Goal: Task Accomplishment & Management: Complete application form

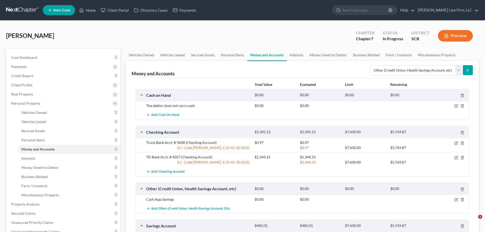
select select "other"
click at [30, 9] on link at bounding box center [22, 10] width 33 height 9
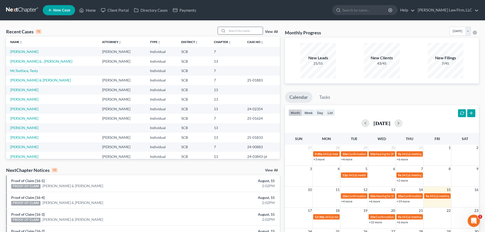
click at [237, 33] on input "search" at bounding box center [245, 30] width 36 height 7
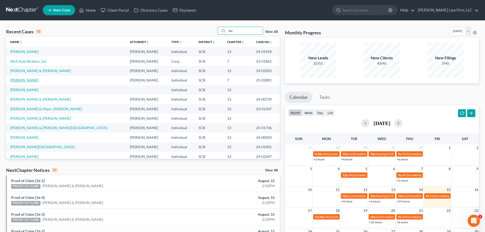
type input "ker"
click at [30, 80] on link "[PERSON_NAME]" at bounding box center [24, 80] width 28 height 4
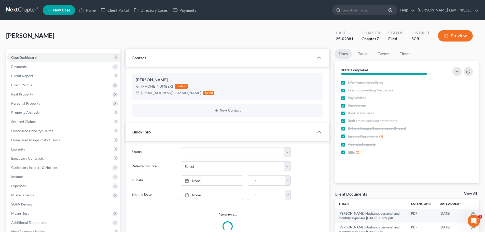
select select "1"
click at [20, 13] on link at bounding box center [22, 10] width 33 height 9
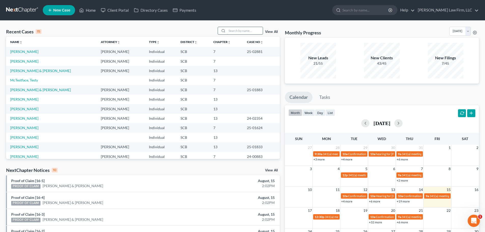
click at [236, 28] on input "search" at bounding box center [245, 30] width 36 height 7
type input "price"
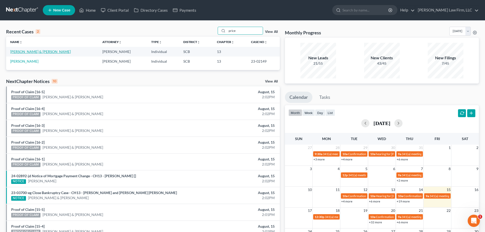
click at [27, 51] on link "[PERSON_NAME] & [PERSON_NAME]" at bounding box center [40, 51] width 61 height 4
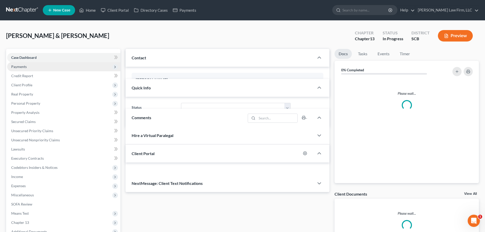
select select "0"
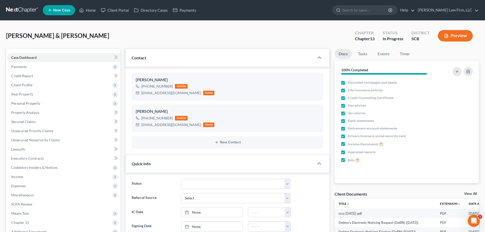
click at [23, 9] on link at bounding box center [22, 10] width 33 height 9
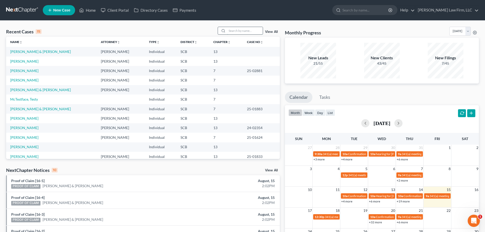
click at [240, 30] on input "search" at bounding box center [245, 30] width 36 height 7
click at [253, 27] on input "search" at bounding box center [245, 30] width 36 height 7
type input "Price"
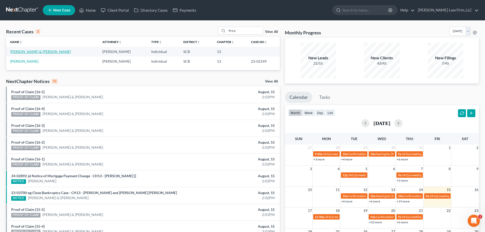
click at [21, 50] on link "[PERSON_NAME] & [PERSON_NAME]" at bounding box center [40, 51] width 61 height 4
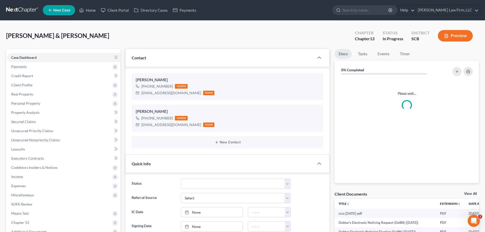
select select "0"
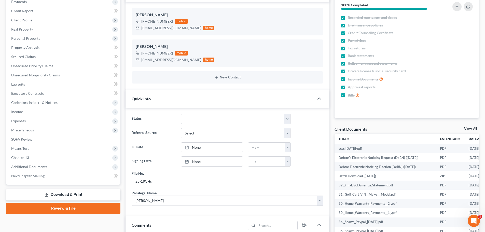
scroll to position [76, 0]
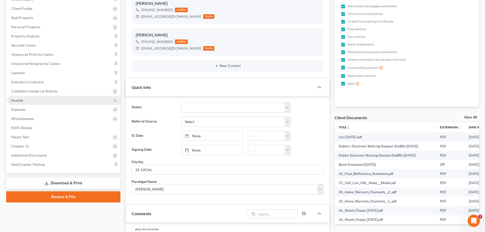
click at [22, 101] on span "Income" at bounding box center [17, 100] width 12 height 4
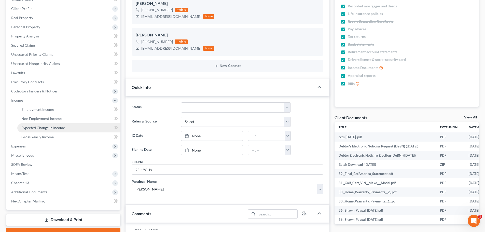
click at [35, 127] on span "Expected Change in Income" at bounding box center [43, 127] width 44 height 4
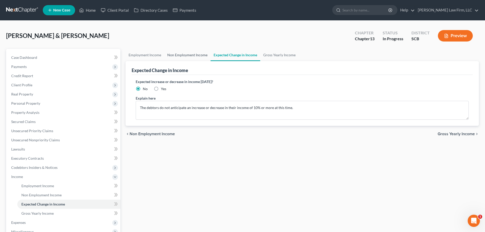
click at [194, 56] on link "Non Employment Income" at bounding box center [187, 55] width 46 height 12
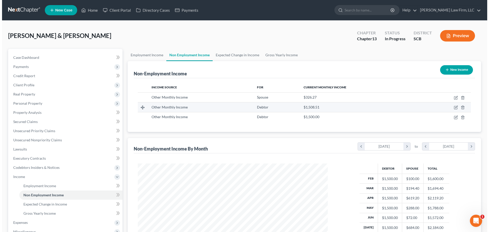
scroll to position [95, 200]
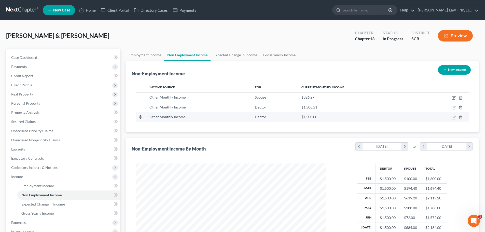
click at [454, 117] on icon "button" at bounding box center [454, 117] width 4 height 4
select select "13"
select select "0"
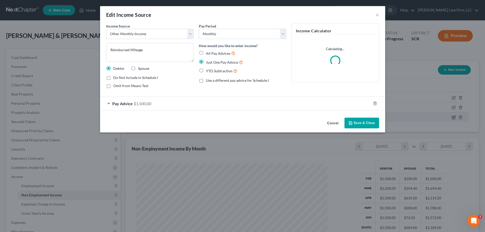
scroll to position [96, 202]
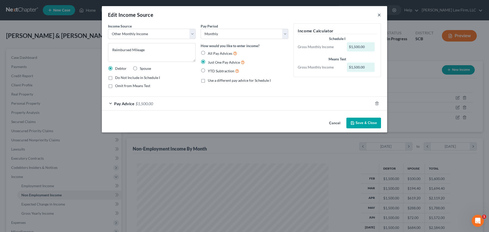
click at [378, 15] on button "×" at bounding box center [379, 15] width 4 height 6
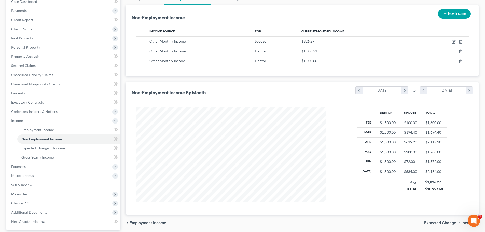
scroll to position [0, 0]
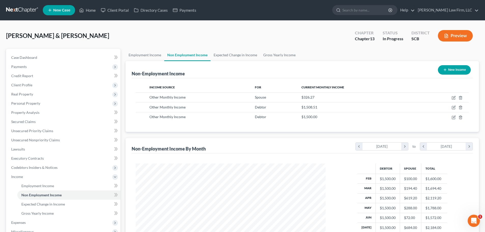
click at [33, 11] on link at bounding box center [22, 10] width 33 height 9
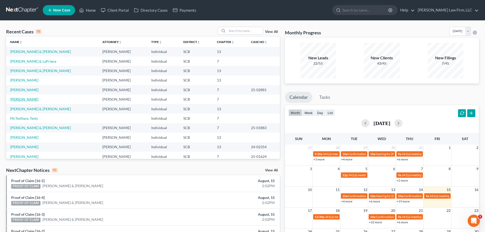
click at [26, 100] on link "[PERSON_NAME]" at bounding box center [24, 99] width 28 height 4
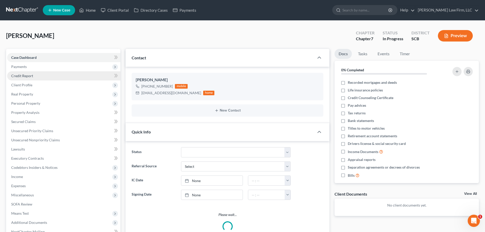
select select "1"
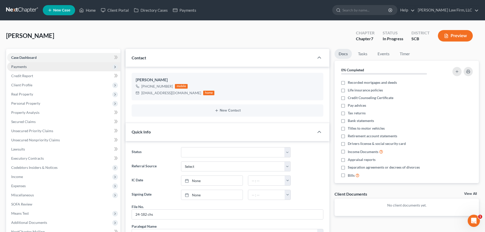
scroll to position [77, 0]
click at [35, 102] on span "Personal Property" at bounding box center [25, 103] width 29 height 4
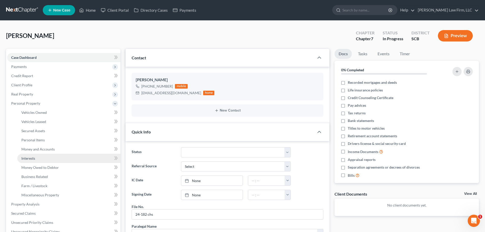
click at [35, 155] on link "Interests" at bounding box center [68, 158] width 103 height 9
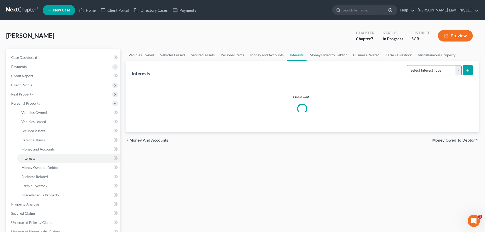
drag, startPoint x: 426, startPoint y: 73, endPoint x: 423, endPoint y: 74, distance: 3.1
click at [426, 73] on select "Select Interest Type 401K Annuity Bond Education IRA Government Bond Government…" at bounding box center [434, 70] width 55 height 10
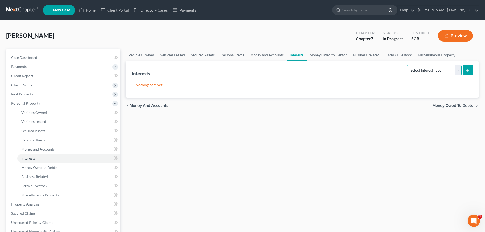
select select "unincorporated_business"
click at [407, 65] on select "Select Interest Type 401K Annuity Bond Education IRA Government Bond Government…" at bounding box center [434, 70] width 55 height 10
click at [468, 67] on button "submit" at bounding box center [468, 70] width 10 height 10
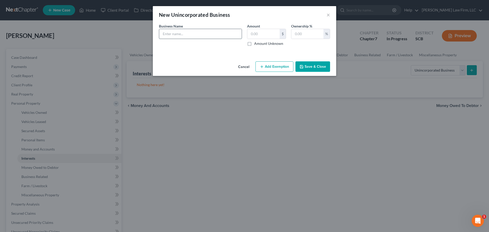
click at [198, 30] on input "text" at bounding box center [200, 34] width 82 height 10
type input "The Hair Art Gallery, LLC"
click at [256, 31] on input "text" at bounding box center [263, 34] width 32 height 10
type input "1"
type input "100"
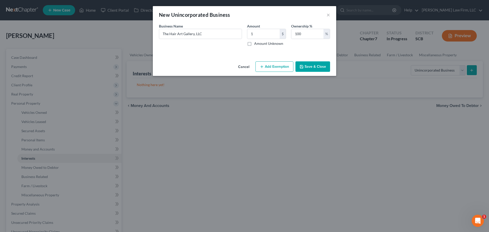
click at [314, 68] on button "Save & Close" at bounding box center [312, 66] width 35 height 11
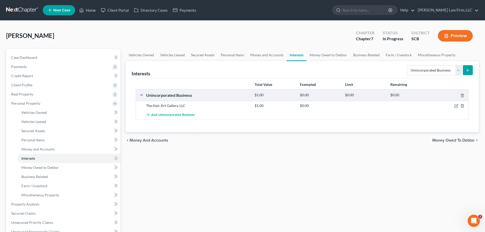
click at [15, 8] on link at bounding box center [22, 10] width 33 height 9
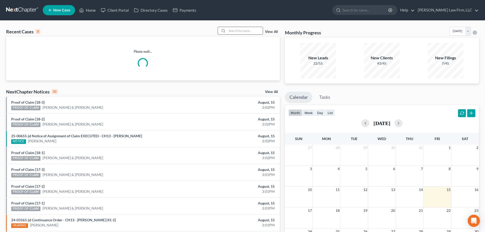
click at [237, 30] on input "search" at bounding box center [245, 30] width 36 height 7
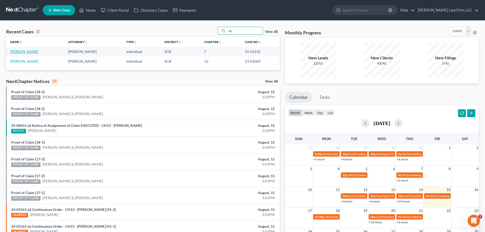
type input "sg"
click at [24, 51] on link "[PERSON_NAME]" at bounding box center [24, 51] width 28 height 4
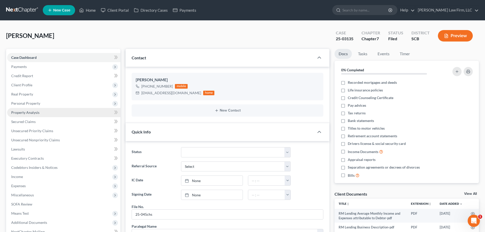
scroll to position [469, 0]
click at [37, 102] on span "Personal Property" at bounding box center [25, 103] width 29 height 4
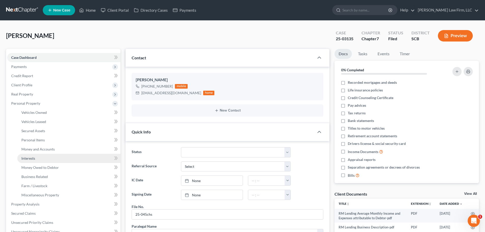
click at [39, 161] on link "Interests" at bounding box center [68, 158] width 103 height 9
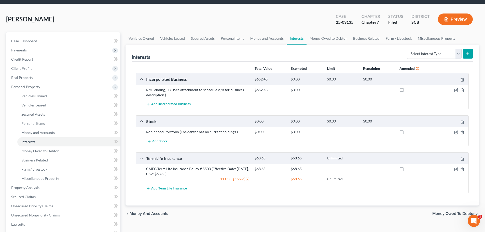
scroll to position [25, 0]
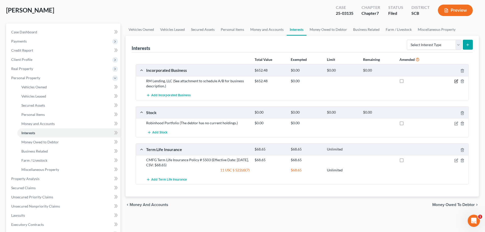
click at [454, 80] on icon "button" at bounding box center [455, 81] width 3 height 3
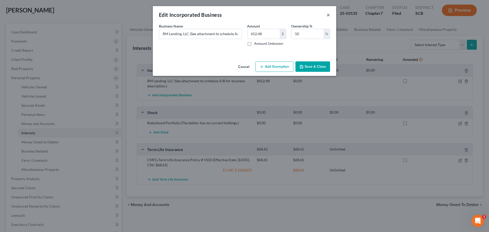
click at [329, 15] on button "×" at bounding box center [328, 15] width 4 height 6
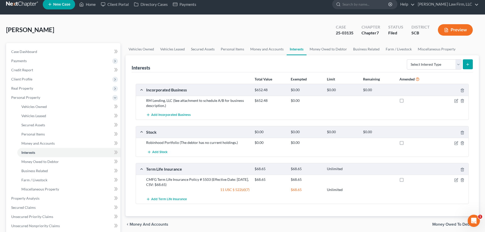
scroll to position [0, 0]
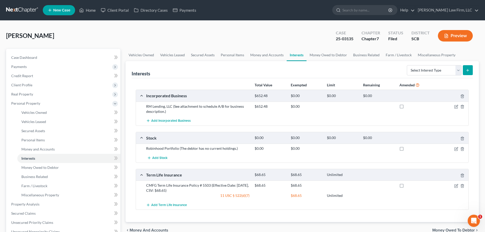
click at [26, 10] on link at bounding box center [22, 10] width 33 height 9
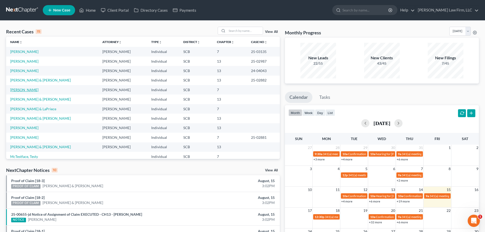
click at [24, 89] on link "[PERSON_NAME]" at bounding box center [24, 90] width 28 height 4
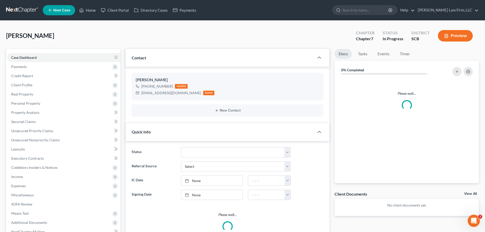
select select "1"
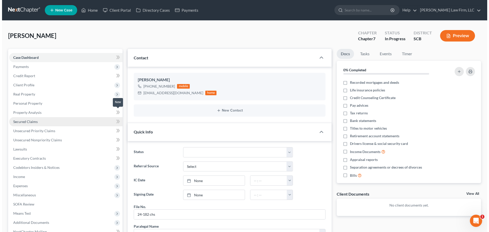
scroll to position [77, 0]
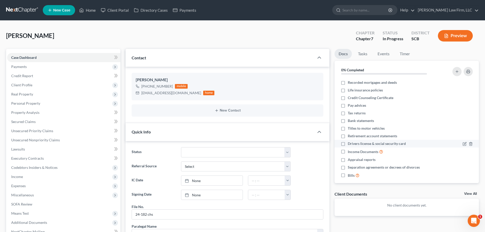
click at [360, 143] on span "Drivers license & social security card" at bounding box center [377, 143] width 58 height 5
click at [353, 143] on input "Drivers license & social security card" at bounding box center [351, 142] width 3 height 3
checkbox input "true"
click at [35, 103] on span "Personal Property" at bounding box center [25, 103] width 29 height 4
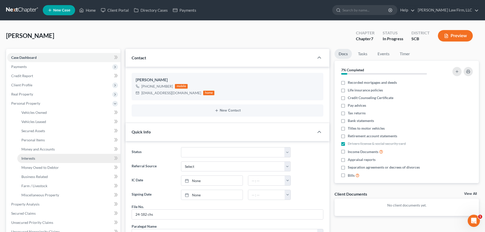
click at [27, 157] on span "Interests" at bounding box center [28, 158] width 14 height 4
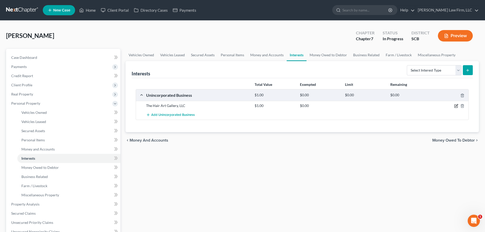
click at [456, 105] on icon "button" at bounding box center [455, 106] width 3 height 3
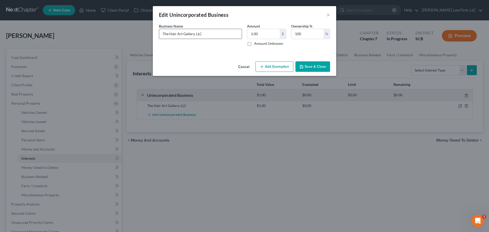
click at [213, 37] on input "The Hair Art Gallery, LLC" at bounding box center [200, 34] width 82 height 10
click at [218, 32] on input "The Hair Art Gallery, LLC" at bounding box center [200, 34] width 82 height 10
drag, startPoint x: 213, startPoint y: 32, endPoint x: 142, endPoint y: 37, distance: 70.7
click at [142, 37] on div "Edit Unincorporated Business × An exemption set must first be selected from the…" at bounding box center [244, 116] width 489 height 232
paste input "(ASSETS: Inventory $275.00 Cash: $0 Bank Account: $ 911.72 Equipment: $1,545.00…"
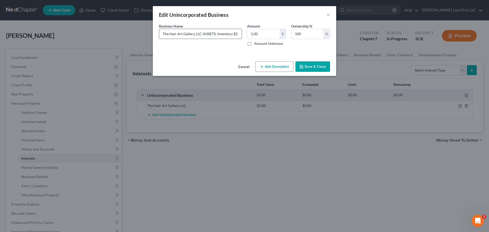
scroll to position [0, 287]
type input "The Hair Art Gallery, LLC (ASSETS: Inventory $275.00 Cash: $0 Bank Account: $ 9…"
click at [316, 66] on button "Save & Close" at bounding box center [312, 66] width 35 height 11
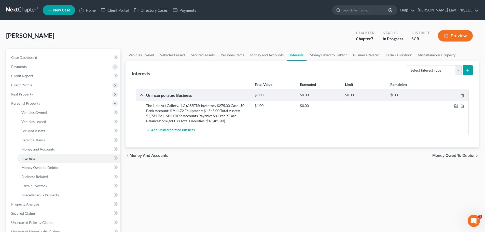
click at [284, 176] on div "Vehicles Owned Vehicles Leased Secured Assets Personal Items Money and Accounts…" at bounding box center [302, 205] width 358 height 312
click at [430, 55] on link "Miscellaneous Property" at bounding box center [437, 55] width 44 height 12
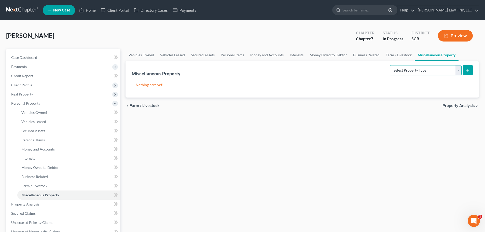
click at [420, 70] on select "Select Property Type Assigned for Creditor Benefit Within 1 Year Holding for An…" at bounding box center [426, 70] width 72 height 10
drag, startPoint x: 402, startPoint y: 55, endPoint x: 388, endPoint y: 54, distance: 13.8
click at [402, 55] on link "Farm / Livestock" at bounding box center [399, 55] width 32 height 12
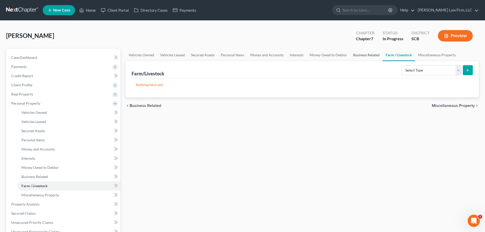
click at [372, 54] on link "Business Related" at bounding box center [366, 55] width 33 height 12
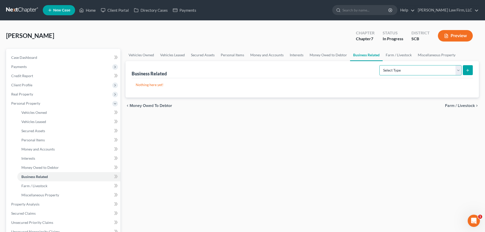
click at [416, 71] on select "Select Type Customer Lists Franchises Inventory Licenses Machinery Office Equip…" at bounding box center [420, 70] width 82 height 10
select select "license"
click at [380, 65] on select "Select Type Customer Lists Franchises Inventory Licenses Machinery Office Equip…" at bounding box center [420, 70] width 82 height 10
click at [468, 71] on icon "submit" at bounding box center [468, 70] width 4 height 4
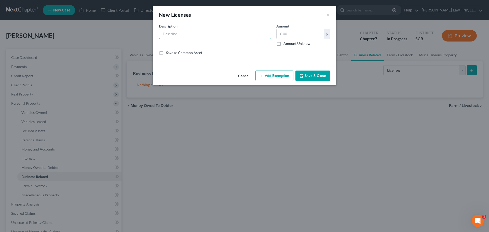
click at [239, 30] on input "text" at bounding box center [215, 34] width 112 height 10
type input "Cosmetology License (SC)"
type input "1"
click at [313, 77] on button "Save & Close" at bounding box center [312, 76] width 35 height 11
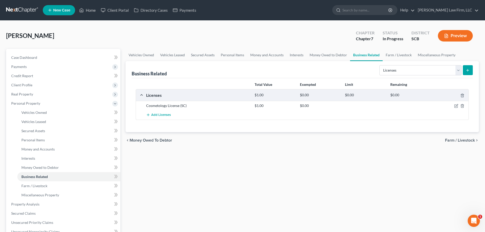
click at [264, 168] on div "Vehicles Owned Vehicles Leased Secured Assets Personal Items Money and Accounts…" at bounding box center [302, 205] width 358 height 312
drag, startPoint x: 297, startPoint y: 54, endPoint x: 302, endPoint y: 57, distance: 6.3
click at [297, 54] on link "Interests" at bounding box center [297, 55] width 20 height 12
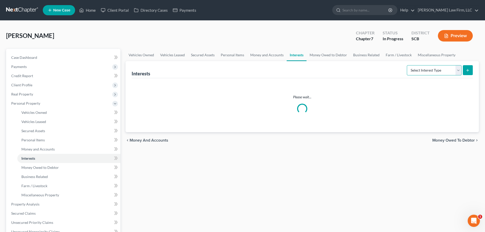
click at [419, 69] on select "Select Interest Type 401K Annuity Bond Education IRA Government Bond Government…" at bounding box center [434, 70] width 55 height 10
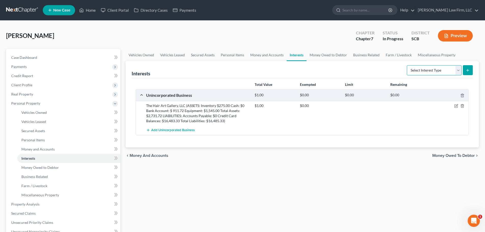
select select "term_life_insurance"
click at [407, 65] on select "Select Interest Type 401K Annuity Bond Education IRA Government Bond Government…" at bounding box center [434, 70] width 55 height 10
click at [469, 66] on button "submit" at bounding box center [468, 70] width 10 height 10
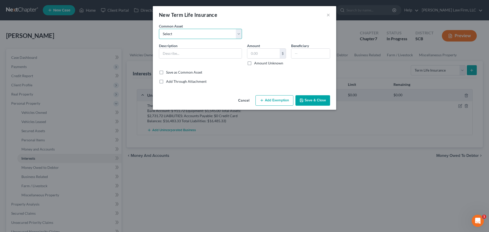
click at [229, 34] on select "Select (Mr.) Term Life Insurance Policy through Employer (Mrs.) Term Life Insur…" at bounding box center [200, 34] width 83 height 10
click at [259, 32] on div "Common Asset Select (Mr.) Term Life Insurance Policy through Employer (Mrs.) Te…" at bounding box center [244, 33] width 176 height 20
click at [208, 54] on input "text" at bounding box center [200, 54] width 82 height 10
click at [196, 53] on input "United of Omaha Whole Life Insurance Policy: Policy no. 2157; Effective Date: 2…" at bounding box center [200, 54] width 82 height 10
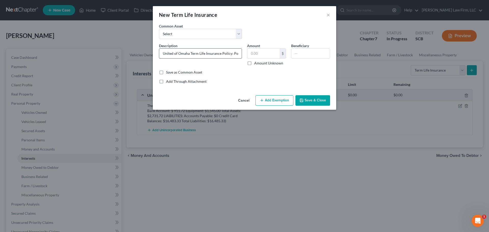
click at [236, 53] on input "United of Omaha Term Life Insurance Policy: Policy no. 2157; Effective Date: 2/…" at bounding box center [200, 54] width 82 height 10
click at [223, 54] on input "United of Omaha Term Life Insurance Policy: Policy no. 2157; Effective Date: 2/…" at bounding box center [200, 54] width 82 height 10
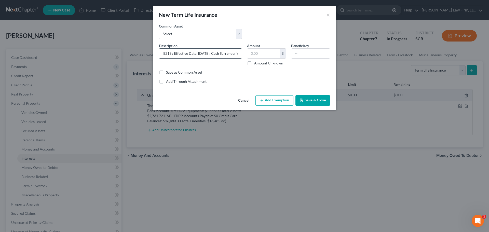
click at [204, 51] on input "United of Omaha Term Life Insurance Policy: Policy no. 8219 ; Effective Date: 2…" at bounding box center [200, 54] width 82 height 10
type input "United of Omaha Term Life Insurance Policy: Policy no. 8219 ; Effective Date: […"
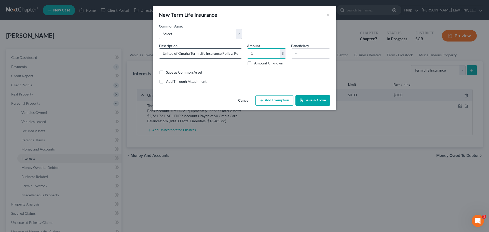
type input "1"
click at [301, 51] on input "Mother Barbara Minnis" at bounding box center [310, 54] width 38 height 10
type input "Mother- Barbara Minnis"
click at [277, 103] on button "Add Exemption" at bounding box center [274, 100] width 38 height 11
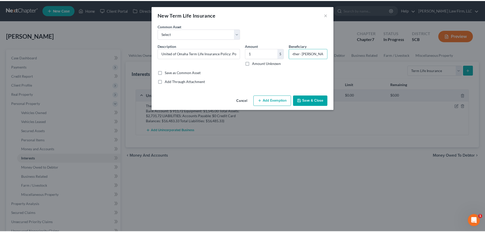
scroll to position [0, 0]
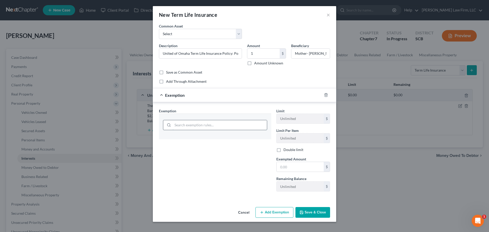
click at [215, 122] on input "search" at bounding box center [220, 125] width 94 height 10
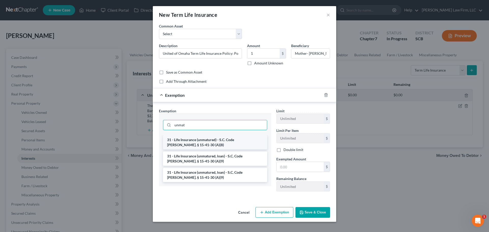
type input "unmat"
click at [199, 143] on li "31 - Life Insurance (unmatured) - S.C. Code [PERSON_NAME]. § 15-41-30 (A)(8)" at bounding box center [215, 142] width 104 height 14
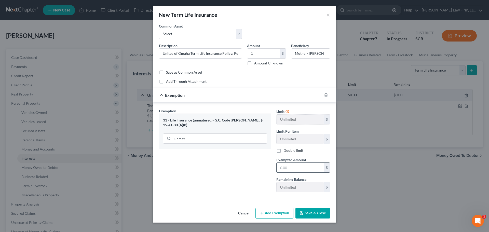
click at [284, 166] on input "text" at bounding box center [299, 168] width 47 height 10
type input "1"
click at [315, 212] on button "Save & Close" at bounding box center [312, 213] width 35 height 11
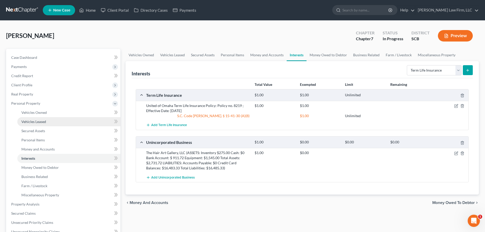
scroll to position [149, 0]
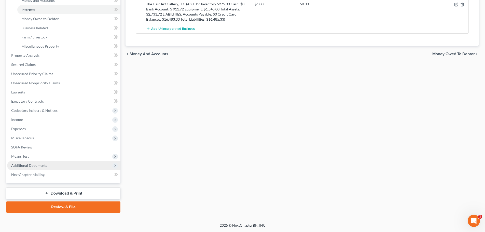
click at [44, 167] on span "Additional Documents" at bounding box center [29, 165] width 36 height 4
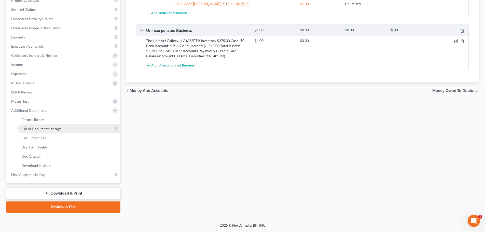
click at [53, 130] on span "Client Document Storage" at bounding box center [41, 129] width 40 height 4
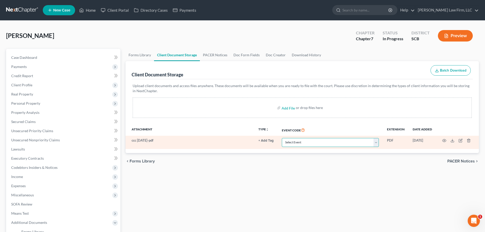
click at [320, 145] on select "Select Event Amended Application Amended Document Amended Schedules/Statements …" at bounding box center [330, 142] width 97 height 9
select select "6"
click at [282, 138] on select "Select Event Amended Application Amended Document Amended Schedules/Statements …" at bounding box center [330, 142] width 97 height 9
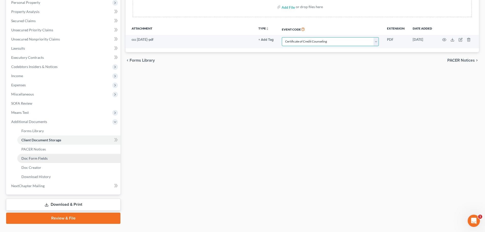
scroll to position [112, 0]
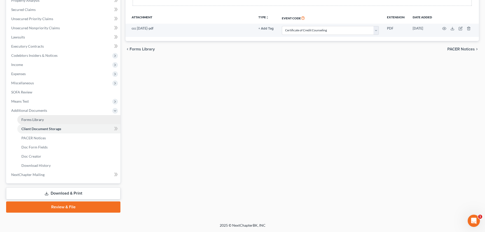
click at [45, 122] on link "Forms Library" at bounding box center [68, 119] width 103 height 9
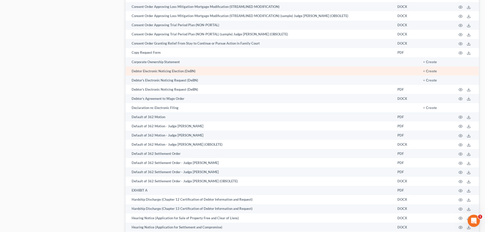
scroll to position [471, 0]
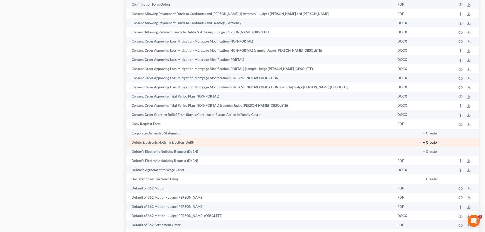
click at [427, 144] on button "+ Create" at bounding box center [430, 143] width 14 height 4
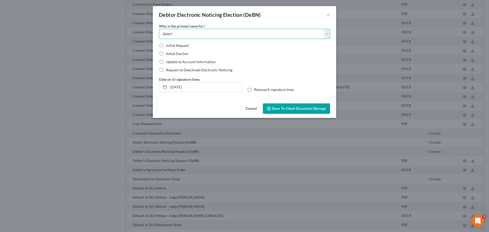
click at [219, 37] on select "Select Debtor Attorney" at bounding box center [244, 34] width 171 height 10
select select "0"
click at [159, 29] on select "Select Debtor Attorney" at bounding box center [244, 34] width 171 height 10
click at [174, 54] on span "Initial Decline" at bounding box center [177, 53] width 22 height 4
click at [171, 54] on input "Initial Decline" at bounding box center [169, 52] width 3 height 3
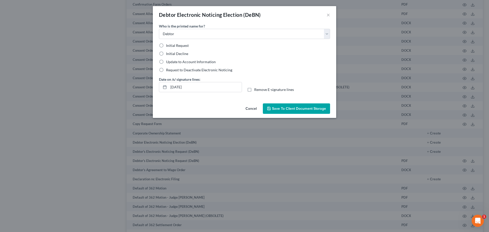
radio input "true"
drag, startPoint x: 201, startPoint y: 86, endPoint x: 112, endPoint y: 98, distance: 90.2
click at [118, 97] on div "Debtor Electronic Noticing Election (DeBN) × Who is the printed name for? Selec…" at bounding box center [244, 116] width 489 height 232
click at [258, 90] on span "Remove E-signature lines" at bounding box center [274, 89] width 40 height 4
click at [258, 90] on input "Remove E-signature lines" at bounding box center [257, 88] width 3 height 3
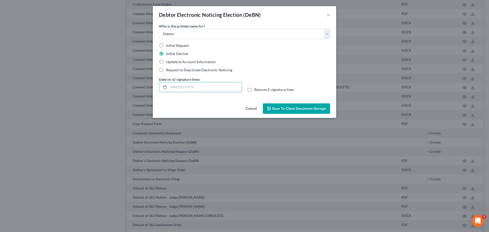
checkbox input "true"
click at [294, 106] on button "Save to Client Document Storage" at bounding box center [296, 108] width 67 height 11
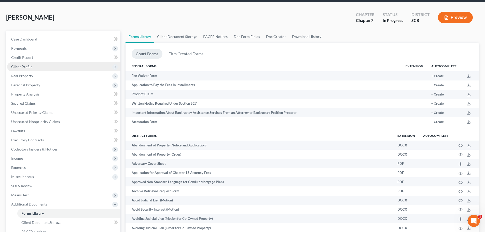
scroll to position [13, 0]
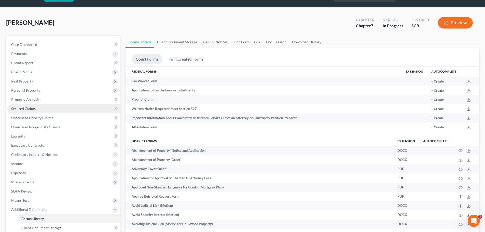
click at [29, 108] on span "Secured Claims" at bounding box center [23, 108] width 24 height 4
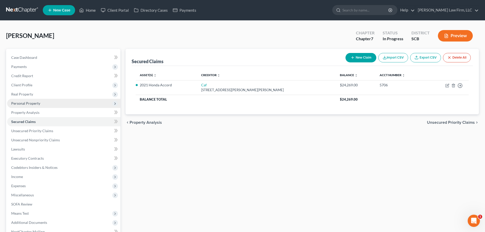
click at [26, 104] on span "Personal Property" at bounding box center [25, 103] width 29 height 4
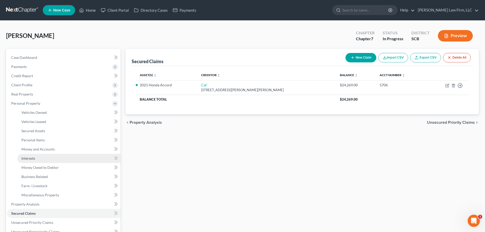
click at [34, 156] on span "Interests" at bounding box center [28, 158] width 14 height 4
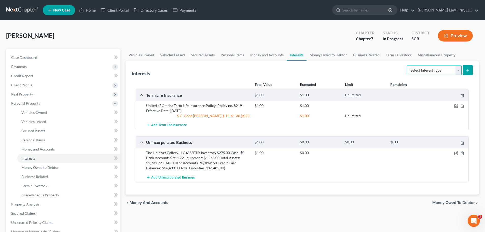
click at [424, 67] on select "Select Interest Type 401K Annuity Bond Education IRA Government Bond Government…" at bounding box center [434, 70] width 55 height 10
click at [338, 58] on link "Money Owed to Debtor" at bounding box center [328, 55] width 44 height 12
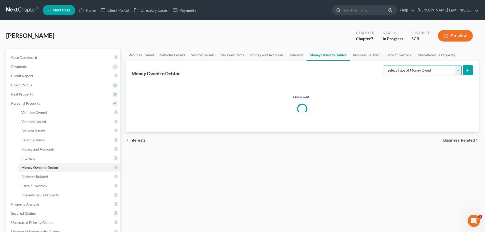
click at [439, 73] on select "Select Type of Money Owed Accounts Receivable Alimony Child Support Claims Agai…" at bounding box center [423, 70] width 78 height 10
select select "expected_tax_refund"
click at [384, 65] on select "Select Type of Money Owed Accounts Receivable Alimony Child Support Claims Agai…" at bounding box center [423, 70] width 78 height 10
click at [467, 70] on line "submit" at bounding box center [468, 70] width 2 height 0
select select "0"
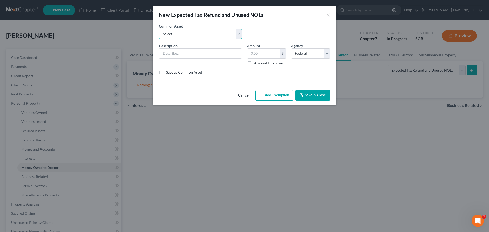
click at [219, 32] on select "Select 2024 Anticipated Federal and State Tax Refunds (This amount is based on …" at bounding box center [200, 34] width 83 height 10
select select "9"
click at [159, 29] on select "Select 2024 Anticipated Federal and State Tax Refunds (This amount is based on …" at bounding box center [200, 34] width 83 height 10
type input "No Anticipated 2024 Federal or State Tax Refunds. The debtor owes Federal and S…"
click at [313, 93] on button "Save & Close" at bounding box center [312, 95] width 35 height 11
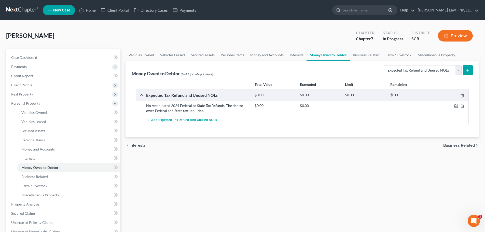
click at [203, 147] on div "chevron_left Interests Business Related chevron_right" at bounding box center [301, 145] width 353 height 16
click at [47, 175] on span "Business Related" at bounding box center [34, 176] width 26 height 4
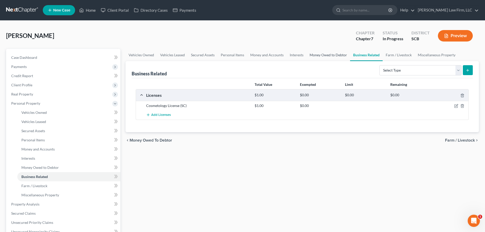
click at [330, 57] on link "Money Owed to Debtor" at bounding box center [328, 55] width 44 height 12
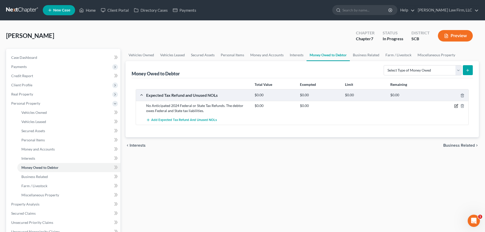
click at [455, 104] on icon "button" at bounding box center [456, 106] width 4 height 4
select select "0"
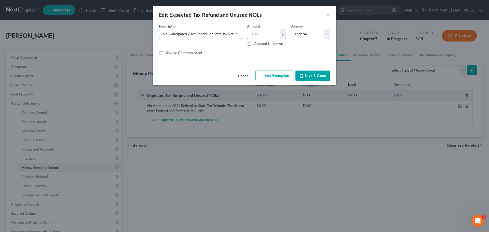
scroll to position [0, 78]
drag, startPoint x: 222, startPoint y: 34, endPoint x: 258, endPoint y: 35, distance: 35.4
click at [258, 35] on div "Description * No Anticipated 2024 Federal or State Tax Refunds. The debtor owes…" at bounding box center [244, 41] width 176 height 36
click at [218, 30] on input "No Anticipated 2024 Federal or State Tax Refunds. The debtor owes Federal and S…" at bounding box center [200, 34] width 82 height 10
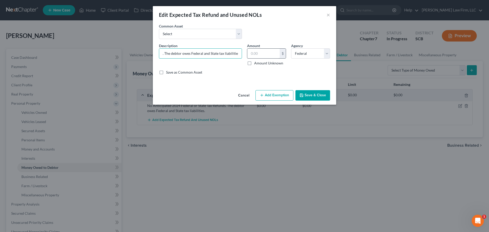
drag, startPoint x: 209, startPoint y: 52, endPoint x: 249, endPoint y: 50, distance: 39.5
click at [249, 50] on div "Description * No Anticipated 2024 Federal or State Tax Refunds. The debtor owes…" at bounding box center [244, 61] width 176 height 36
type input "No Anticipated 2024 Federal or State Tax Refunds. The debtor owes Federal tax l…"
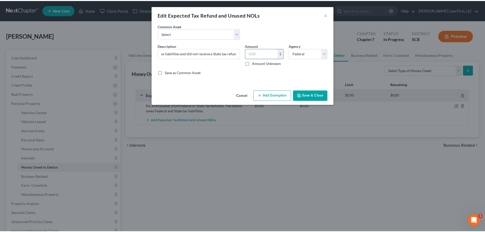
scroll to position [0, 0]
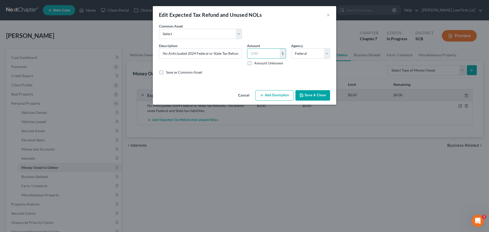
click at [318, 97] on button "Save & Close" at bounding box center [312, 95] width 35 height 11
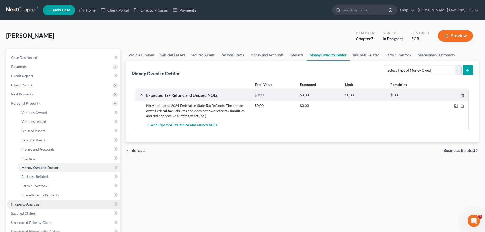
click at [30, 204] on span "Property Analysis" at bounding box center [25, 204] width 28 height 4
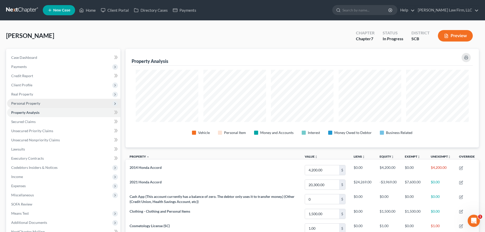
click at [36, 103] on span "Personal Property" at bounding box center [25, 103] width 29 height 4
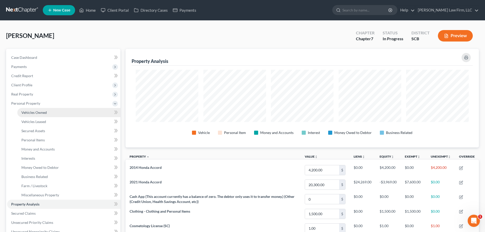
click at [38, 112] on span "Vehicles Owned" at bounding box center [33, 112] width 25 height 4
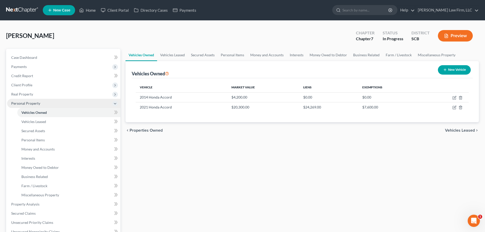
click at [55, 103] on span "Personal Property" at bounding box center [63, 103] width 113 height 9
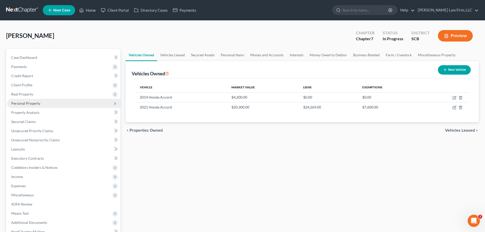
click at [55, 103] on span "Personal Property" at bounding box center [63, 103] width 113 height 9
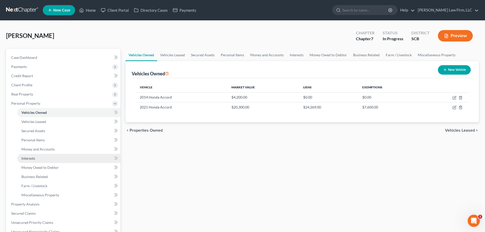
click at [40, 157] on link "Interests" at bounding box center [68, 158] width 103 height 9
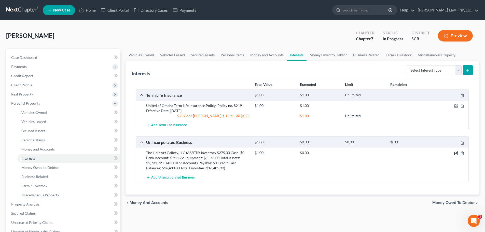
click at [455, 152] on icon "button" at bounding box center [456, 153] width 4 height 4
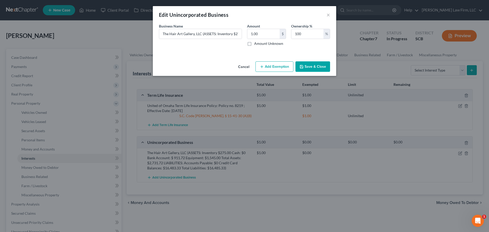
click at [281, 66] on button "Add Exemption" at bounding box center [274, 66] width 38 height 11
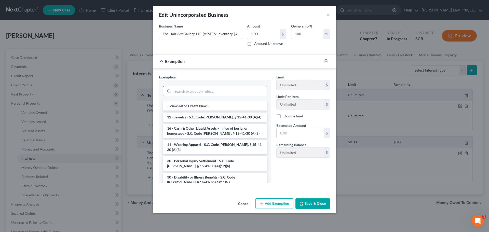
click at [218, 91] on input "search" at bounding box center [220, 91] width 94 height 10
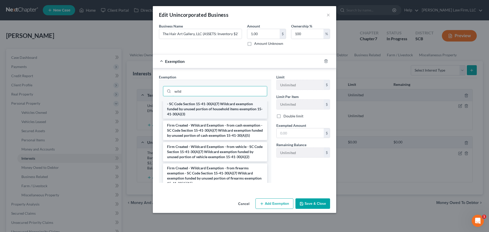
scroll to position [96, 0]
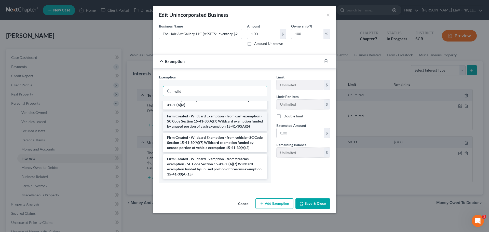
type input "wild"
click at [220, 115] on li "Firm Created - Wildcard Exemption - from cash exemption - SC Code Section 15-41…" at bounding box center [215, 120] width 104 height 19
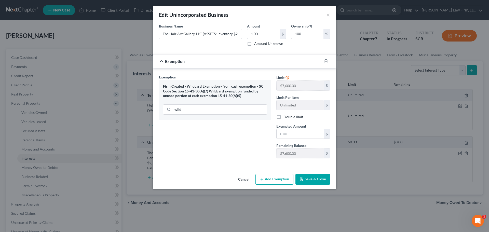
click at [309, 179] on button "Save & Close" at bounding box center [312, 179] width 35 height 11
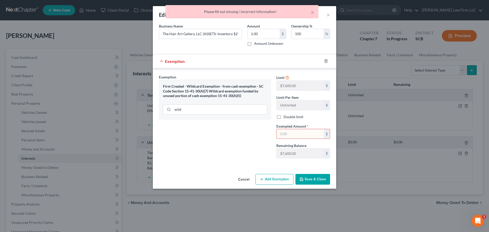
click at [292, 130] on input "text" at bounding box center [299, 134] width 47 height 10
type input "1"
click at [310, 179] on button "Save & Close" at bounding box center [312, 179] width 35 height 11
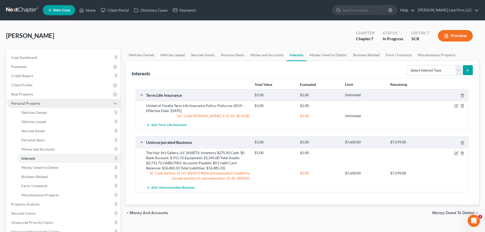
click at [34, 103] on span "Personal Property" at bounding box center [25, 103] width 29 height 4
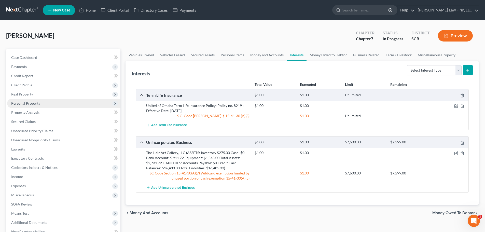
click at [34, 103] on span "Personal Property" at bounding box center [25, 103] width 29 height 4
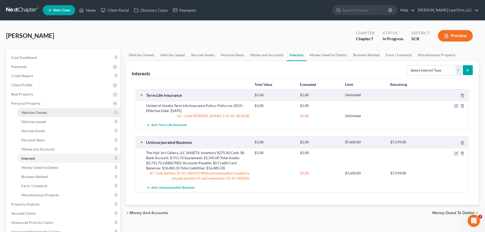
click at [34, 111] on span "Vehicles Owned" at bounding box center [33, 112] width 25 height 4
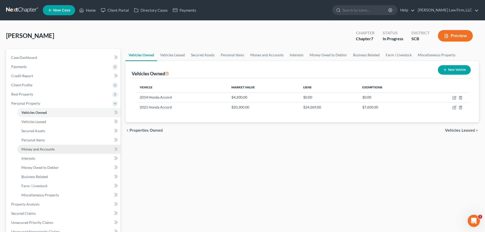
click at [33, 149] on span "Money and Accounts" at bounding box center [37, 149] width 33 height 4
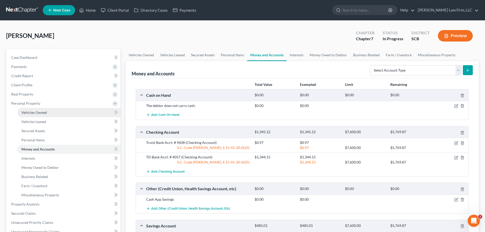
click at [32, 113] on span "Vehicles Owned" at bounding box center [33, 112] width 25 height 4
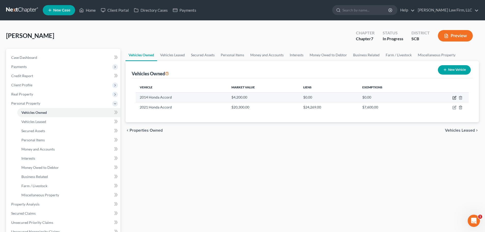
click at [454, 98] on icon "button" at bounding box center [454, 98] width 4 height 4
select select "0"
select select "12"
select select "3"
select select "0"
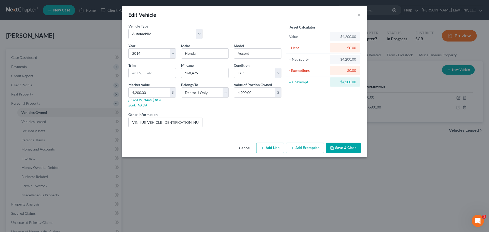
click at [302, 143] on button "Add Exemption" at bounding box center [305, 148] width 38 height 11
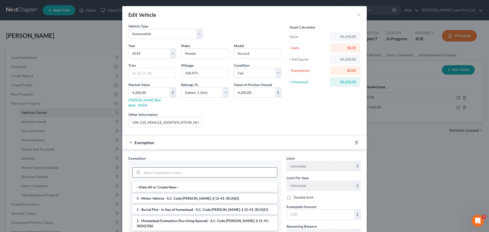
click at [154, 167] on input "search" at bounding box center [209, 172] width 135 height 10
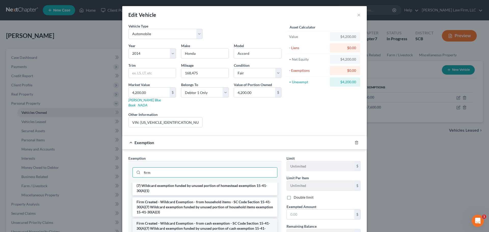
scroll to position [25, 0]
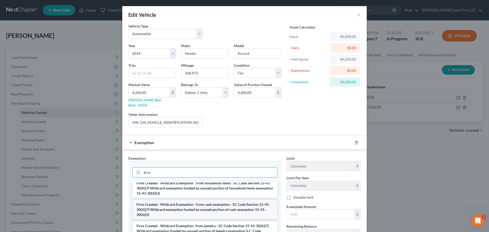
type input "firm"
click at [185, 206] on li "Firm Created - Wildcard Exemption - from cash exemption - SC Code Section 15-41…" at bounding box center [204, 209] width 145 height 19
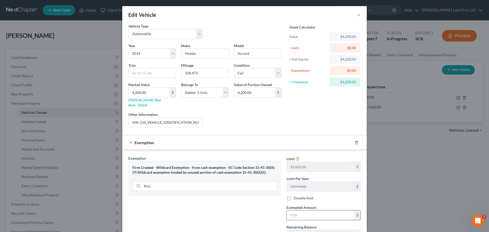
click at [325, 210] on input "text" at bounding box center [320, 215] width 67 height 10
type input "4,200"
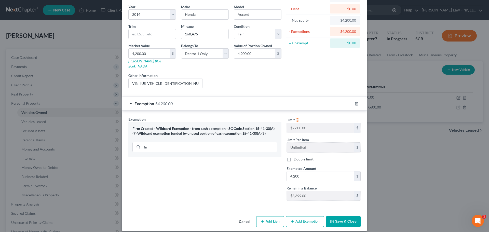
click at [343, 216] on button "Save & Close" at bounding box center [343, 221] width 35 height 11
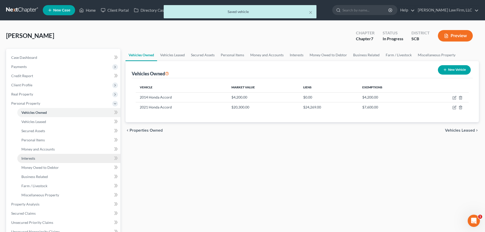
click at [30, 159] on span "Interests" at bounding box center [28, 158] width 14 height 4
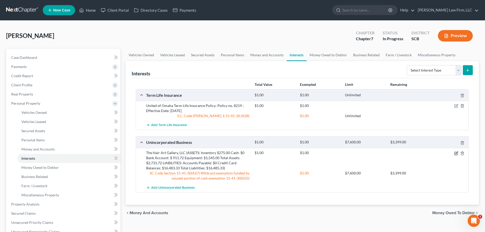
click at [456, 153] on icon "button" at bounding box center [456, 153] width 4 height 4
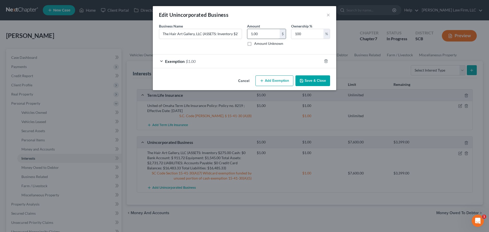
click at [276, 35] on input "1.00" at bounding box center [263, 34] width 32 height 10
click at [262, 64] on div "Exemption $1.00" at bounding box center [237, 60] width 169 height 13
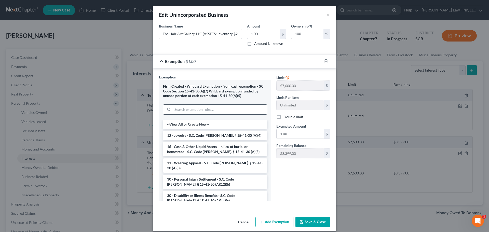
click at [212, 111] on input "search" at bounding box center [220, 110] width 94 height 10
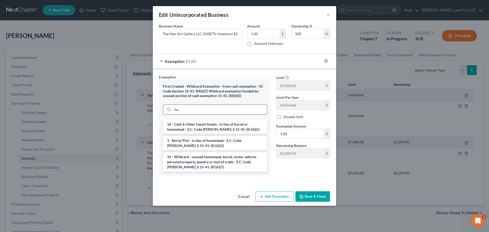
type input "b"
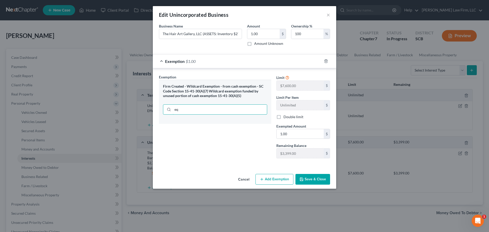
type input "e"
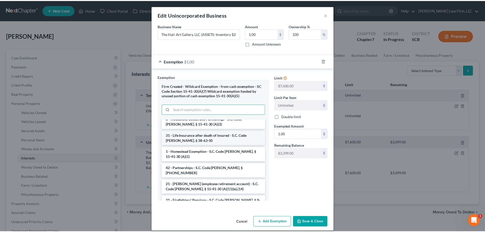
scroll to position [509, 0]
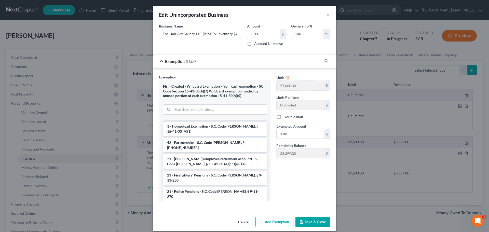
click at [201, 203] on li "40 - Tools of Trade - S.C. Code Ann. § 15-41-30 (A)(6)" at bounding box center [215, 210] width 104 height 14
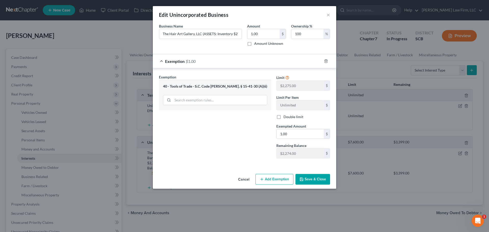
click at [311, 177] on button "Save & Close" at bounding box center [312, 179] width 35 height 11
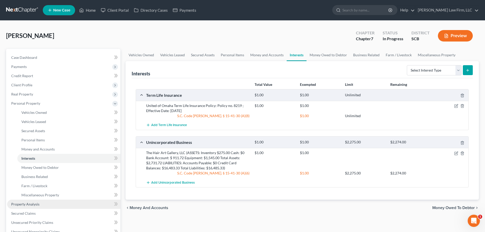
click at [32, 204] on span "Property Analysis" at bounding box center [25, 204] width 28 height 4
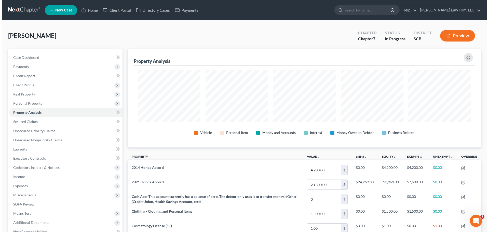
scroll to position [99, 353]
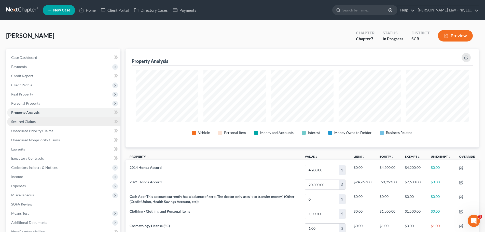
click at [32, 121] on span "Secured Claims" at bounding box center [23, 121] width 24 height 4
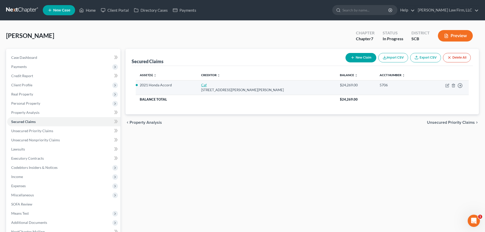
click at [206, 83] on link "Caf" at bounding box center [204, 85] width 6 height 4
select select "10"
select select "0"
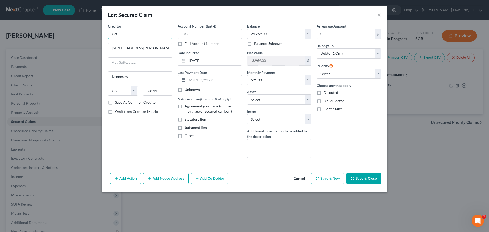
click at [153, 33] on input "Caf" at bounding box center [140, 34] width 64 height 10
type input "Carmax"
click at [269, 78] on input "521.00" at bounding box center [276, 80] width 58 height 10
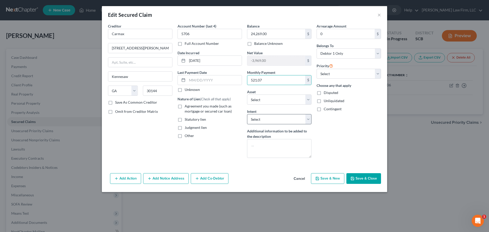
type input "521.07"
click at [258, 119] on select "Select Surrender Redeem Reaffirm Avoid Other" at bounding box center [279, 119] width 64 height 10
select select "4"
click at [247, 114] on select "Select Surrender Redeem Reaffirm Avoid Other" at bounding box center [279, 119] width 64 height 10
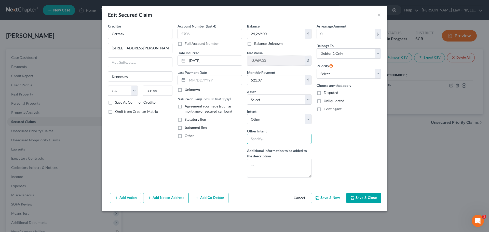
click at [277, 135] on input "text" at bounding box center [279, 139] width 64 height 10
type input "The debtor will continue making regular monthly payments."
click at [212, 80] on input "text" at bounding box center [214, 80] width 54 height 10
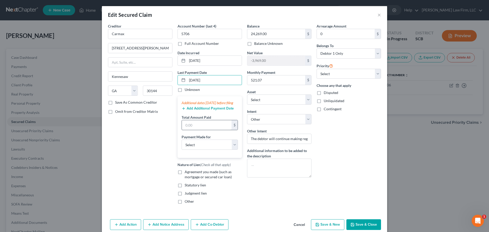
type input "7/7/2025"
click at [202, 128] on input "text" at bounding box center [207, 125] width 50 height 10
type input "515.00"
click at [212, 146] on select "Select Car Credit Card Loan Repayment Mortgage Other Suppliers Or Vendors" at bounding box center [209, 144] width 56 height 10
select select "0"
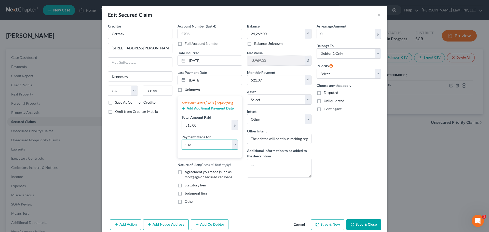
click at [181, 145] on select "Select Car Credit Card Loan Repayment Mortgage Other Suppliers Or Vendors" at bounding box center [209, 144] width 56 height 10
click at [185, 178] on label "Agreement you made (such as mortgage or secured car loan)" at bounding box center [213, 174] width 57 height 10
click at [187, 173] on input "Agreement you made (such as mortgage or secured car loan)" at bounding box center [188, 170] width 3 height 3
checkbox input "true"
click at [185, 204] on label "Other" at bounding box center [189, 201] width 9 height 5
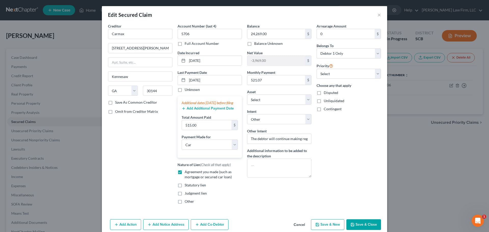
click at [187, 202] on input "Other" at bounding box center [188, 200] width 3 height 3
checkbox input "true"
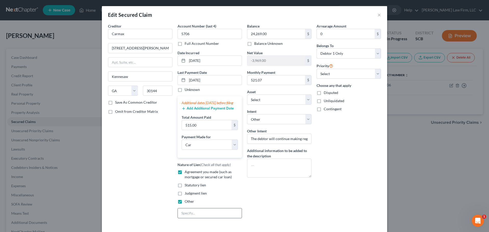
click at [190, 215] on input "text" at bounding box center [210, 213] width 64 height 10
type input "PMSI <910"
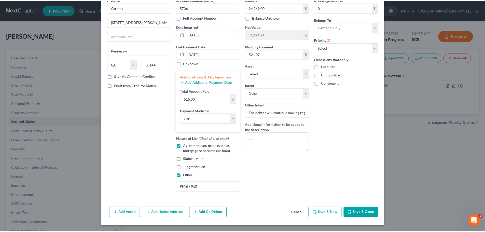
scroll to position [31, 0]
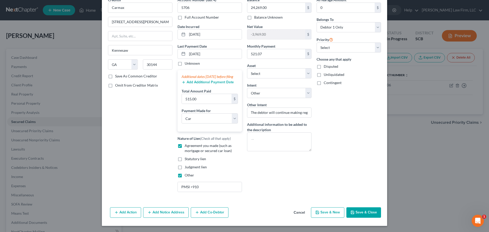
click at [363, 209] on button "Save & Close" at bounding box center [363, 212] width 35 height 11
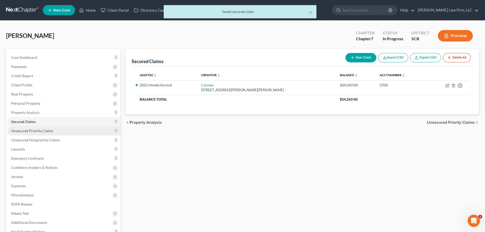
click at [33, 129] on span "Unsecured Priority Claims" at bounding box center [32, 131] width 42 height 4
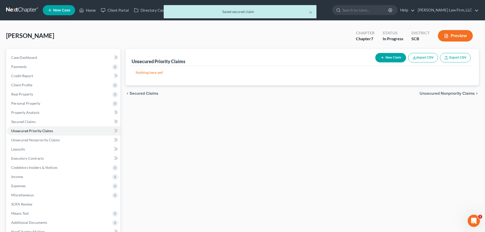
click at [386, 58] on button "New Claim" at bounding box center [390, 57] width 31 height 9
select select "0"
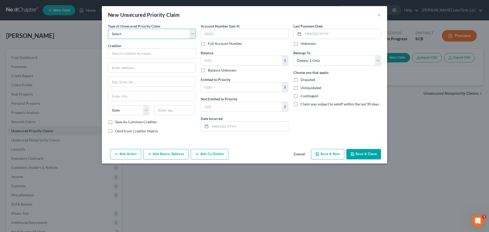
drag, startPoint x: 167, startPoint y: 33, endPoint x: 165, endPoint y: 35, distance: 2.8
click at [167, 33] on select "Select Taxes & Other Government Units Domestic Support Obligations Extensions o…" at bounding box center [152, 34] width 88 height 10
select select "0"
click at [108, 29] on select "Select Taxes & Other Government Units Domestic Support Obligations Extensions o…" at bounding box center [152, 34] width 88 height 10
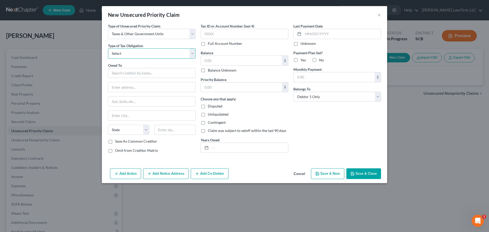
click at [158, 53] on select "Select Federal City State Franchise Tax Board Other" at bounding box center [152, 53] width 88 height 10
select select "0"
click at [108, 48] on select "Select Federal City State Franchise Tax Board Other" at bounding box center [152, 53] width 88 height 10
click at [159, 72] on input "text" at bounding box center [152, 73] width 88 height 10
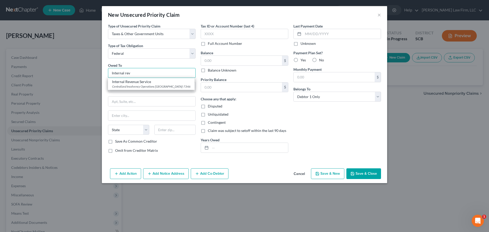
type input "Internal rev"
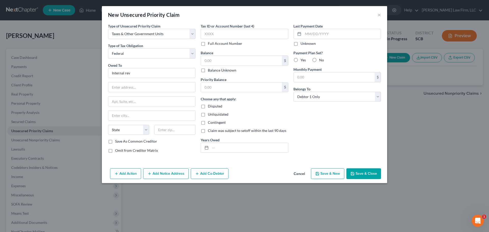
click at [363, 174] on button "Save & Close" at bounding box center [363, 173] width 35 height 11
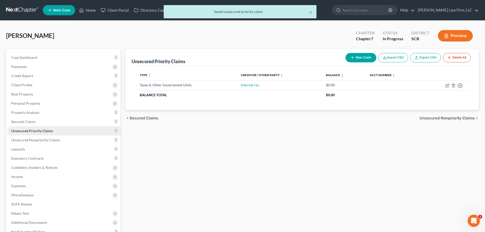
click at [53, 135] on link "Unsecured Priority Claims" at bounding box center [63, 130] width 113 height 9
click at [53, 139] on span "Unsecured Nonpriority Claims" at bounding box center [35, 140] width 49 height 4
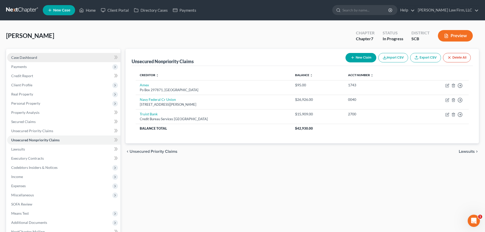
click at [23, 57] on span "Case Dashboard" at bounding box center [24, 57] width 26 height 4
select select "1"
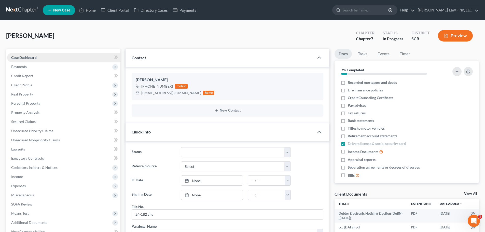
scroll to position [77, 0]
click at [470, 83] on line "button" at bounding box center [470, 83] width 0 height 1
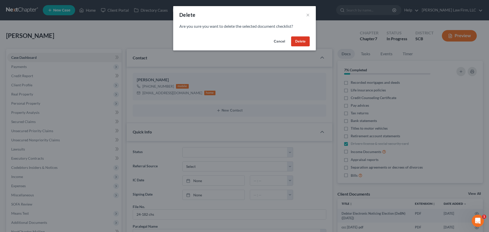
click at [304, 41] on button "Delete" at bounding box center [300, 41] width 19 height 10
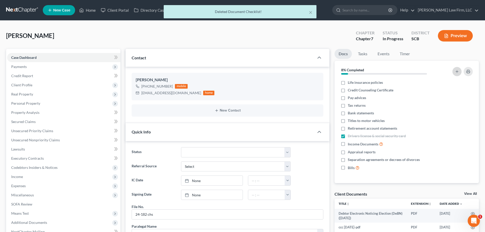
click at [457, 72] on icon "button" at bounding box center [457, 71] width 4 height 4
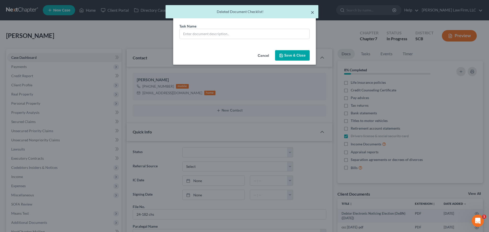
click at [312, 12] on button "×" at bounding box center [313, 12] width 4 height 6
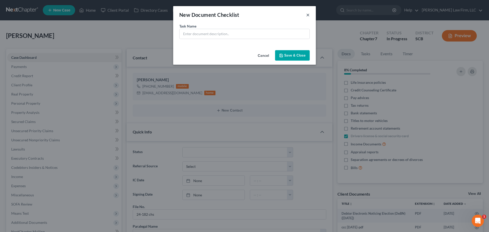
click at [308, 15] on button "×" at bounding box center [308, 15] width 4 height 6
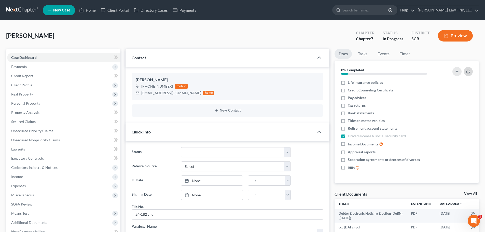
click at [467, 74] on button "button" at bounding box center [468, 71] width 9 height 9
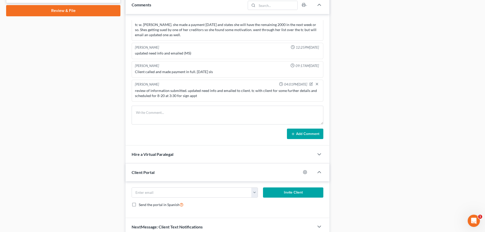
scroll to position [276, 0]
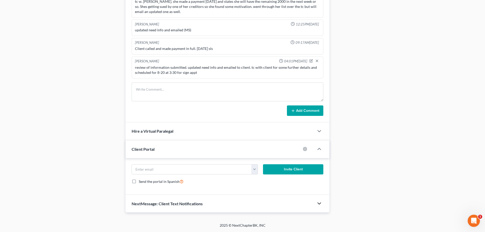
click at [322, 205] on icon "button" at bounding box center [319, 203] width 6 height 6
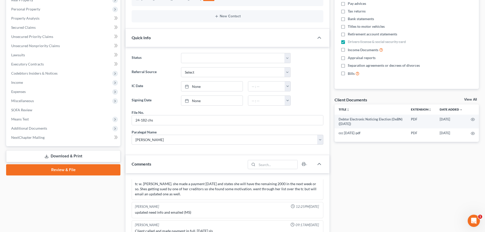
scroll to position [0, 0]
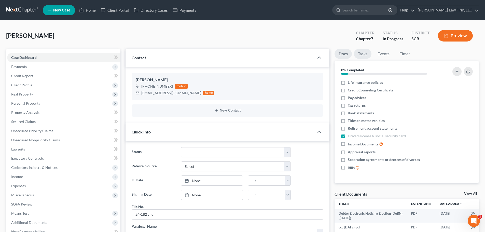
click at [362, 53] on link "Tasks" at bounding box center [363, 54] width 18 height 10
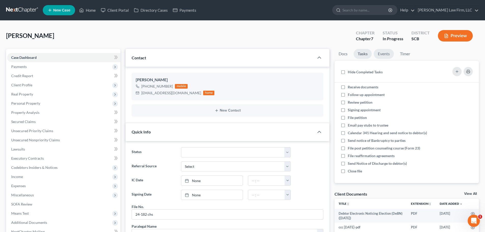
click at [384, 54] on link "Events" at bounding box center [384, 54] width 20 height 10
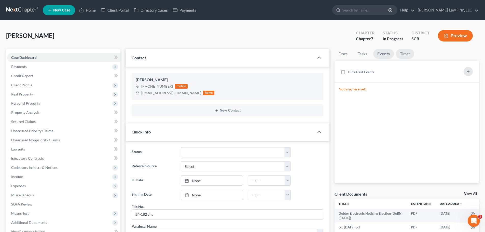
click at [406, 53] on link "Timer" at bounding box center [405, 54] width 18 height 10
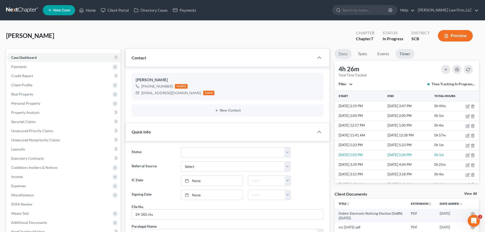
click at [349, 52] on link "Docs" at bounding box center [342, 54] width 17 height 10
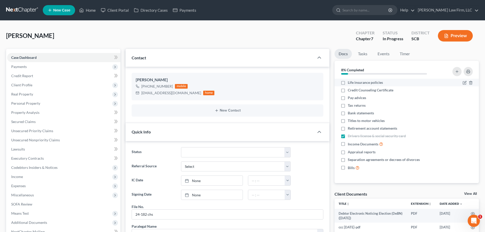
click at [371, 82] on span "Life insurance policies" at bounding box center [365, 82] width 35 height 5
click at [353, 82] on input "Life insurance policies" at bounding box center [351, 81] width 3 height 3
checkbox input "true"
click at [367, 89] on span "Credit Counseling Certificate" at bounding box center [371, 90] width 46 height 5
click at [353, 89] on input "Credit Counseling Certificate" at bounding box center [351, 89] width 3 height 3
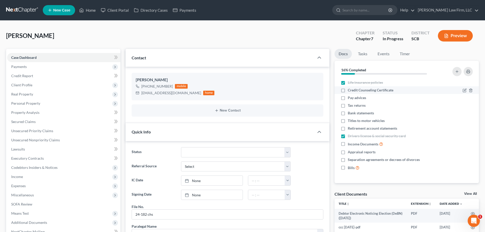
checkbox input "true"
click at [471, 127] on icon "button" at bounding box center [470, 128] width 2 height 3
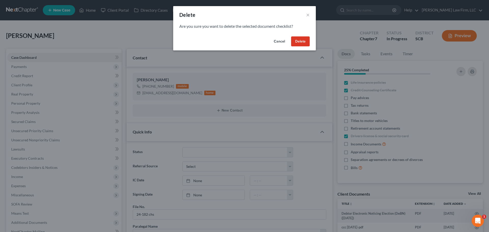
click at [302, 41] on button "Delete" at bounding box center [300, 41] width 19 height 10
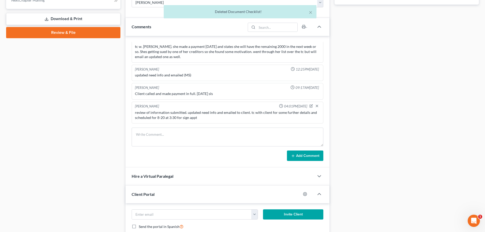
scroll to position [255, 0]
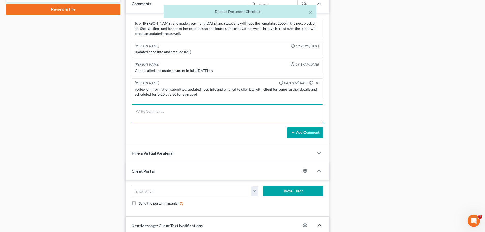
click at [207, 114] on textarea at bounding box center [228, 113] width 192 height 19
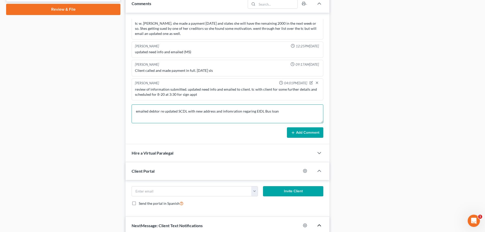
click at [225, 111] on textarea "emailed debtor re updated SCDL with new address and infomration regaring EIDL B…" at bounding box center [228, 113] width 192 height 19
click at [247, 110] on textarea "emailed debtor re updated SCDL with new address and information regaring EIDL B…" at bounding box center [228, 113] width 192 height 19
type textarea "emailed debtor re updated SCDL with new address and information regarding EIDL …"
click at [297, 134] on button "Add Comment" at bounding box center [305, 132] width 36 height 11
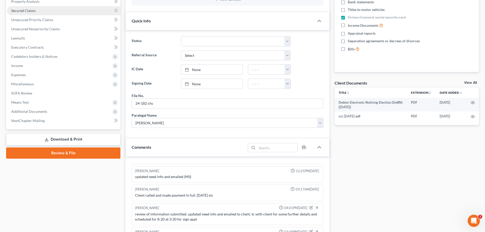
scroll to position [0, 0]
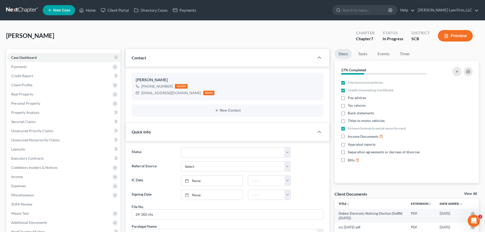
click at [23, 12] on link at bounding box center [22, 10] width 33 height 9
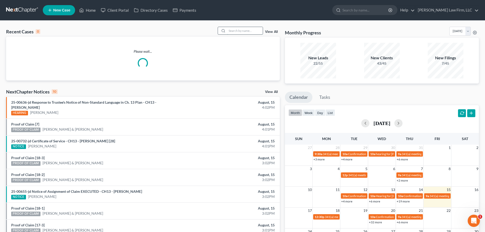
click at [243, 29] on input "search" at bounding box center [245, 30] width 36 height 7
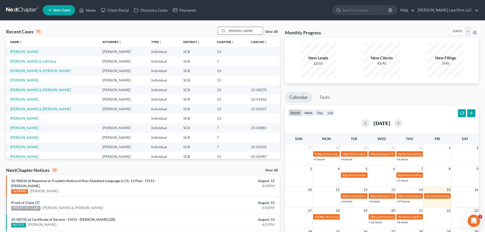
type input "[PERSON_NAME]"
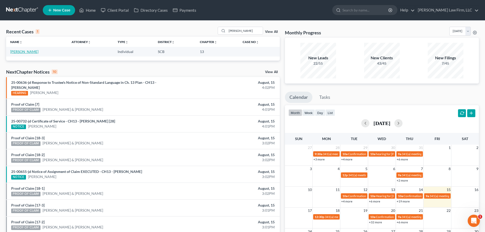
click at [30, 52] on link "[PERSON_NAME]" at bounding box center [24, 51] width 28 height 4
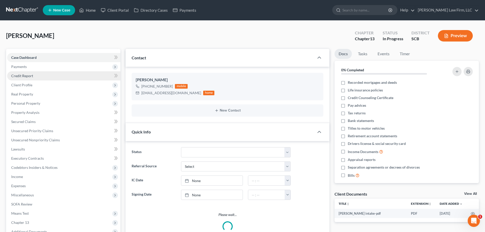
select select "1"
click at [28, 78] on span "Credit Report" at bounding box center [22, 76] width 22 height 4
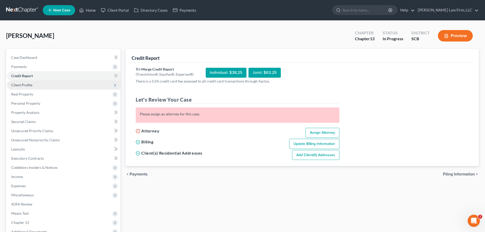
click at [28, 86] on span "Client Profile" at bounding box center [21, 85] width 21 height 4
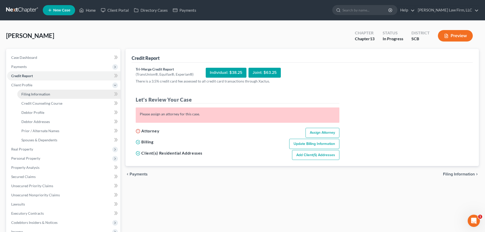
click at [31, 95] on span "Filing Information" at bounding box center [35, 94] width 29 height 4
select select "1"
select select "0"
select select "3"
select select "42"
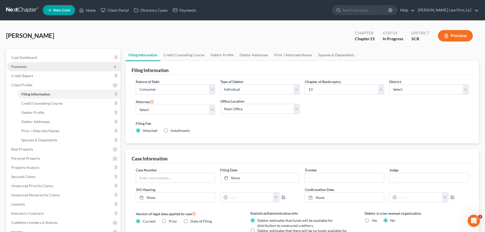
click at [25, 69] on span "Payments" at bounding box center [63, 66] width 113 height 9
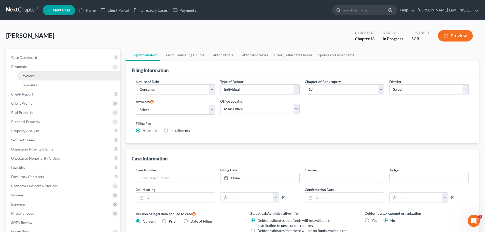
click at [27, 76] on span "Invoices" at bounding box center [27, 76] width 13 height 4
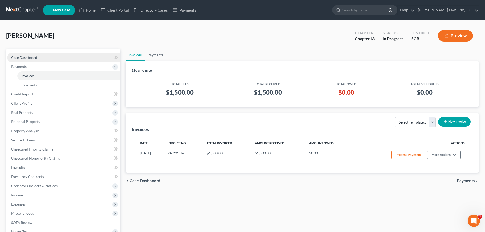
click at [35, 56] on span "Case Dashboard" at bounding box center [24, 57] width 26 height 4
select select "3"
select select "1"
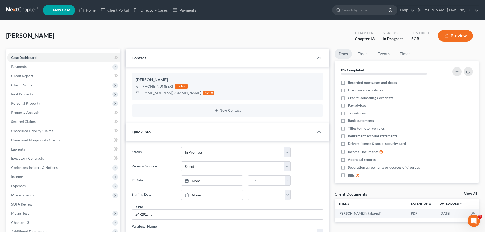
click at [32, 9] on link at bounding box center [22, 10] width 33 height 9
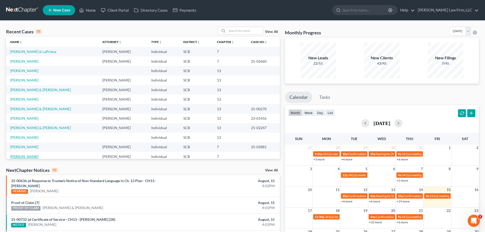
click at [25, 156] on link "[PERSON_NAME]" at bounding box center [24, 156] width 28 height 4
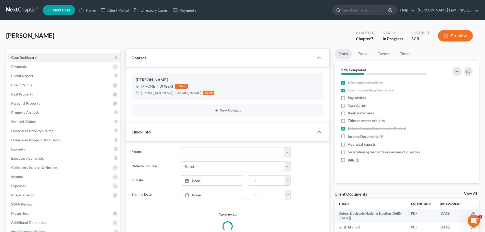
select select "1"
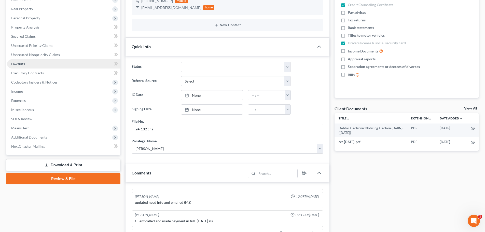
scroll to position [25, 0]
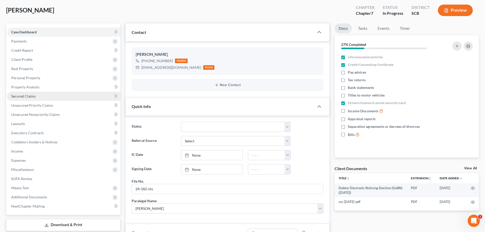
click at [34, 97] on span "Secured Claims" at bounding box center [23, 96] width 24 height 4
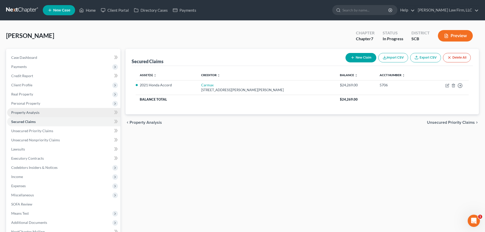
click at [32, 113] on span "Property Analysis" at bounding box center [25, 112] width 28 height 4
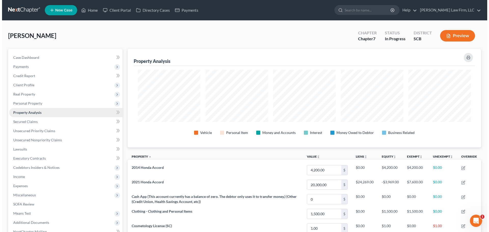
scroll to position [99, 353]
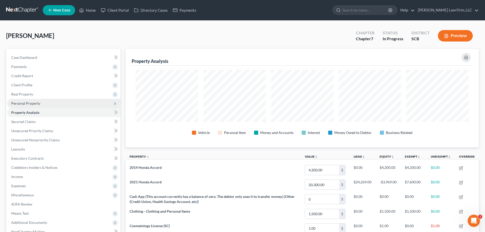
click at [32, 103] on span "Personal Property" at bounding box center [25, 103] width 29 height 4
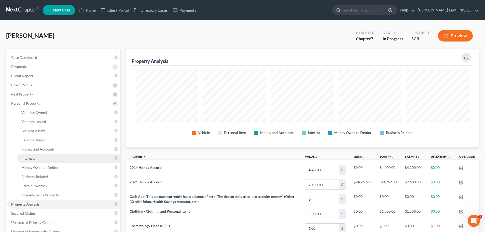
click at [34, 158] on span "Interests" at bounding box center [28, 158] width 14 height 4
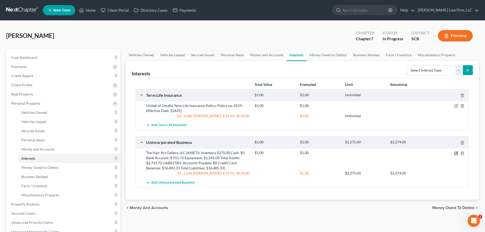
click at [457, 151] on icon "button" at bounding box center [456, 153] width 4 height 4
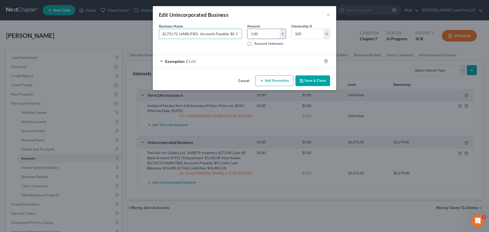
scroll to position [0, 287]
drag, startPoint x: 227, startPoint y: 36, endPoint x: 251, endPoint y: 35, distance: 25.0
click at [251, 35] on div "Business Name * The Hair Art Gallery, LLC (ASSETS: Inventory $275.00 Cash: $0 B…" at bounding box center [244, 36] width 176 height 27
click at [224, 36] on input "The Hair Art Gallery, LLC (ASSETS: Inventory $275.00 Cash: $0 Bank Account: $ 9…" at bounding box center [200, 34] width 82 height 10
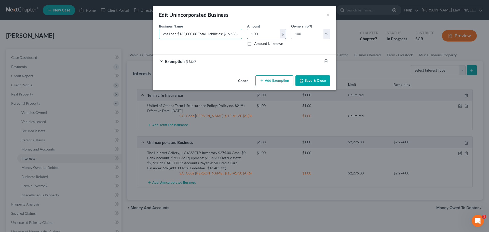
drag, startPoint x: 227, startPoint y: 33, endPoint x: 268, endPoint y: 30, distance: 41.1
click at [268, 30] on div "Business Name * The Hair Art Gallery, LLC (ASSETS: Inventory $275.00 Cash: $0 B…" at bounding box center [244, 36] width 176 height 27
click at [226, 34] on input "The Hair Art Gallery, LLC (ASSETS: Inventory $275.00 Cash: $0 Bank Account: $ 9…" at bounding box center [200, 34] width 82 height 10
drag, startPoint x: 221, startPoint y: 33, endPoint x: 238, endPoint y: 35, distance: 17.8
click at [238, 35] on input "The Hair Art Gallery, LLC (ASSETS: Inventory $275.00 Cash: $0 Bank Account: $ 9…" at bounding box center [200, 34] width 82 height 10
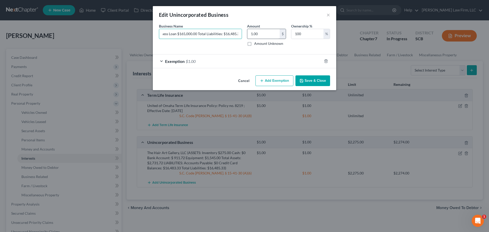
drag, startPoint x: 223, startPoint y: 34, endPoint x: 270, endPoint y: 32, distance: 47.2
click at [270, 32] on div "Business Name * The Hair Art Gallery, LLC (ASSETS: Inventory $275.00 Cash: $0 B…" at bounding box center [244, 36] width 176 height 27
click at [226, 33] on input "The Hair Art Gallery, LLC (ASSETS: Inventory $275.00 Cash: $0 Bank Account: $ 9…" at bounding box center [200, 34] width 82 height 10
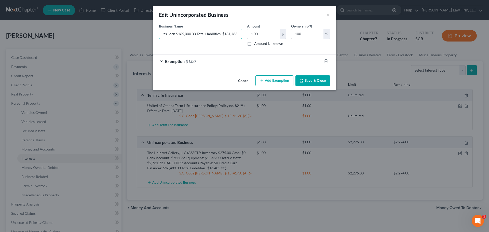
type input "The Hair Art Gallery, LLC (ASSETS: Inventory $275.00 Cash: $0 Bank Account: $ 9…"
click at [303, 81] on icon "button" at bounding box center [301, 81] width 4 height 4
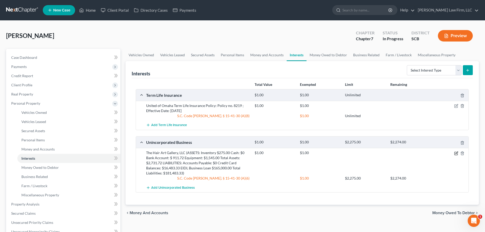
click at [456, 152] on icon "button" at bounding box center [456, 153] width 4 height 4
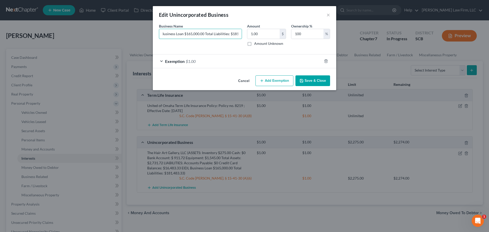
scroll to position [0, 341]
drag, startPoint x: 219, startPoint y: 32, endPoint x: 239, endPoint y: 29, distance: 19.8
click at [239, 29] on div "Business Name * The Hair Art Gallery, LLC (ASSETS: Inventory $275.00 Cash: $0 B…" at bounding box center [200, 34] width 88 height 23
click at [201, 36] on input "The Hair Art Gallery, LLC (ASSETS: Inventory $275.00 Cash: $0 Bank Account: $ 9…" at bounding box center [200, 34] width 82 height 10
click at [170, 34] on input "The Hair Art Gallery, LLC (ASSETS: Inventory $275.00 Cash: $0 Bank Account: $ 9…" at bounding box center [200, 34] width 82 height 10
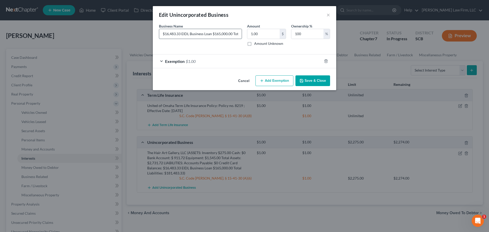
scroll to position [0, 302]
click at [181, 32] on input "The Hair Art Gallery, LLC (ASSETS: Inventory $275.00 Cash: $0 Bank Account: $ 9…" at bounding box center [200, 34] width 82 height 10
type input "The Hair Art Gallery, LLC (ASSETS: Inventory $275.00 Cash: $0 Bank Account: $ 9…"
click at [326, 80] on button "Save & Close" at bounding box center [312, 80] width 35 height 11
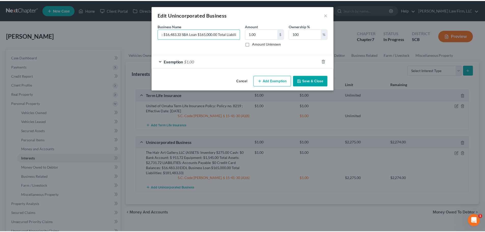
scroll to position [0, 0]
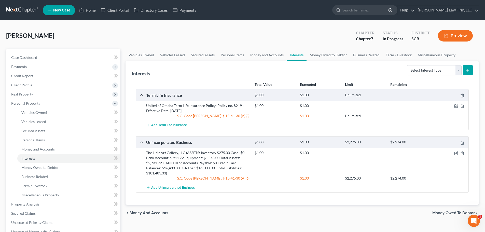
click at [32, 9] on link at bounding box center [22, 10] width 33 height 9
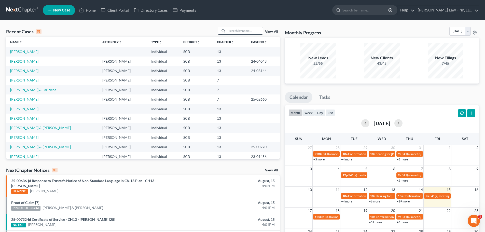
click at [242, 30] on input "search" at bounding box center [245, 30] width 36 height 7
click at [39, 61] on td "[PERSON_NAME]" at bounding box center [52, 61] width 92 height 9
click at [35, 61] on link "[PERSON_NAME]" at bounding box center [24, 61] width 28 height 4
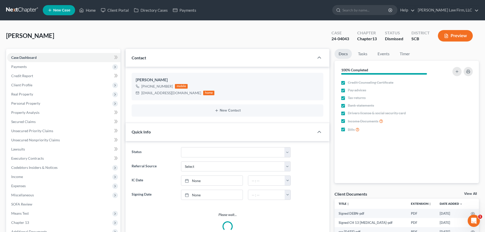
select select "1"
click at [16, 7] on link at bounding box center [22, 10] width 33 height 9
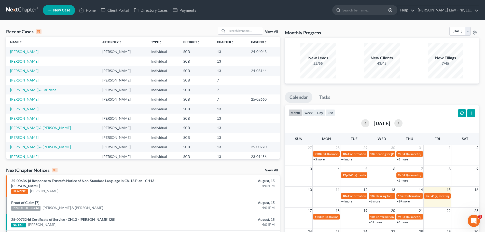
click at [24, 82] on link "[PERSON_NAME]" at bounding box center [24, 80] width 28 height 4
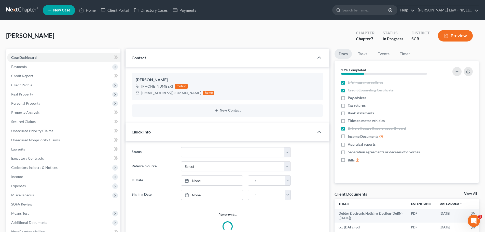
select select "1"
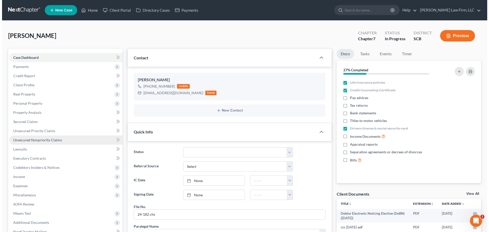
scroll to position [96, 0]
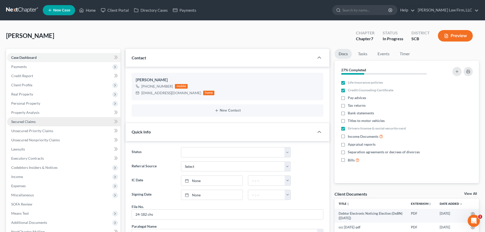
click at [26, 122] on span "Secured Claims" at bounding box center [23, 121] width 24 height 4
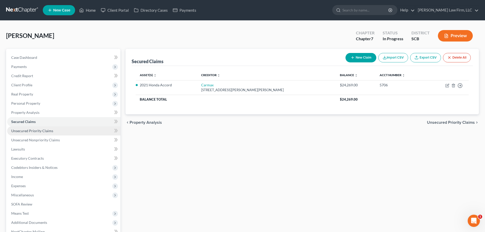
click at [38, 127] on link "Unsecured Priority Claims" at bounding box center [63, 130] width 113 height 9
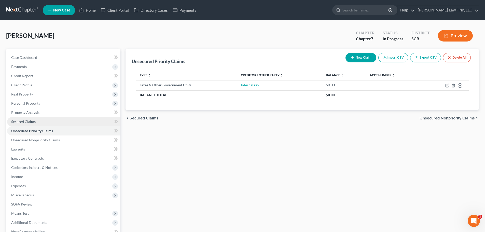
click at [25, 123] on span "Secured Claims" at bounding box center [23, 121] width 24 height 4
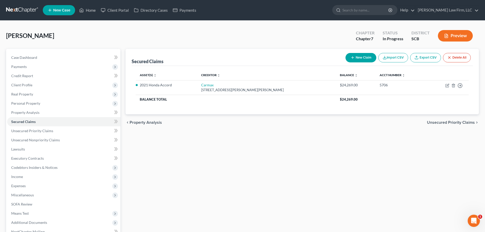
click at [359, 60] on button "New Claim" at bounding box center [360, 57] width 31 height 9
select select "0"
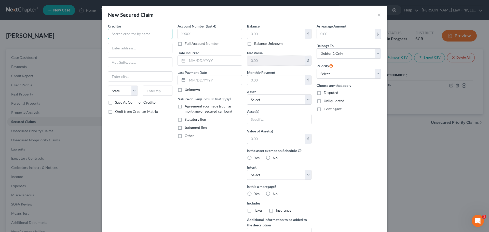
click at [152, 34] on input "text" at bounding box center [140, 34] width 64 height 10
type input "S"
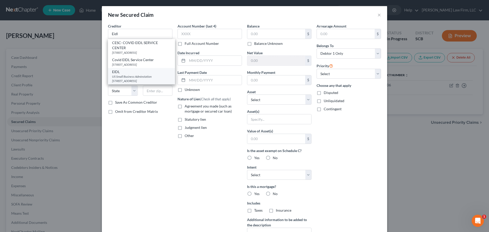
click at [140, 82] on div "US Small Business Adminstation [STREET_ADDRESS]" at bounding box center [141, 78] width 59 height 9
type input "EIDL"
type input "US Small Business Adminstation"
type input "[STREET_ADDRESS]"
type input "[GEOGRAPHIC_DATA]"
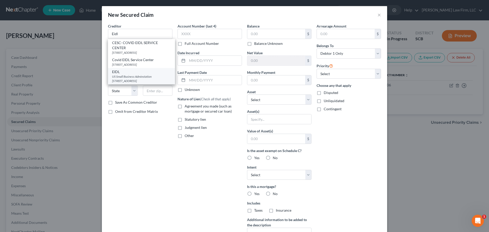
select select "45"
type input "79935"
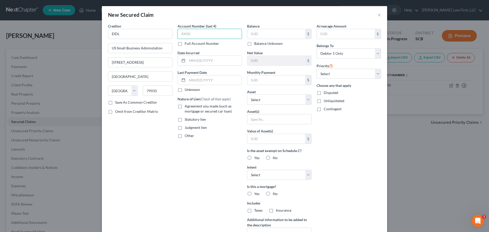
click at [200, 35] on input "text" at bounding box center [209, 34] width 64 height 10
click at [142, 37] on input "EIDL" at bounding box center [140, 34] width 64 height 10
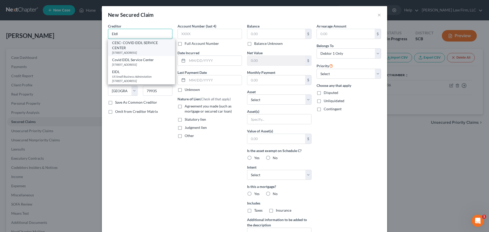
scroll to position [25, 0]
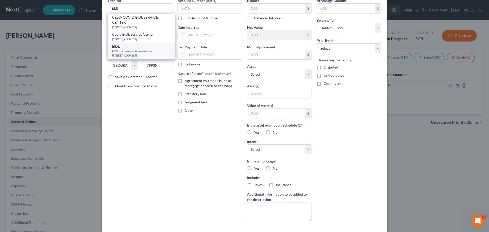
click at [138, 53] on div "US Small Business Adminstation [STREET_ADDRESS]" at bounding box center [141, 53] width 59 height 9
type input "EIDL"
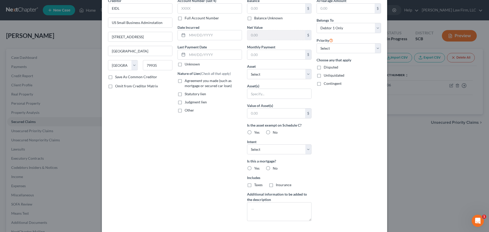
scroll to position [0, 0]
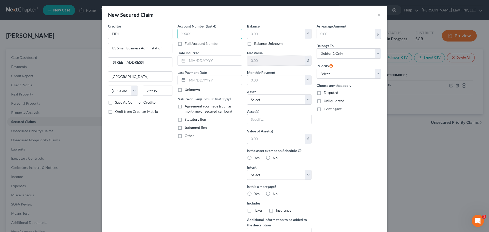
click at [216, 31] on input "text" at bounding box center [209, 34] width 64 height 10
click at [261, 33] on input "text" at bounding box center [276, 34] width 58 height 10
type input "165,000"
click at [190, 108] on span "Agreement you made (such as mortgage or secured car loan)" at bounding box center [208, 108] width 47 height 9
click at [190, 107] on input "Agreement you made (such as mortgage or secured car loan)" at bounding box center [188, 105] width 3 height 3
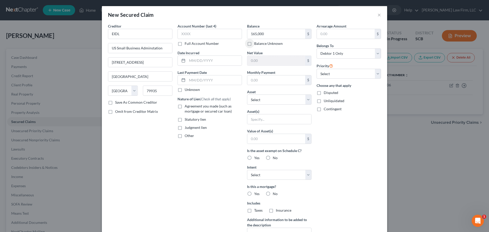
checkbox input "true"
click at [188, 137] on span "Other" at bounding box center [189, 135] width 9 height 4
click at [188, 136] on input "Other" at bounding box center [188, 134] width 3 height 3
checkbox input "true"
click at [191, 146] on input "text" at bounding box center [210, 148] width 64 height 10
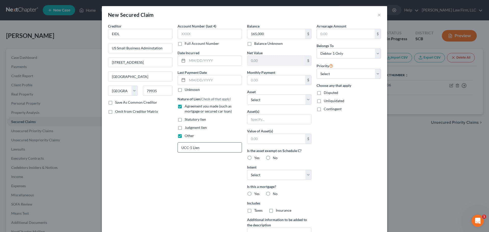
type input "UCC-1 Lien"
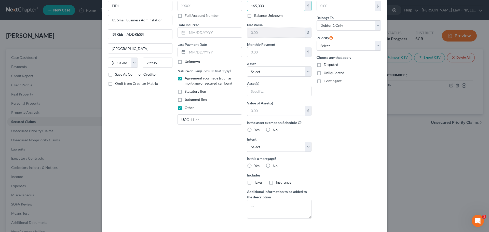
scroll to position [51, 0]
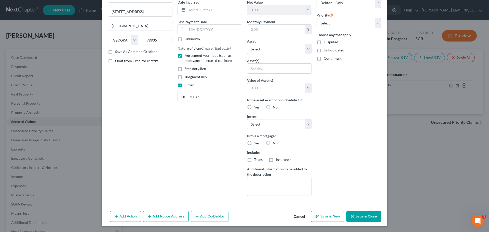
click at [363, 216] on button "Save & Close" at bounding box center [363, 216] width 35 height 11
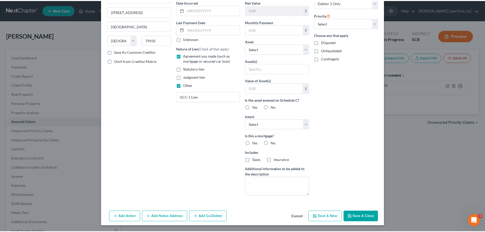
scroll to position [0, 0]
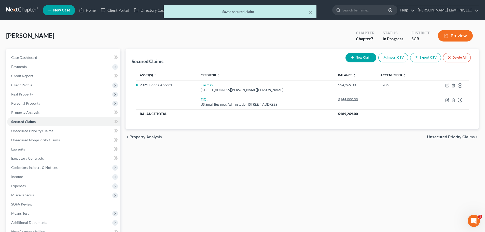
click at [28, 10] on div "× Saved secured claim" at bounding box center [239, 13] width 485 height 16
click at [312, 12] on div "× Saved secured claim" at bounding box center [240, 11] width 153 height 13
click at [311, 11] on button "×" at bounding box center [311, 12] width 4 height 6
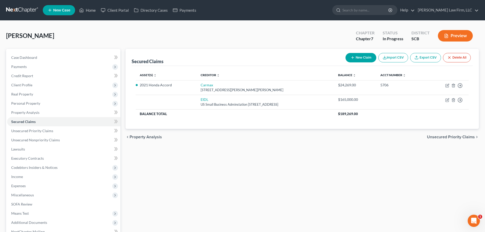
click at [21, 10] on link at bounding box center [22, 10] width 33 height 9
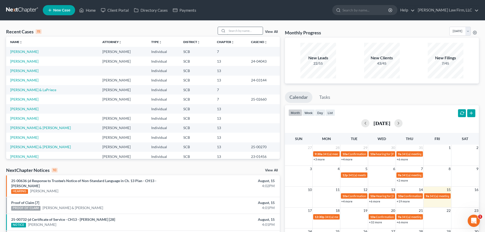
click at [255, 29] on input "search" at bounding box center [245, 30] width 36 height 7
type input "sharer"
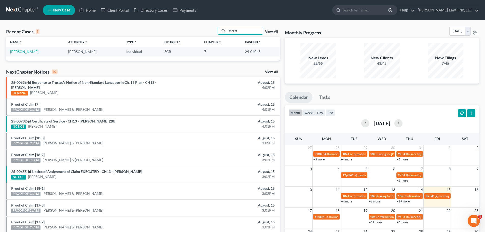
click at [23, 49] on td "[PERSON_NAME]" at bounding box center [35, 51] width 58 height 9
click at [23, 51] on link "[PERSON_NAME]" at bounding box center [24, 51] width 28 height 4
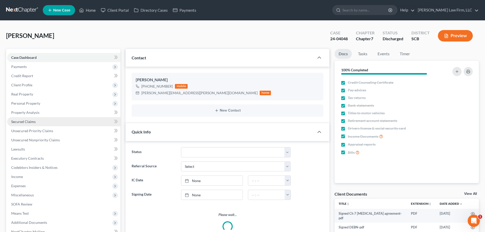
select select "1"
click at [24, 121] on span "Secured Claims" at bounding box center [23, 121] width 24 height 4
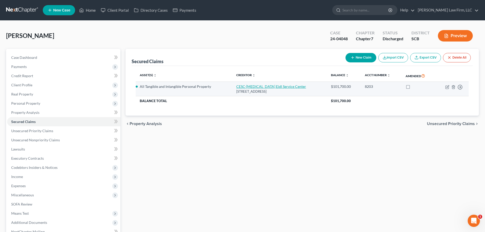
click at [266, 85] on link "CESC-Covid Eidl Service Center" at bounding box center [271, 86] width 70 height 4
select select "45"
select select "0"
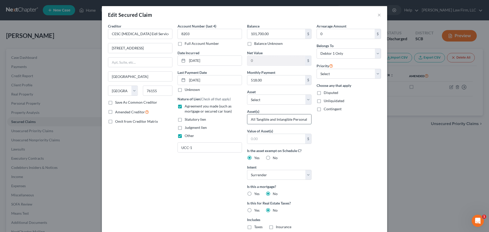
scroll to position [0, 13]
drag, startPoint x: 249, startPoint y: 118, endPoint x: 308, endPoint y: 118, distance: 59.6
click at [308, 118] on input "All Tangible and Intangible Personal Property" at bounding box center [279, 119] width 64 height 10
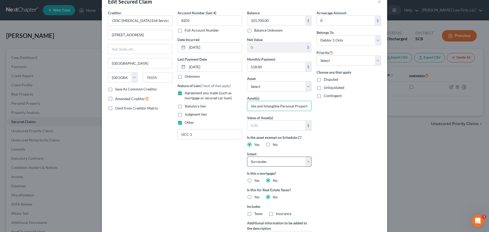
scroll to position [71, 0]
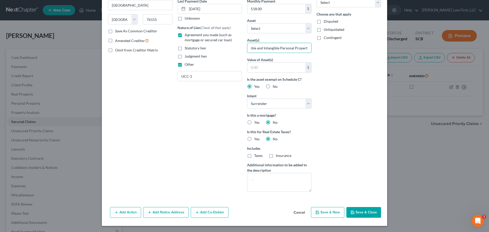
click at [360, 212] on button "Save & Close" at bounding box center [363, 212] width 35 height 11
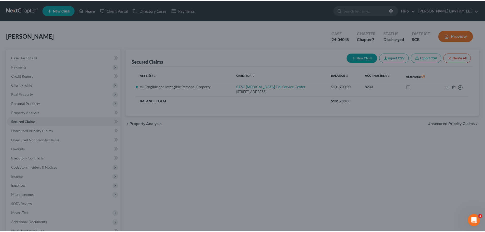
scroll to position [16, 0]
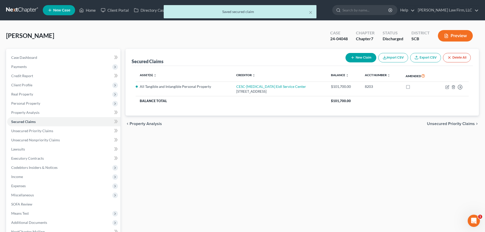
click at [28, 9] on div "× Saved secured claim" at bounding box center [239, 13] width 485 height 16
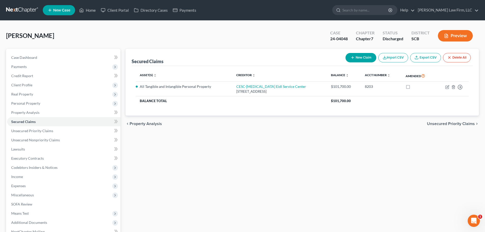
click at [25, 11] on link at bounding box center [22, 10] width 33 height 9
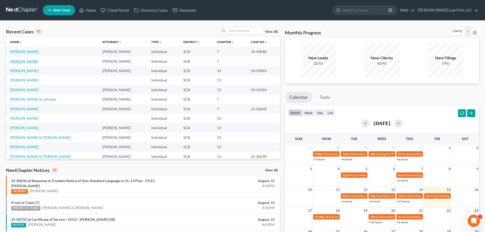
click at [22, 59] on link "[PERSON_NAME]" at bounding box center [24, 61] width 28 height 4
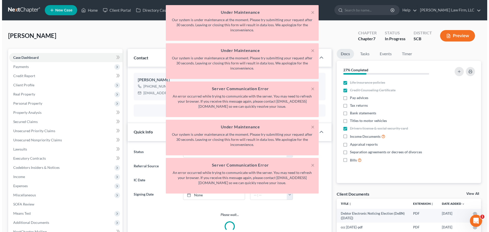
scroll to position [96, 0]
click at [310, 11] on button "×" at bounding box center [311, 12] width 4 height 6
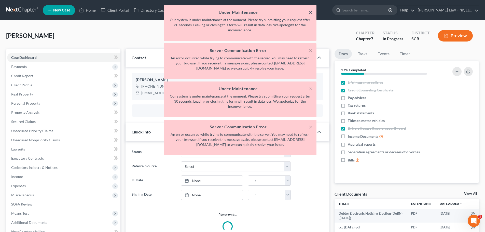
click at [310, 11] on button "×" at bounding box center [311, 12] width 4 height 6
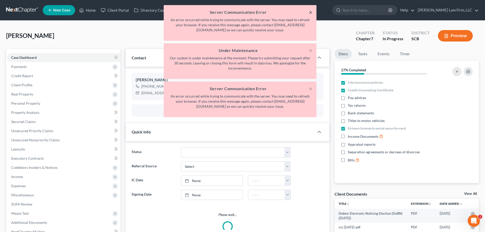
click at [310, 11] on button "×" at bounding box center [311, 12] width 4 height 6
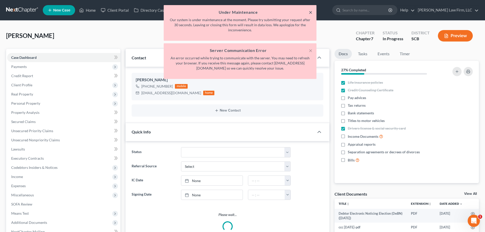
click at [310, 11] on button "×" at bounding box center [311, 12] width 4 height 6
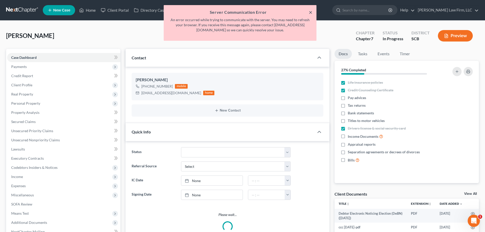
click at [310, 11] on button "×" at bounding box center [311, 12] width 4 height 6
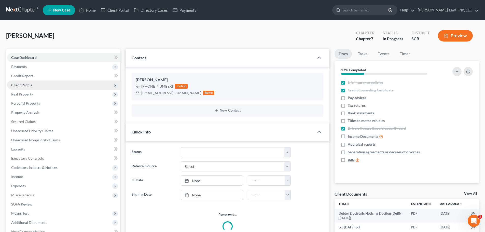
click at [28, 82] on span "Client Profile" at bounding box center [63, 84] width 113 height 9
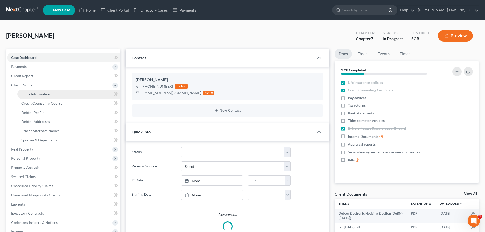
click at [33, 96] on link "Filing Information" at bounding box center [68, 94] width 103 height 9
select select "1"
select select "0"
select select "42"
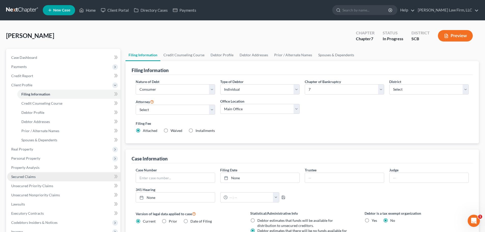
click at [33, 178] on span "Secured Claims" at bounding box center [23, 176] width 24 height 4
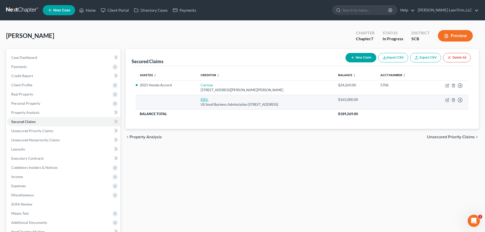
click at [201, 100] on link "EIDL" at bounding box center [205, 99] width 8 height 4
select select "45"
select select "0"
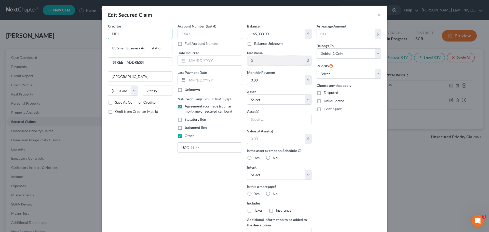
click at [135, 36] on input "EIDL" at bounding box center [140, 34] width 64 height 10
type input "E"
type input "c"
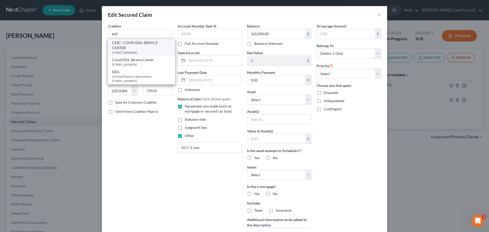
click at [141, 47] on div "CESC- COVID EIDL SERVICE CENTER" at bounding box center [141, 45] width 59 height 10
type input "CESC- COVID EIDL SERVICE CENTER"
type input "[STREET_ADDRESS]"
type input "[GEOGRAPHIC_DATA]"
type input "76155"
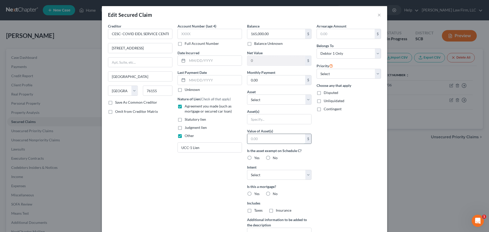
click at [261, 138] on input "text" at bounding box center [276, 139] width 58 height 10
click at [258, 118] on input "text" at bounding box center [279, 119] width 64 height 10
paste input "All Tangible and Intangible Personal Property"
drag, startPoint x: 258, startPoint y: 118, endPoint x: 219, endPoint y: 120, distance: 38.8
click at [219, 120] on div "Creditor * CESC- COVID EIDL SERVICE CENTER 14925 Kingsport Rd. Fort Worth State…" at bounding box center [244, 136] width 278 height 227
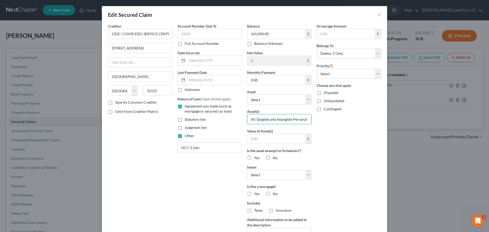
scroll to position [0, 5]
click at [291, 119] on input "All Tangible and Intangible Personal Property" at bounding box center [279, 119] width 64 height 10
click at [295, 118] on input "All Tangible and Intangible Business Property" at bounding box center [279, 119] width 64 height 10
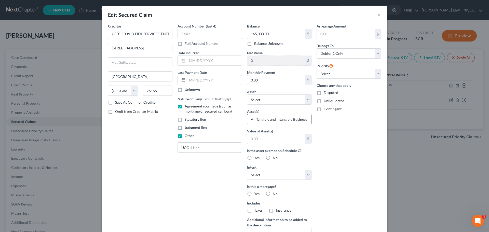
click at [295, 118] on input "All Tangible and Intangible Business Property" at bounding box center [279, 119] width 64 height 10
type input "All Tangible and Intangible Personal Property"
click at [222, 178] on div "Account Number (last 4) Full Account Number Date Incurred Last Payment Date Unk…" at bounding box center [209, 136] width 69 height 227
click at [271, 140] on input "text" at bounding box center [276, 139] width 58 height 10
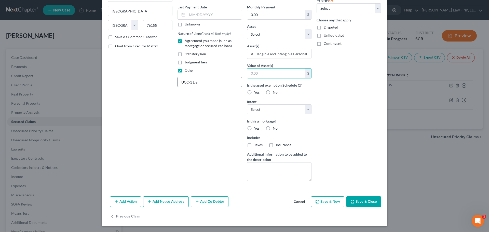
click at [207, 86] on input "UCC-1 Lien" at bounding box center [210, 82] width 64 height 10
type input "UCC-1"
click at [362, 205] on button "Save & Close" at bounding box center [363, 201] width 35 height 11
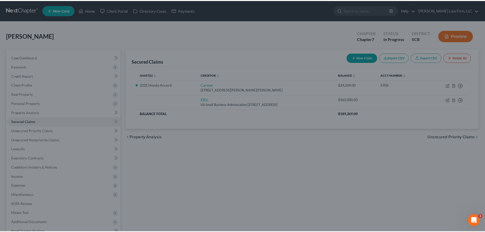
scroll to position [10, 0]
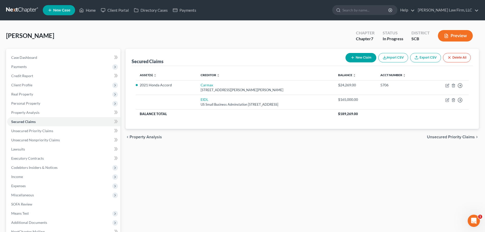
drag, startPoint x: 317, startPoint y: 185, endPoint x: 310, endPoint y: 180, distance: 8.7
click at [317, 185] on div "Secured Claims New Claim Import CSV Export CSV Delete All Asset(s) expand_more …" at bounding box center [302, 159] width 358 height 221
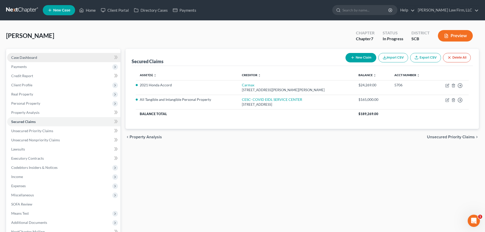
click at [34, 59] on span "Case Dashboard" at bounding box center [24, 57] width 26 height 4
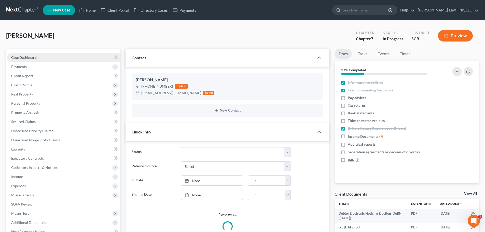
select select "1"
click at [32, 11] on link at bounding box center [22, 10] width 33 height 9
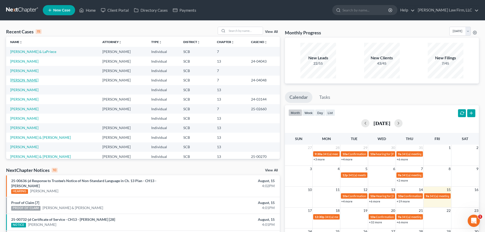
click at [25, 79] on link "[PERSON_NAME]" at bounding box center [24, 80] width 28 height 4
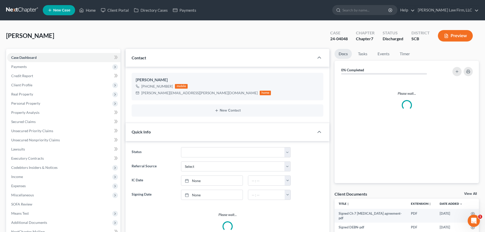
select select "1"
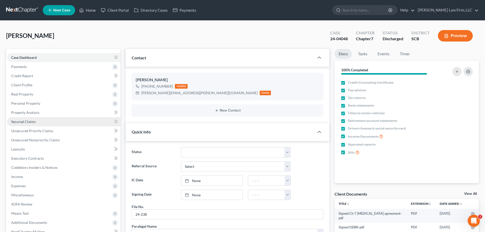
click at [33, 123] on span "Secured Claims" at bounding box center [23, 121] width 24 height 4
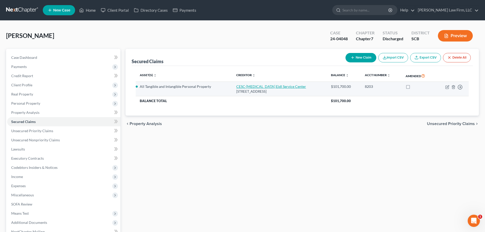
click at [267, 86] on link "CESC-[MEDICAL_DATA] Eidl Service Center" at bounding box center [271, 86] width 70 height 4
select select "45"
select select "0"
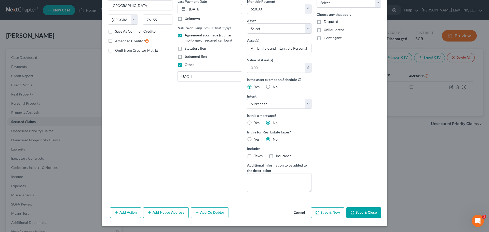
scroll to position [71, 0]
click at [372, 210] on button "Save & Close" at bounding box center [363, 212] width 35 height 11
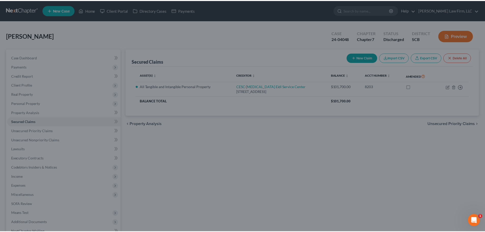
scroll to position [16, 0]
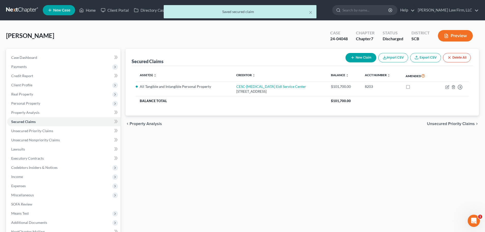
click at [30, 8] on div "× Saved secured claim" at bounding box center [239, 13] width 485 height 16
click at [312, 14] on button "×" at bounding box center [311, 12] width 4 height 6
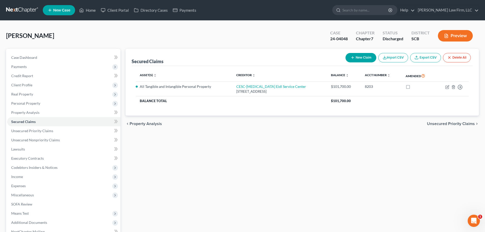
click at [18, 11] on link at bounding box center [22, 10] width 33 height 9
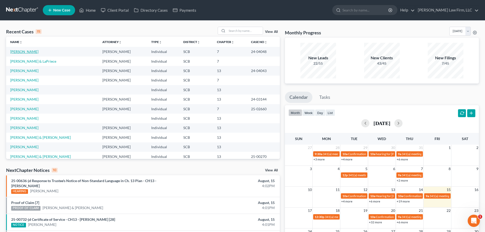
click at [16, 53] on link "[PERSON_NAME]" at bounding box center [24, 51] width 28 height 4
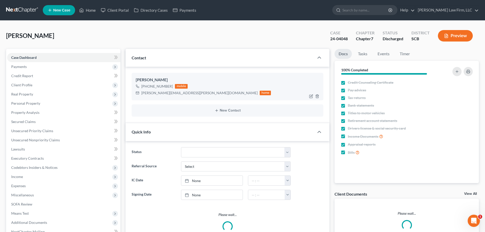
select select "1"
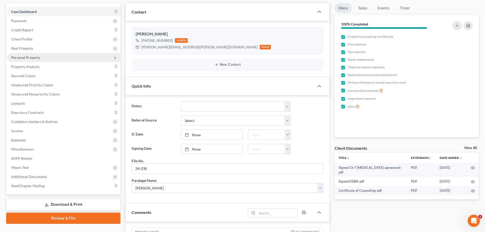
scroll to position [51, 0]
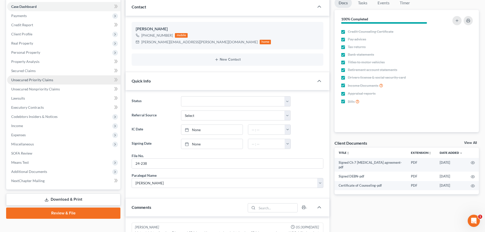
click at [34, 80] on span "Unsecured Priority Claims" at bounding box center [32, 80] width 42 height 4
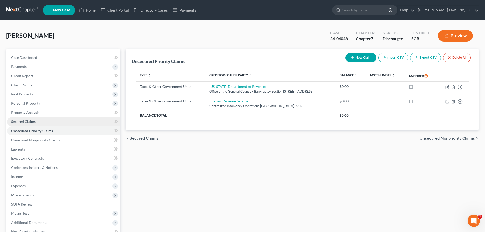
click at [38, 122] on link "Secured Claims" at bounding box center [63, 121] width 113 height 9
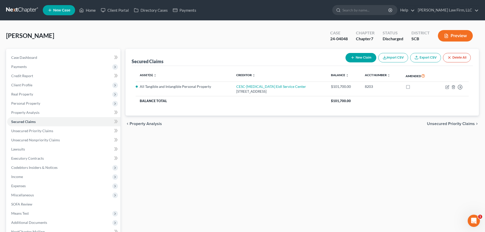
click at [22, 6] on link at bounding box center [22, 10] width 33 height 9
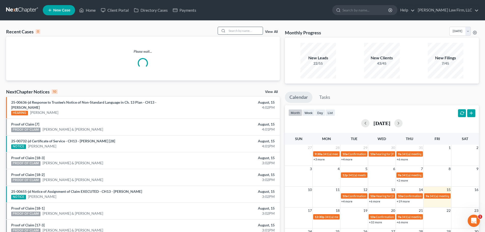
click at [249, 32] on input "search" at bounding box center [245, 30] width 36 height 7
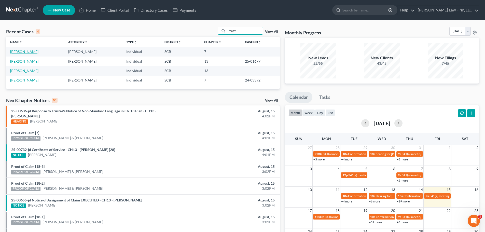
type input "mazy"
click at [25, 50] on link "[PERSON_NAME]" at bounding box center [24, 51] width 28 height 4
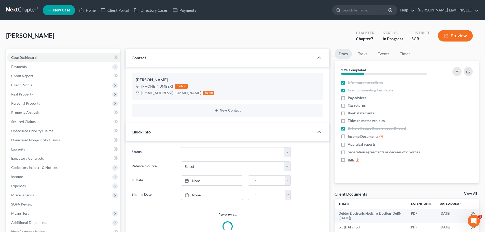
select select "1"
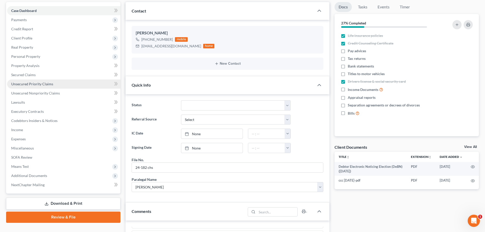
scroll to position [51, 0]
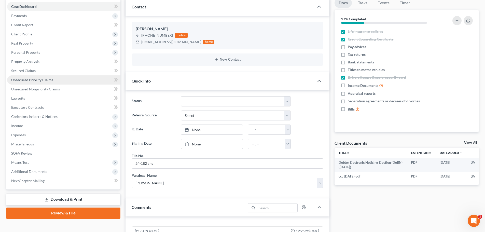
click at [27, 78] on span "Unsecured Priority Claims" at bounding box center [32, 80] width 42 height 4
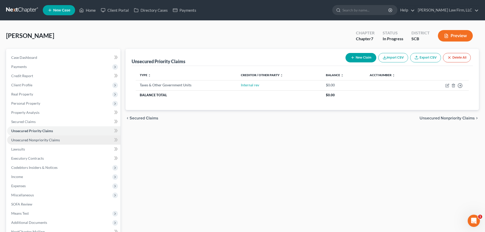
click at [49, 139] on span "Unsecured Nonpriority Claims" at bounding box center [35, 140] width 49 height 4
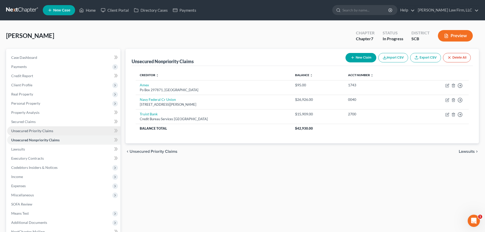
click at [47, 131] on span "Unsecured Priority Claims" at bounding box center [32, 131] width 42 height 4
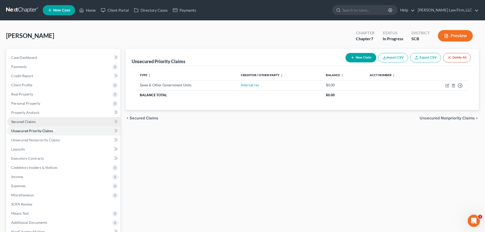
click at [25, 120] on span "Secured Claims" at bounding box center [23, 121] width 24 height 4
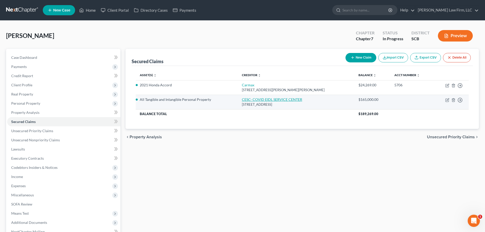
click at [259, 100] on link "CESC- COVID EIDL SERVICE CENTER" at bounding box center [272, 99] width 60 height 4
select select "45"
select select "0"
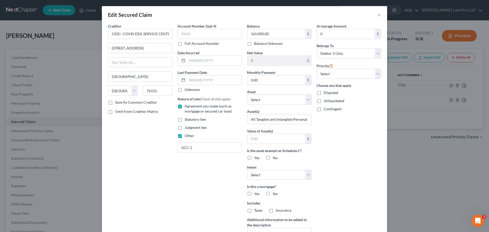
click at [273, 157] on label "No" at bounding box center [275, 157] width 5 height 5
click at [275, 157] on input "No" at bounding box center [276, 156] width 3 height 3
radio input "true"
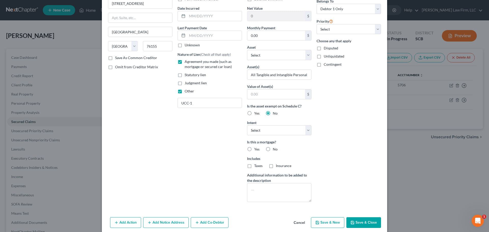
scroll to position [51, 0]
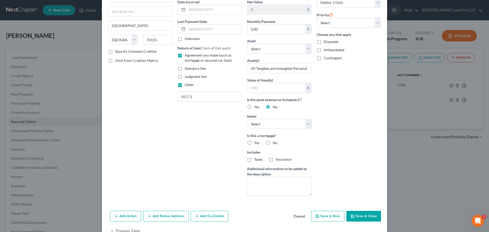
click at [273, 143] on label "No" at bounding box center [275, 142] width 5 height 5
click at [275, 143] on input "No" at bounding box center [276, 141] width 3 height 3
radio input "true"
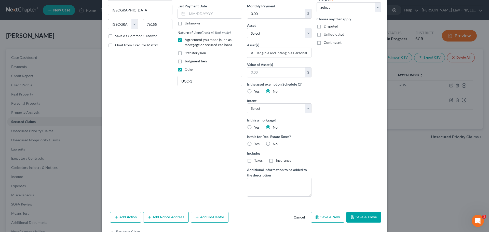
scroll to position [82, 0]
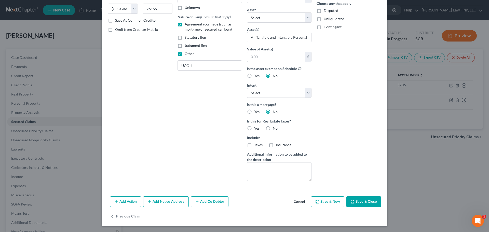
click at [273, 128] on label "No" at bounding box center [275, 128] width 5 height 5
click at [275, 128] on input "No" at bounding box center [276, 127] width 3 height 3
radio input "true"
click at [369, 203] on button "Save & Close" at bounding box center [363, 201] width 35 height 11
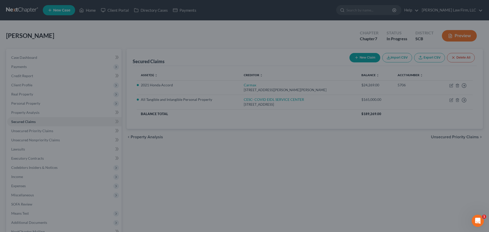
scroll to position [26, 0]
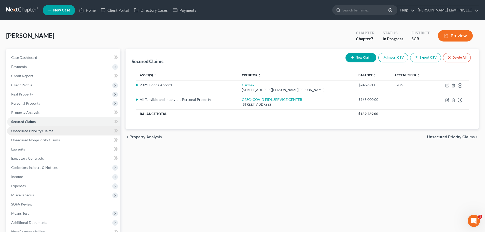
click at [29, 131] on span "Unsecured Priority Claims" at bounding box center [32, 131] width 42 height 4
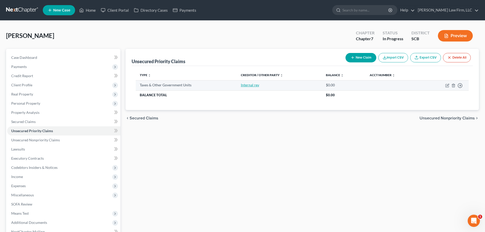
click at [249, 84] on link "Internal rev" at bounding box center [250, 85] width 18 height 4
select select "0"
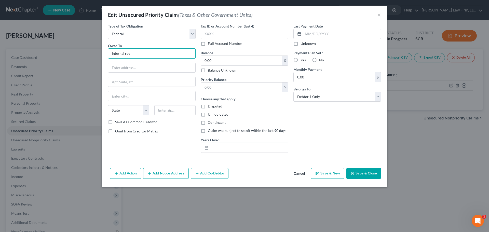
click at [139, 53] on input "Internal rev" at bounding box center [152, 53] width 88 height 10
click at [139, 63] on div "Internal Revenue Service" at bounding box center [151, 62] width 78 height 5
type input "Internal Revenue Service"
type input "Centralized Insolvency Operations"
type input "PO Box 7346"
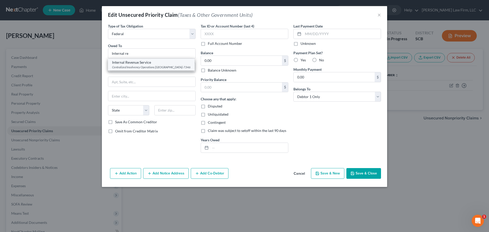
type input "Philadelphia"
select select "39"
type input "19101-7346"
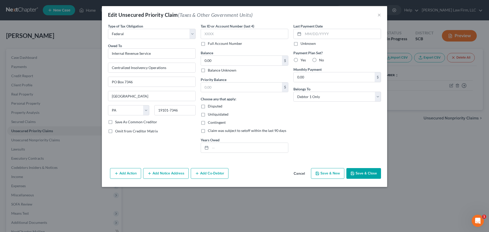
click at [178, 174] on button "Add Notice Address" at bounding box center [166, 173] width 46 height 11
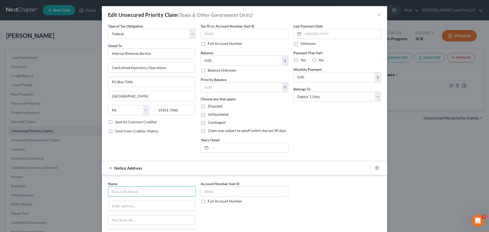
click at [147, 189] on input "text" at bounding box center [152, 191] width 88 height 10
drag, startPoint x: 157, startPoint y: 194, endPoint x: 155, endPoint y: 190, distance: 3.9
click at [158, 193] on input "text" at bounding box center [152, 191] width 88 height 10
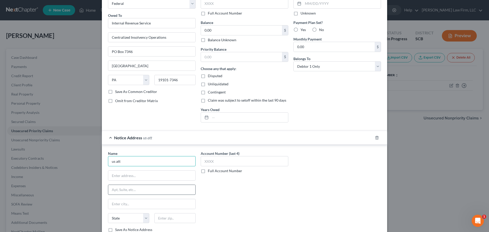
scroll to position [71, 0]
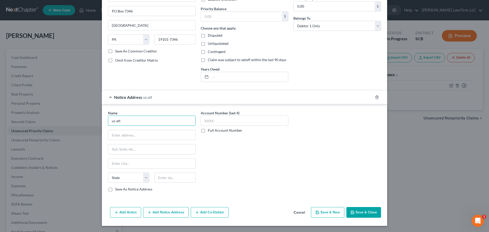
click at [147, 123] on input "us att" at bounding box center [152, 121] width 88 height 10
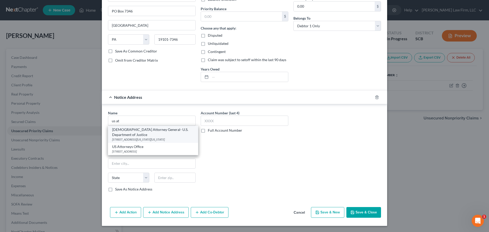
click at [148, 137] on div "950 Pennsylvania Avenue, NW, Washington, DC 20530" at bounding box center [153, 139] width 82 height 4
type input "US Attorney General- U.S. Department of Justice"
type input "950 Pennsylvania Avenue, NW"
type input "Washington"
select select "8"
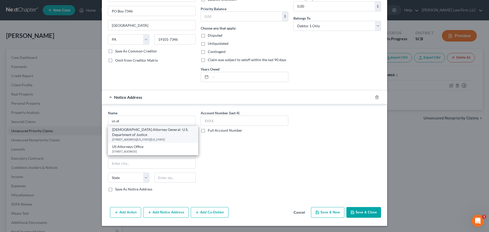
type input "20530"
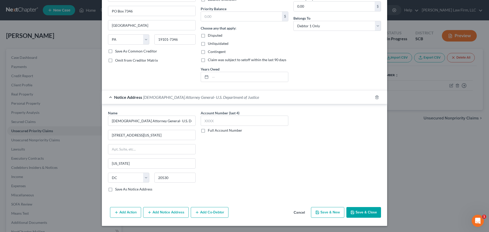
click at [165, 213] on button "Add Notice Address" at bounding box center [166, 212] width 46 height 11
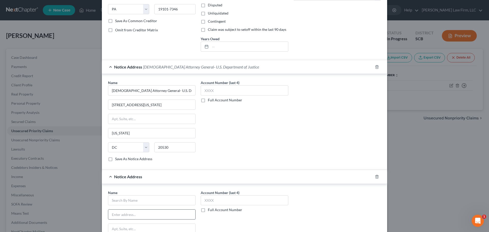
scroll to position [147, 0]
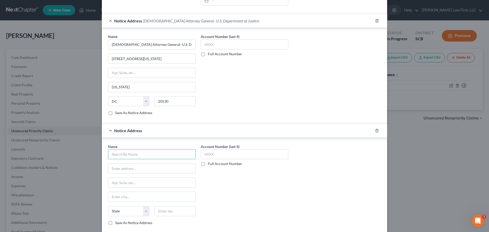
click at [140, 152] on input "text" at bounding box center [152, 154] width 88 height 10
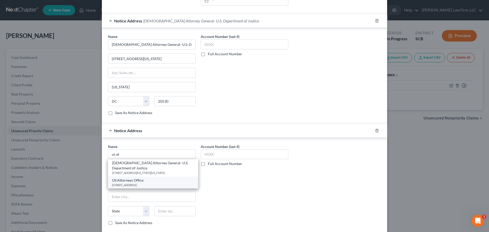
click at [138, 183] on div "1441 Main Street Suite 29201, Columbia, SC 29201" at bounding box center [153, 185] width 82 height 4
type input "US Attorneys Office"
type input "1441 Main Street"
type input "Suite 29201"
type input "Columbia"
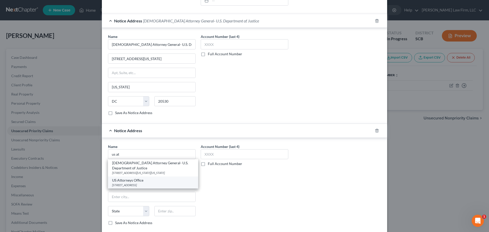
select select "42"
type input "29201"
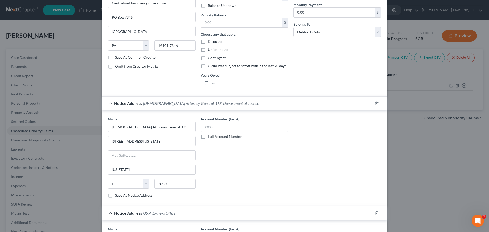
scroll to position [0, 0]
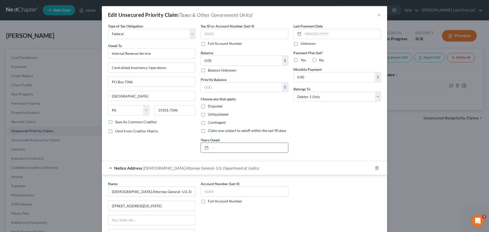
click at [250, 149] on input "text" at bounding box center [249, 148] width 78 height 10
drag, startPoint x: 210, startPoint y: 147, endPoint x: 243, endPoint y: 145, distance: 33.4
click at [243, 145] on input "Form 1040 (2022)," at bounding box center [249, 148] width 78 height 10
click at [251, 147] on input "Form 1040 (2022)," at bounding box center [249, 148] width 78 height 10
paste input "Form 1040 (2022),"
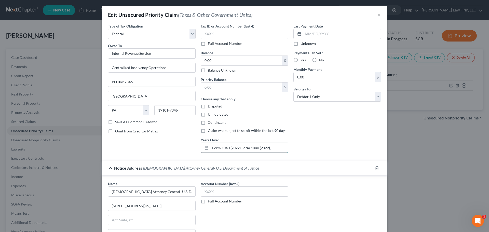
click at [265, 147] on input "Form 1040 (2022),Form 1040 (2022)," at bounding box center [249, 148] width 78 height 10
paste input "Form 1040 (2022),"
click at [279, 148] on input "Form 1040 (2022),Form 1040 (2023),Form 1040 (2022)," at bounding box center [249, 148] width 78 height 10
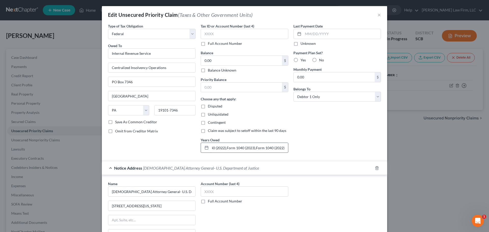
click at [279, 147] on input "Form 1040 (2022),Form 1040 (2023),Form 1040 (2022)," at bounding box center [249, 148] width 78 height 10
click at [224, 148] on input "Form 1040 (2022),Form 1040 (2023),Form 1040 (2024)," at bounding box center [249, 148] width 78 height 10
click at [226, 148] on input "Form 1040 (2022),Form 1040 (2023),Form 1040 (2024)," at bounding box center [249, 148] width 78 height 10
click at [256, 147] on input "Form 1040 (2022), Form 1040 (2023),Form 1040 (2024)," at bounding box center [249, 148] width 78 height 10
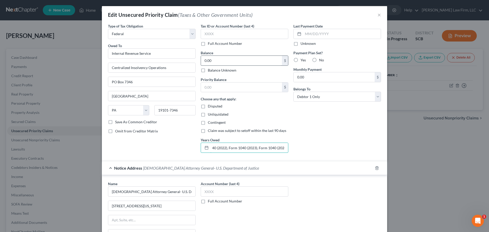
type input "Form 1040 (2022), Form 1040 (2023), Form 1040 (2024),"
click at [225, 63] on input "0.00" at bounding box center [241, 61] width 81 height 10
type input "11,942.63"
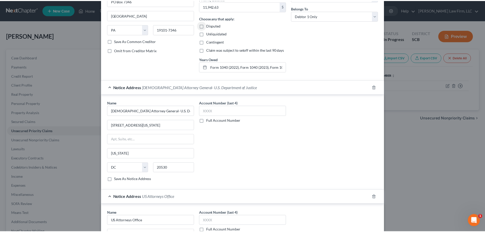
scroll to position [178, 0]
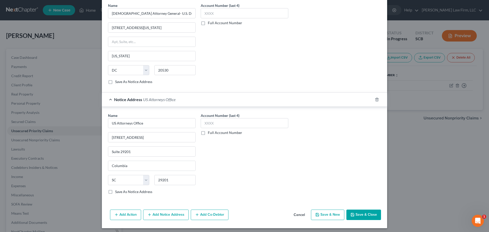
click at [369, 214] on button "Save & Close" at bounding box center [363, 214] width 35 height 11
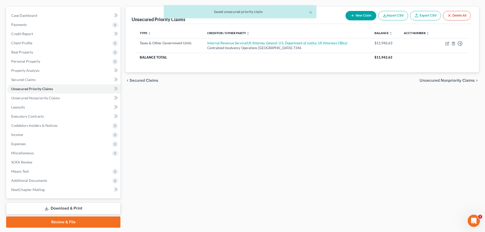
scroll to position [51, 0]
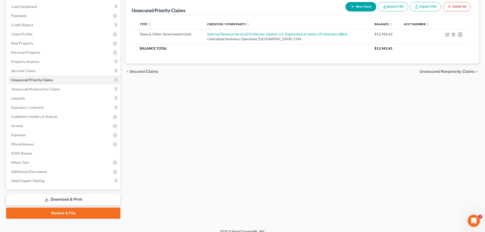
click at [388, 136] on div "Unsecured Priority Claims New Claim Import CSV Export CSV Delete All Type expan…" at bounding box center [302, 108] width 358 height 221
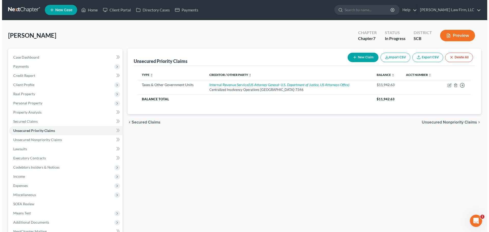
scroll to position [0, 0]
click at [372, 55] on button "New Claim" at bounding box center [360, 57] width 31 height 9
select select "0"
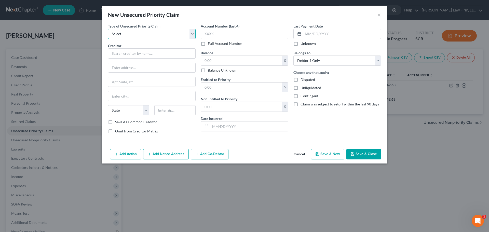
click at [167, 35] on select "Select Taxes & Other Government Units Domestic Support Obligations Extensions o…" at bounding box center [152, 34] width 88 height 10
select select "0"
click at [108, 29] on select "Select Taxes & Other Government Units Domestic Support Obligations Extensions o…" at bounding box center [152, 34] width 88 height 10
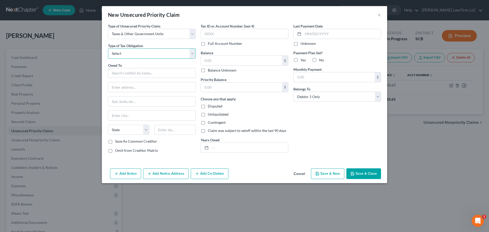
click at [161, 55] on select "Select Federal City State Franchise Tax Board Other" at bounding box center [152, 53] width 88 height 10
select select "2"
click at [108, 48] on select "Select Federal City State Franchise Tax Board Other" at bounding box center [152, 53] width 88 height 10
click at [158, 76] on input "text" at bounding box center [152, 73] width 88 height 10
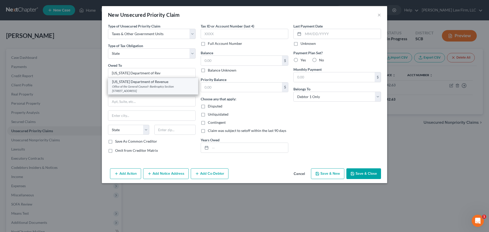
click at [164, 90] on div "Office of the General Counsel- Bankruptcy Section 300A Outlet Pointe Blvd, Colu…" at bounding box center [153, 88] width 82 height 9
type input "South Carolina Department of Revenue"
type input "Office of the General Counsel- Bankruptcy Section"
type input "300A Outlet Pointe Blvd"
type input "Columbia"
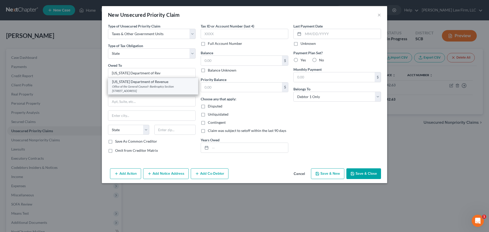
select select "42"
type input "29210-5666"
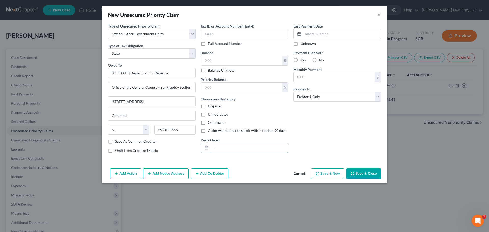
click at [241, 148] on input "text" at bounding box center [249, 148] width 78 height 10
type input "Notice Only"
click at [366, 176] on button "Save & Close" at bounding box center [363, 173] width 35 height 11
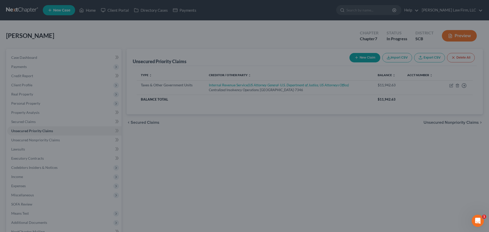
type input "0.00"
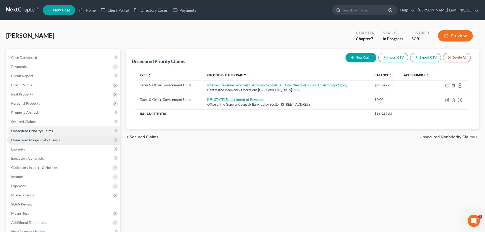
click at [39, 142] on span "Unsecured Nonpriority Claims" at bounding box center [35, 140] width 49 height 4
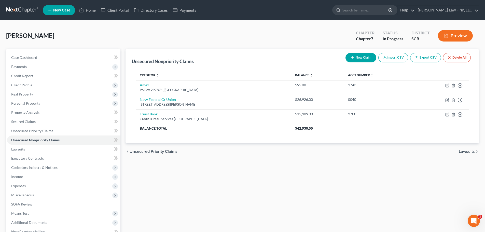
click at [354, 59] on button "New Claim" at bounding box center [360, 57] width 31 height 9
select select "0"
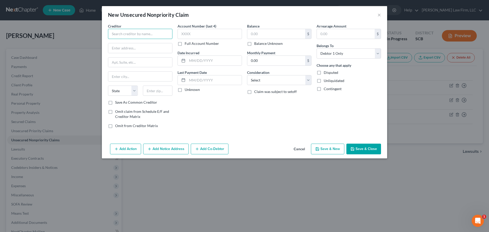
click at [153, 34] on input "text" at bounding box center [140, 34] width 64 height 10
click at [150, 45] on div "Synchrony Bank/Rooms To Go" at bounding box center [138, 42] width 53 height 5
type input "Synchrony Bank/Rooms To Go"
type input "Attn: Bankruptcy Dept"
type input "PO Box 71756"
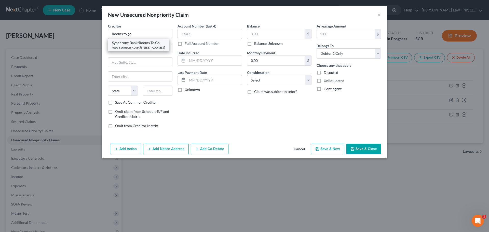
type input "Philadelphia"
select select "39"
type input "19176"
click at [281, 38] on input "text" at bounding box center [276, 34] width 58 height 10
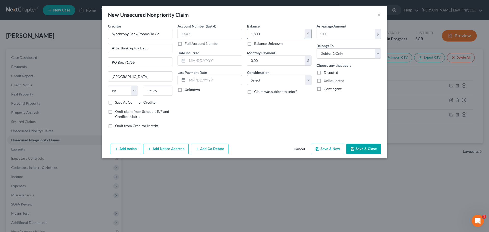
type input "1,800"
click at [275, 76] on select "Select Cable / Satellite Services Collection Agency Credit Card Debt Debt Couns…" at bounding box center [279, 80] width 64 height 10
select select "14"
click at [247, 75] on select "Select Cable / Satellite Services Collection Agency Credit Card Debt Debt Couns…" at bounding box center [279, 80] width 64 height 10
type input "Unsecured Credit Card"
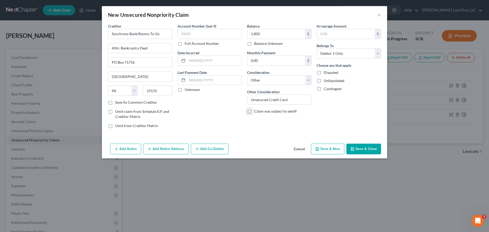
click at [371, 152] on button "Save & Close" at bounding box center [363, 149] width 35 height 11
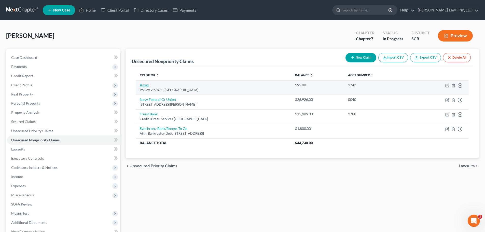
click at [147, 84] on link "Amex" at bounding box center [144, 85] width 9 height 4
select select "9"
select select "2"
select select "0"
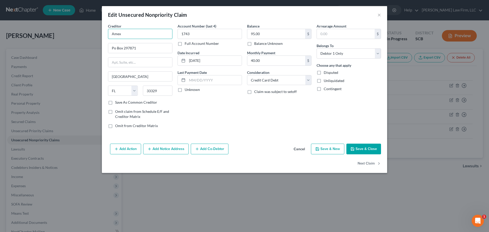
click at [135, 36] on input "Amex" at bounding box center [140, 34] width 64 height 10
click at [141, 46] on div "PO Box 981540, El Paso, TX 79998" at bounding box center [138, 47] width 53 height 4
type input "American Express"
type input "PO Box 981540"
type input "El Paso"
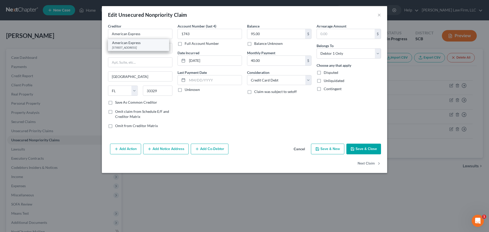
select select "45"
type input "79998"
click at [283, 62] on input "40.00" at bounding box center [276, 61] width 58 height 10
click at [284, 78] on select "Select Cable / Satellite Services Collection Agency Credit Card Debt Debt Couns…" at bounding box center [279, 80] width 64 height 10
select select "14"
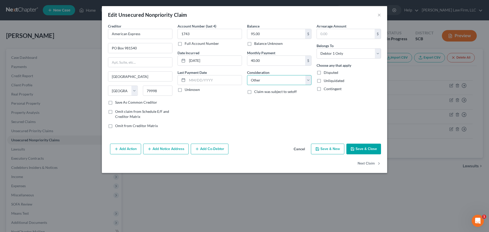
click at [247, 75] on select "Select Cable / Satellite Services Collection Agency Credit Card Debt Debt Couns…" at bounding box center [279, 80] width 64 height 10
type input "Unsecured Credit Card"
click at [360, 151] on button "Save & Close" at bounding box center [363, 149] width 35 height 11
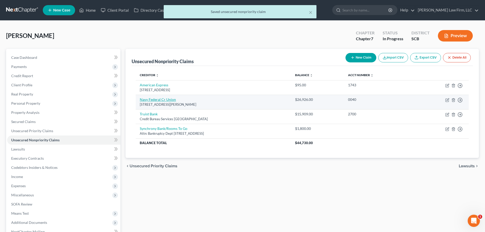
click at [158, 100] on link "Navy Federal Cr Union" at bounding box center [158, 99] width 36 height 4
select select "48"
select select "2"
select select "0"
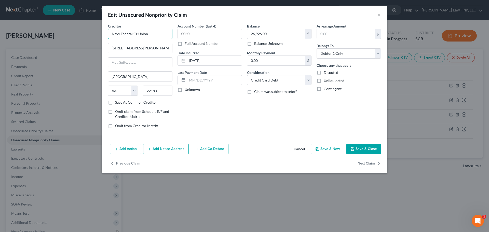
click at [155, 33] on input "Navy Federal Cr Union" at bounding box center [140, 34] width 64 height 10
drag, startPoint x: 163, startPoint y: 33, endPoint x: 67, endPoint y: 41, distance: 95.6
click at [78, 41] on div "Edit Unsecured Nonpriority Claim × Creditor * Navy Federal Cr Union 820 Follin …" at bounding box center [244, 116] width 489 height 232
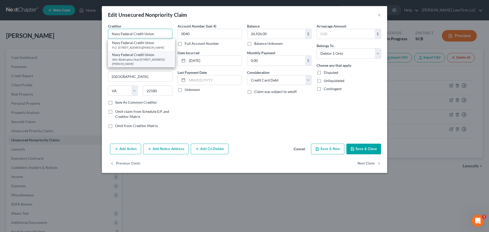
type input "Navy Federal Credit Union"
click at [136, 58] on div "Attn: Bankruptcy Dept PO Box 3000, Merrifield, VA 22119" at bounding box center [141, 61] width 59 height 9
type input "Attn: Bankruptcy Dept"
type input "PO Box 3000"
type input "Merrifield"
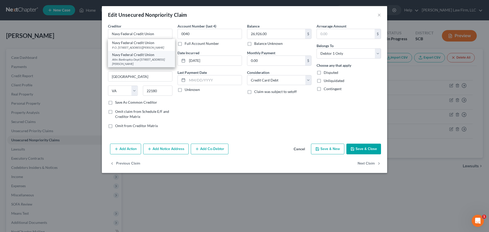
type input "22119"
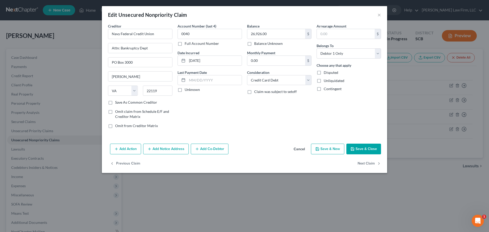
click at [165, 151] on button "Add Notice Address" at bounding box center [166, 149] width 46 height 11
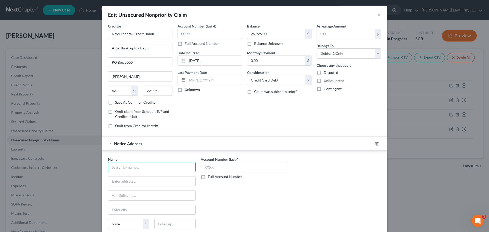
click at [154, 164] on input "text" at bounding box center [152, 167] width 88 height 10
click at [266, 33] on input "26,926.00" at bounding box center [276, 34] width 58 height 10
type input "26,926.32"
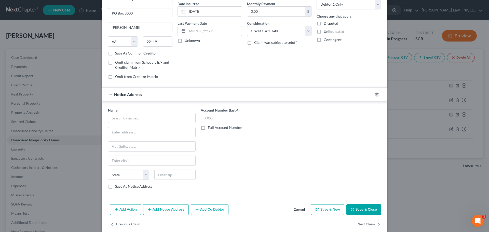
scroll to position [57, 0]
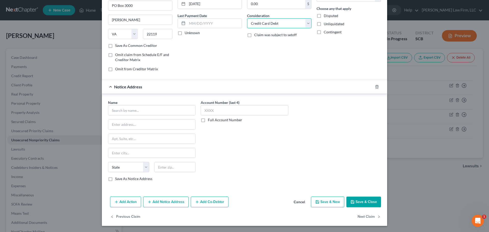
click at [279, 21] on select "Select Cable / Satellite Services Collection Agency Credit Card Debt Debt Couns…" at bounding box center [279, 23] width 64 height 10
select select "14"
click at [247, 18] on select "Select Cable / Satellite Services Collection Agency Credit Card Debt Debt Couns…" at bounding box center [279, 23] width 64 height 10
type input "Unsecured Credit Card"
type input "P.O. Box 5019"
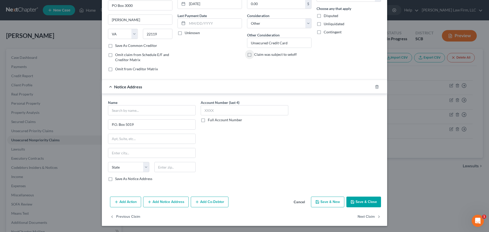
click at [244, 60] on div "Balance 26,926.32 $ Balance Unknown Balance Undetermined 26,926.32 $ Balance Un…" at bounding box center [278, 21] width 69 height 109
drag, startPoint x: 150, startPoint y: 124, endPoint x: 62, endPoint y: 130, distance: 89.0
click at [65, 130] on div "Edit Unsecured Nonpriority Claim × Creditor * Navy Federal Credit Union Attn: B…" at bounding box center [244, 116] width 489 height 232
click at [149, 106] on input "text" at bounding box center [152, 110] width 88 height 10
type input "Daniel M. Esposito, Esq."
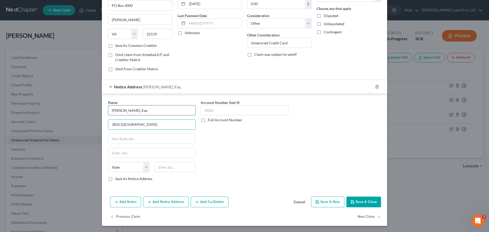
type input "3825 Forrestgate"
type input "27103"
type input "Winston Salem"
select select "28"
click at [216, 107] on input "text" at bounding box center [245, 110] width 88 height 10
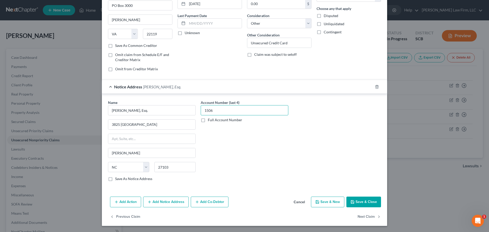
type input "1506"
click at [361, 200] on button "Save & Close" at bounding box center [363, 201] width 35 height 11
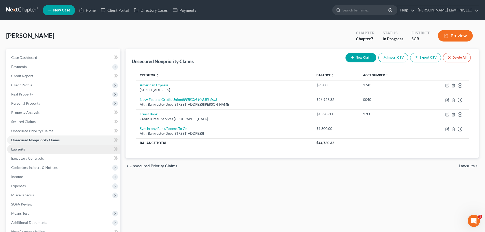
click at [21, 151] on span "Lawsuits" at bounding box center [18, 149] width 14 height 4
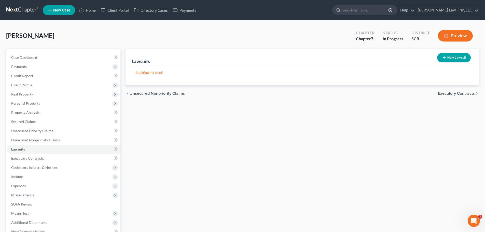
click at [449, 58] on button "New Lawsuit" at bounding box center [454, 57] width 34 height 9
select select "0"
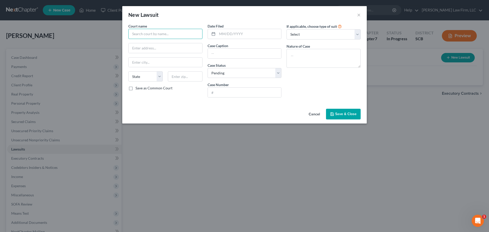
click at [179, 31] on input "text" at bounding box center [165, 34] width 74 height 10
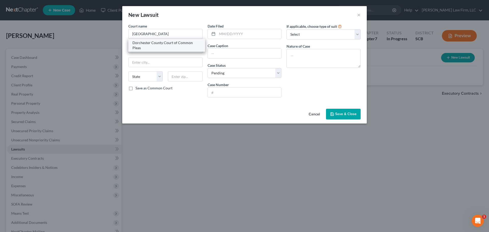
click at [179, 47] on div "Dorchester County Court of Common Pleas" at bounding box center [166, 45] width 68 height 10
type input "Dorchester County Court of Common Pleas"
type input "5200 E Jim Bilton Blvd"
type input "Saint George"
select select "42"
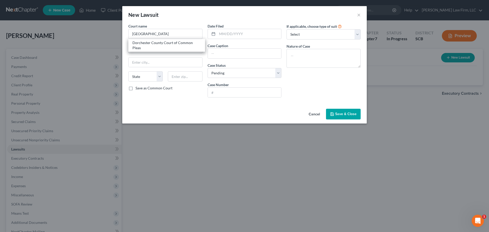
type input "29477"
click at [222, 33] on input "text" at bounding box center [249, 34] width 64 height 10
type input "08/08/2025"
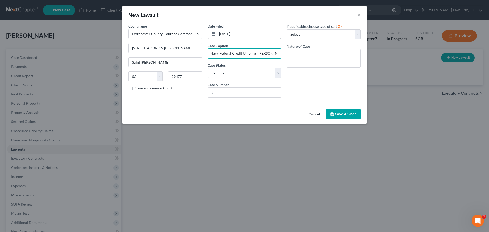
scroll to position [0, 3]
type input "Navy Federal Credit Union vs. Mia C. Mazyck"
type input "2025CP1801778"
type textarea "Debt Collection"
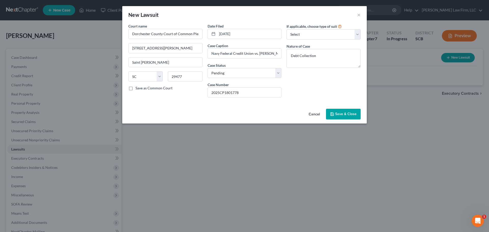
click at [348, 111] on button "Save & Close" at bounding box center [343, 114] width 35 height 11
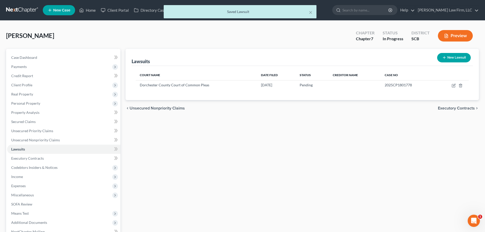
click at [331, 124] on div "Lawsuits New Lawsuit Court Name Date Filed Status Creditor Name Case No Dorches…" at bounding box center [302, 159] width 358 height 221
click at [360, 134] on div "Lawsuits New Lawsuit Court Name Date Filed Status Creditor Name Case No Dorches…" at bounding box center [302, 159] width 358 height 221
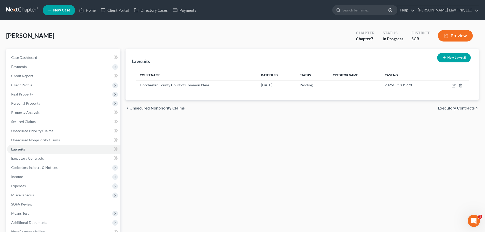
click at [459, 58] on button "New Lawsuit" at bounding box center [454, 57] width 34 height 9
select select "0"
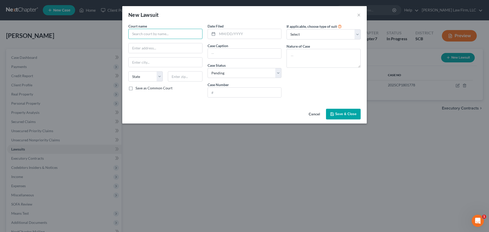
click at [170, 35] on input "text" at bounding box center [165, 34] width 74 height 10
type input "T"
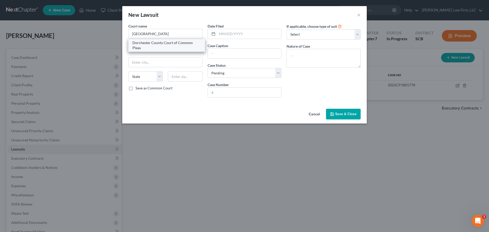
click at [152, 44] on div "Dorchester County Court of Common Pleas" at bounding box center [166, 45] width 68 height 10
type input "Dorchester County Court of Common Pleas"
type input "5200 E Jim Bilton Blvd"
type input "Saint George"
select select "42"
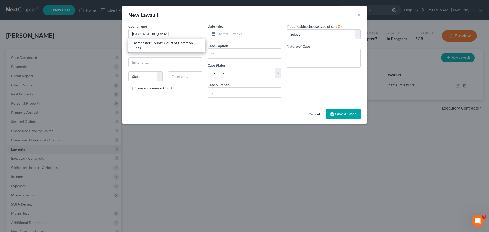
type input "29477"
click at [230, 33] on input "text" at bounding box center [249, 34] width 64 height 10
type input "05/06/2025"
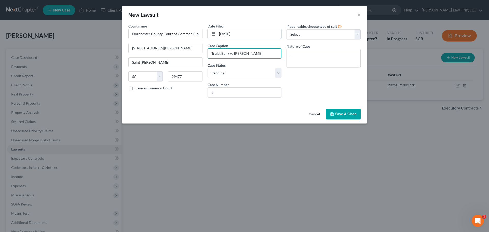
type input "Truist Bank vs Mia Mazyck"
type input "2025CP1801072"
type textarea "Debt Collection"
click at [316, 35] on select "Select Repossession Garnishment Foreclosure Attached, Seized, Or Levied Other" at bounding box center [323, 34] width 74 height 10
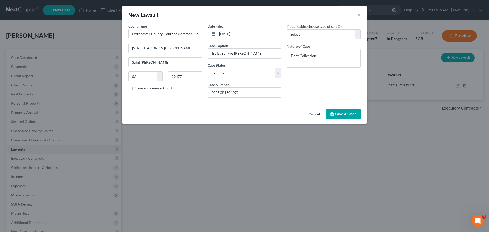
click at [326, 90] on div "If applicable, choose type of suit Select Repossession Garnishment Foreclosure …" at bounding box center [323, 62] width 79 height 78
click at [346, 114] on span "Save & Close" at bounding box center [345, 114] width 21 height 4
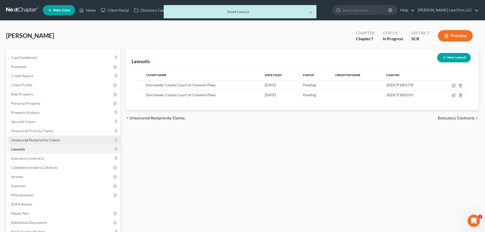
click at [34, 139] on span "Unsecured Nonpriority Claims" at bounding box center [35, 140] width 49 height 4
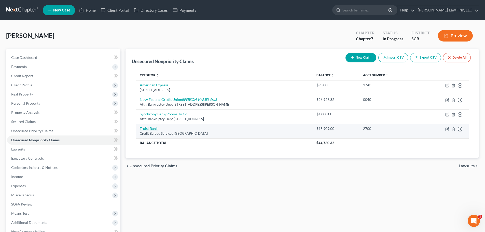
click at [152, 127] on link "Truist Bank" at bounding box center [149, 128] width 18 height 4
select select "28"
select select "1"
select select "0"
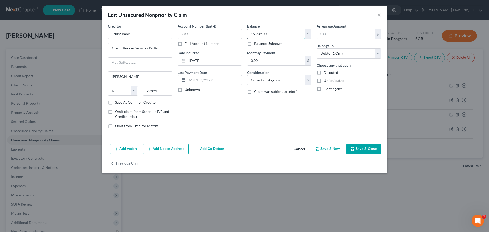
click at [274, 35] on input "15,909.00" at bounding box center [276, 34] width 58 height 10
type input "16,485.33"
click at [281, 77] on select "Select Cable / Satellite Services Collection Agency Credit Card Debt Debt Couns…" at bounding box center [279, 80] width 64 height 10
click at [234, 105] on div "Account Number (last 4) 2700 Full Account Number Date Incurred 10-10-2022 Last …" at bounding box center [209, 77] width 69 height 109
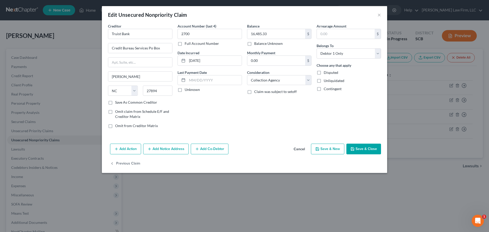
click at [298, 151] on button "Cancel" at bounding box center [298, 149] width 19 height 10
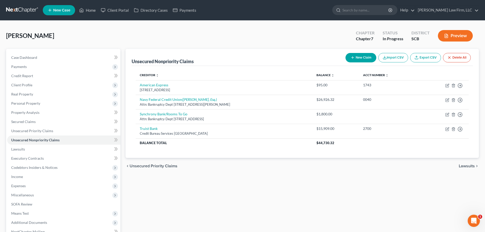
click at [250, 186] on div "Unsecured Nonpriority Claims New Claim Import CSV Export CSV Delete All Credito…" at bounding box center [302, 159] width 358 height 221
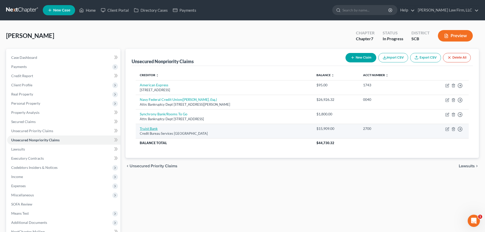
click at [149, 130] on link "Truist Bank" at bounding box center [149, 128] width 18 height 4
select select "28"
select select "1"
select select "0"
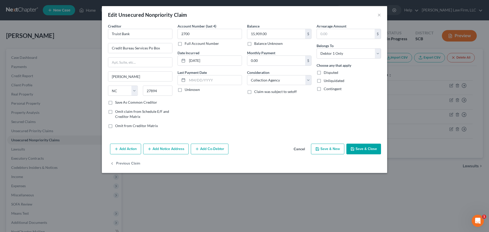
click at [301, 150] on button "Cancel" at bounding box center [298, 149] width 19 height 10
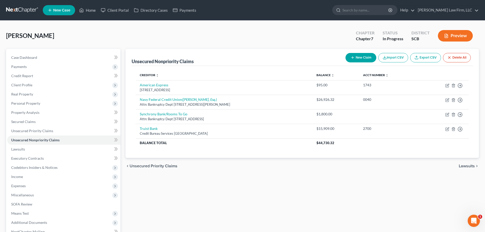
click at [368, 58] on button "New Claim" at bounding box center [360, 57] width 31 height 9
select select "0"
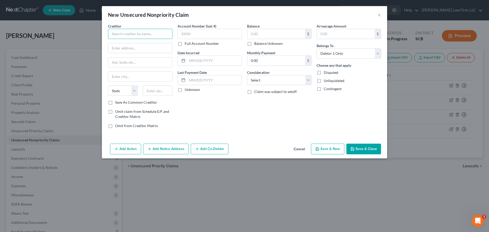
click at [143, 34] on input "text" at bounding box center [140, 34] width 64 height 10
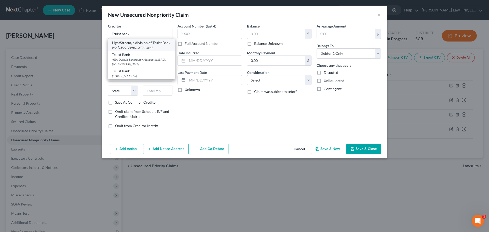
click at [144, 45] on div "LightStream, a division of Truist Bank" at bounding box center [141, 42] width 59 height 5
type input "LightStream, a division of Truist Bank"
type input "P.O. Box 1847"
type input "San Diego"
select select "4"
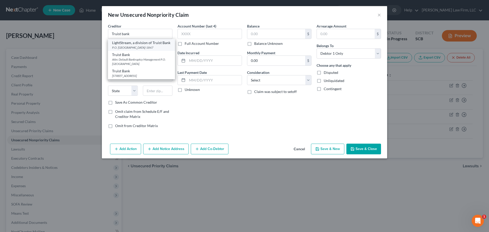
type input "27894-1847"
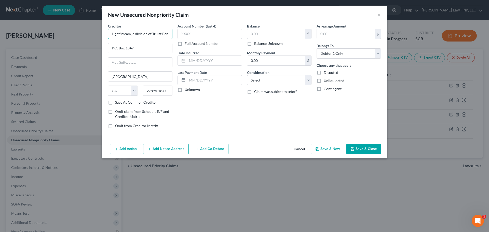
click at [145, 35] on input "LightStream, a division of Truist Bank" at bounding box center [140, 34] width 64 height 10
click at [186, 34] on input "text" at bounding box center [209, 34] width 64 height 10
drag, startPoint x: 204, startPoint y: 36, endPoint x: 202, endPoint y: 35, distance: 3.0
click at [204, 36] on input "text" at bounding box center [209, 34] width 64 height 10
type input "9"
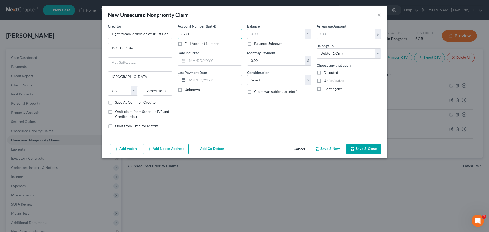
type input "6971"
type input "16,485.33"
click at [293, 82] on select "Select Cable / Satellite Services Collection Agency Credit Card Debt Debt Couns…" at bounding box center [279, 80] width 64 height 10
select select "14"
click at [247, 75] on select "Select Cable / Satellite Services Collection Agency Credit Card Debt Debt Couns…" at bounding box center [279, 80] width 64 height 10
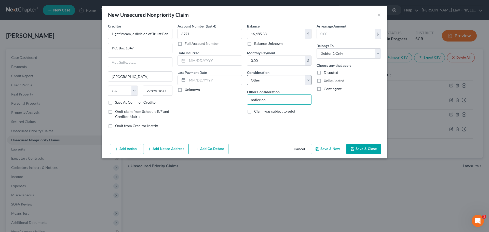
type input "notice only - potential liability for business debt"
drag, startPoint x: 294, startPoint y: 97, endPoint x: 310, endPoint y: 100, distance: 15.6
click at [310, 100] on input "notice only - potential liability for business debt" at bounding box center [279, 100] width 64 height 10
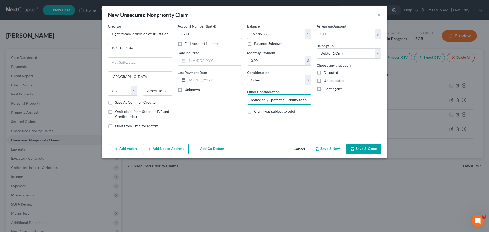
click at [324, 104] on div "Arrearage Amount $ Belongs To * Select Debtor 1 Only Debtor 2 Only Debtor 1 And…" at bounding box center [348, 77] width 69 height 109
click at [254, 114] on label "Claim was subject to setoff" at bounding box center [275, 111] width 43 height 5
click at [256, 112] on input "Claim was subject to setoff" at bounding box center [257, 110] width 3 height 3
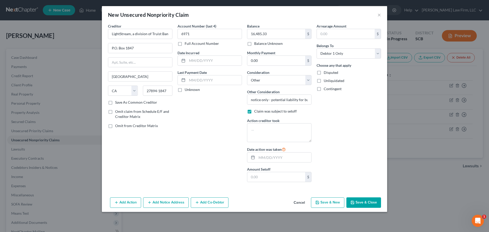
click at [254, 112] on label "Claim was subject to setoff" at bounding box center [275, 111] width 43 height 5
click at [256, 112] on input "Claim was subject to setoff" at bounding box center [257, 110] width 3 height 3
checkbox input "false"
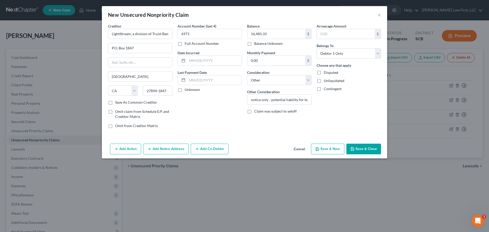
click at [207, 116] on div "Account Number (last 4) 6971 Full Account Number Date Incurred Last Payment Dat…" at bounding box center [209, 77] width 69 height 109
drag, startPoint x: 210, startPoint y: 149, endPoint x: 234, endPoint y: 130, distance: 31.5
click at [234, 130] on div "New Unsecured Nonpriority Claim × Creditor * LightStream, a division of Truist …" at bounding box center [244, 82] width 285 height 152
click at [226, 125] on div "Account Number (last 4) 6971 Full Account Number Date Incurred Last Payment Dat…" at bounding box center [209, 77] width 69 height 109
click at [163, 149] on button "Add Notice Address" at bounding box center [166, 149] width 46 height 11
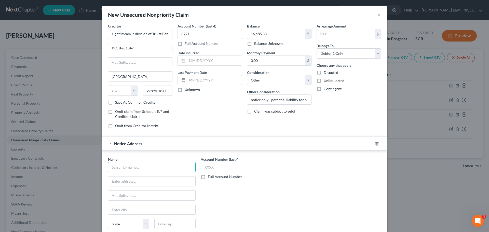
click at [141, 167] on input "text" at bounding box center [152, 167] width 88 height 10
click at [123, 165] on input "text" at bounding box center [152, 167] width 88 height 10
type input "Rachel E. Rogers, Esq."
type input "P.O. Box 176010"
type input "27619"
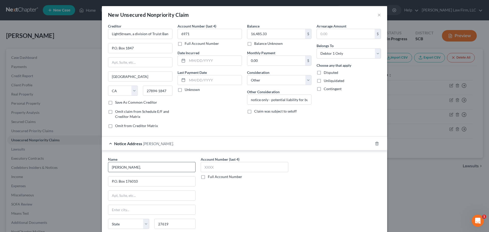
scroll to position [42, 0]
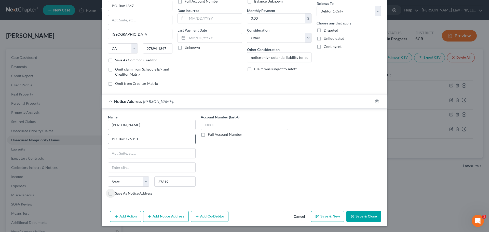
type input "Raleigh"
select select "28"
click at [363, 217] on button "Save & Close" at bounding box center [363, 216] width 35 height 11
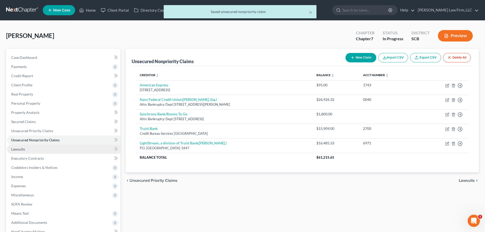
click at [33, 146] on link "Lawsuits" at bounding box center [63, 149] width 113 height 9
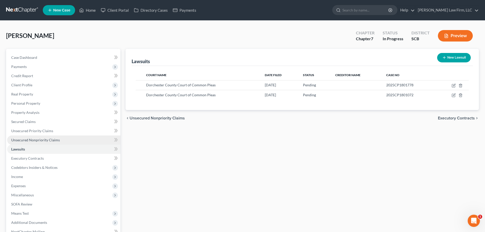
click at [30, 138] on span "Unsecured Nonpriority Claims" at bounding box center [35, 140] width 49 height 4
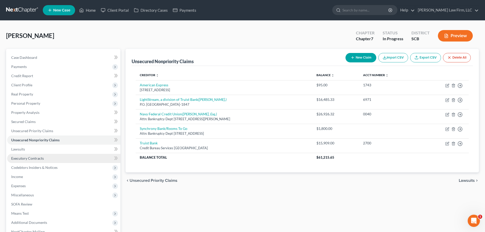
click at [31, 158] on span "Executory Contracts" at bounding box center [27, 158] width 33 height 4
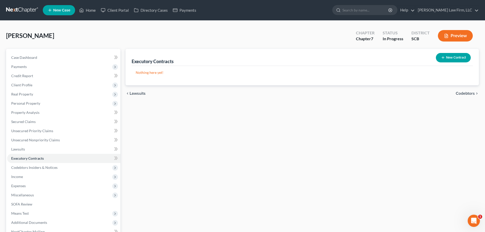
click at [462, 55] on button "New Contract" at bounding box center [453, 57] width 35 height 9
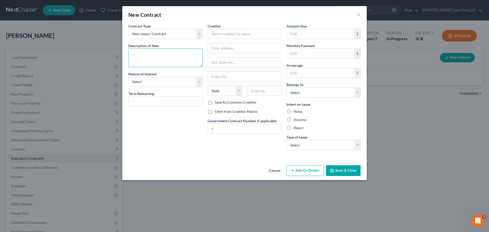
click at [167, 61] on textarea at bounding box center [165, 57] width 74 height 19
click at [151, 54] on textarea at bounding box center [165, 57] width 74 height 19
paste textarea "Residential Housing Lease Current- Assume $2,200/ Month Lease ends 6/2022 (The …"
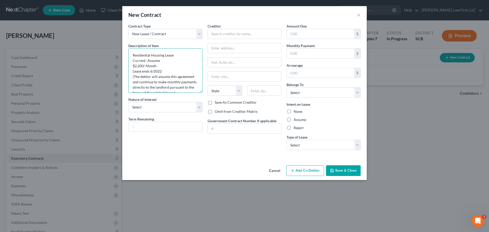
drag, startPoint x: 201, startPoint y: 67, endPoint x: 192, endPoint y: 109, distance: 43.3
click at [201, 93] on textarea "Residential Housing Lease Current- Assume $2,200/ Month Lease ends 6/2022 (The …" at bounding box center [165, 70] width 74 height 44
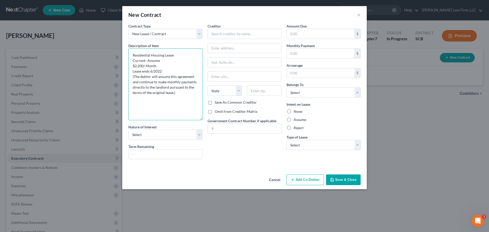
click at [176, 63] on textarea "Residential Housing Lease Current- Assume $2,200/ Month Lease ends 6/2022 (The …" at bounding box center [165, 84] width 74 height 72
click at [136, 65] on textarea "Residential Housing Lease Current- Assume $2,200/ Month Lease ends 6/2022 (The …" at bounding box center [165, 84] width 74 height 72
click at [136, 65] on textarea "Residential Housing Lease Current- Assume $2820.00/ Month Lease ends 6/2022 (Th…" at bounding box center [165, 84] width 74 height 72
drag, startPoint x: 150, startPoint y: 71, endPoint x: 163, endPoint y: 71, distance: 12.2
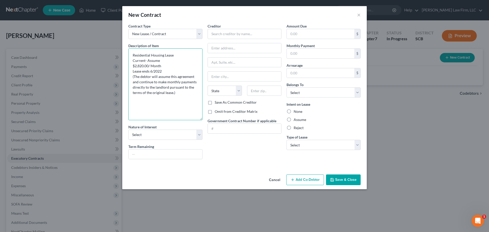
click at [163, 71] on textarea "Residential Housing Lease Current- Assume $2,820.00/ Month Lease ends 6/2022 (T…" at bounding box center [165, 84] width 74 height 72
type textarea "Residential Housing Lease Current- Assume $2,820.00/ Month Lease ends 9/17/2025…"
click at [146, 137] on select "Select Purchaser Agent Lessor Lessee" at bounding box center [165, 135] width 74 height 10
select select "3"
click at [128, 130] on select "Select Purchaser Agent Lessor Lessee" at bounding box center [165, 135] width 74 height 10
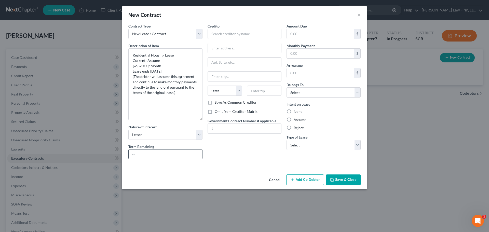
click at [146, 153] on input "text" at bounding box center [166, 154] width 74 height 10
type input "1 Month"
type input "LVW Charleston Orangeburg SPE1, LLC"
type input "465 Meeting Street,"
type input "Suite 500"
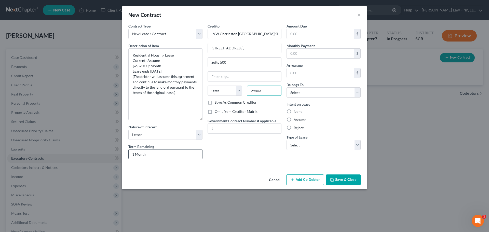
type input "29403"
type input "Charleston"
select select "42"
type input "2,820.00"
type input "0"
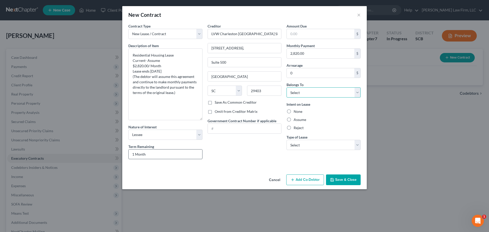
select select "0"
click at [293, 119] on label "Assume" at bounding box center [299, 119] width 12 height 5
click at [296, 119] on input "Assume" at bounding box center [297, 118] width 3 height 3
radio input "true"
click at [302, 149] on select "Select Real Estate Car Other" at bounding box center [323, 145] width 74 height 10
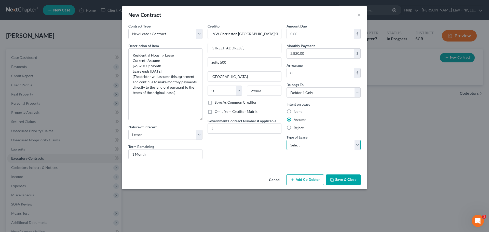
select select "2"
click at [286, 140] on select "Select Real Estate Car Other" at bounding box center [323, 145] width 74 height 10
drag, startPoint x: 264, startPoint y: 165, endPoint x: 271, endPoint y: 165, distance: 6.9
click at [265, 165] on div "Contract Type New Lease / Contract New Timeshare Description of non-residential…" at bounding box center [244, 97] width 244 height 149
click at [340, 178] on button "Save & Close" at bounding box center [343, 179] width 35 height 11
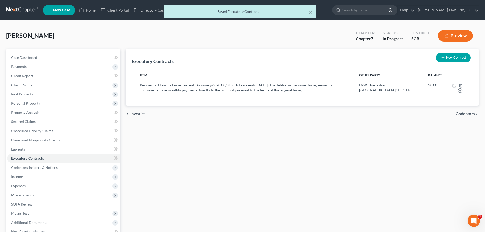
click at [450, 58] on button "New Contract" at bounding box center [453, 57] width 35 height 9
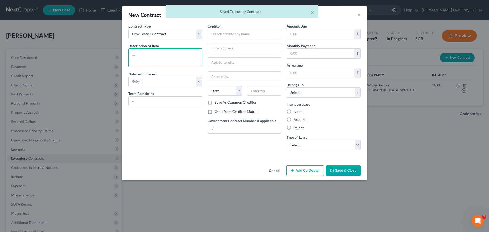
click at [166, 59] on textarea at bounding box center [165, 57] width 74 height 19
paste textarea "Residential Housing Lease Current- Assume $2,200/ Month Lease ends 6/2022 (The …"
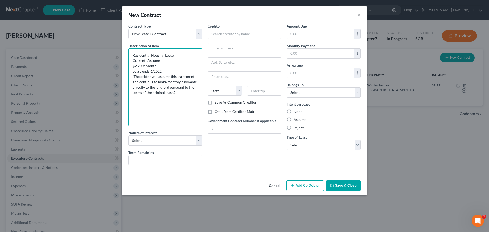
drag, startPoint x: 200, startPoint y: 65, endPoint x: 187, endPoint y: 118, distance: 54.6
click at [190, 124] on textarea "Residential Housing Lease Current- Assume $2,200/ Month Lease ends 6/2022 (The …" at bounding box center [165, 87] width 74 height 78
drag, startPoint x: 153, startPoint y: 51, endPoint x: 127, endPoint y: 52, distance: 26.2
click at [127, 52] on div "Contract Type New Lease / Contract New Timeshare Description of non-residential…" at bounding box center [165, 96] width 79 height 146
type textarea "Commercial Lease Current- Assume $2,200/ Month Lease ends 6/2022 (The debtor wi…"
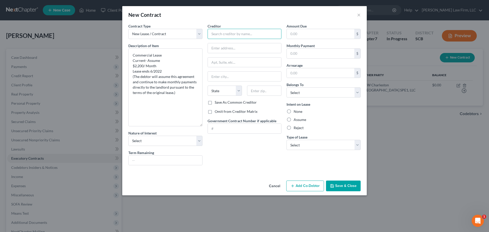
click at [236, 33] on input "text" at bounding box center [244, 34] width 74 height 10
type input "SMF Corporate Stores, LLC"
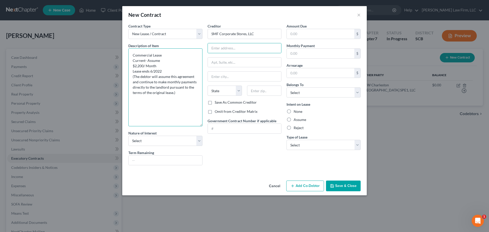
click at [139, 68] on textarea "Commercial Lease Current- Assume $2,200/ Month Lease ends 6/2022 (The debtor wi…" at bounding box center [165, 87] width 74 height 78
drag, startPoint x: 165, startPoint y: 71, endPoint x: 150, endPoint y: 69, distance: 15.3
click at [150, 69] on textarea "Commercial Lease Current- Assume $2,200/ Month Lease ends 6/2022 (The debtor wi…" at bounding box center [165, 87] width 74 height 78
click at [140, 64] on textarea "Commercial Lease Current- Assume $2,200/ Month Lease ends 6/2022 (The debtor wi…" at bounding box center [165, 87] width 74 height 78
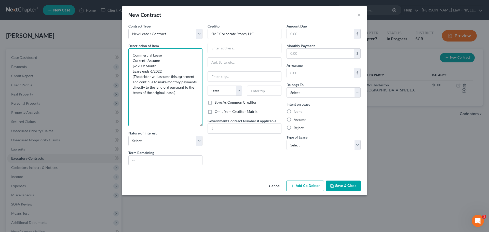
click at [140, 64] on textarea "Commercial Lease Current- Assume $2,200/ Month Lease ends 6/2022 (The debtor wi…" at bounding box center [165, 87] width 74 height 78
click at [153, 65] on textarea "Commercial Lease Current- Assume $217.00/ Month Lease ends 6/2022 (The debtor w…" at bounding box center [165, 87] width 74 height 78
drag, startPoint x: 161, startPoint y: 72, endPoint x: 150, endPoint y: 71, distance: 10.7
click at [150, 71] on textarea "Commercial Lease Current- Assume $217.00/ week Lease ends 6/2022 (The debtor wi…" at bounding box center [165, 87] width 74 height 78
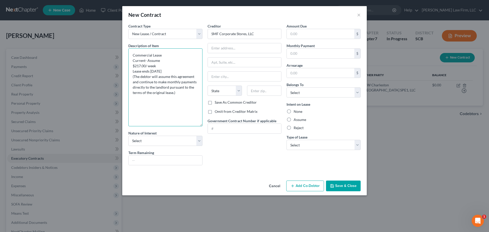
type textarea "Commercial Lease Current- Assume $217.00/ week Lease ends 8/21/2025 (The debtor…"
click at [149, 139] on select "Select Purchaser Agent Lessor Lessee" at bounding box center [165, 141] width 74 height 10
select select "3"
click at [128, 136] on select "Select Purchaser Agent Lessor Lessee" at bounding box center [165, 141] width 74 height 10
click at [151, 162] on input "text" at bounding box center [166, 161] width 74 height 10
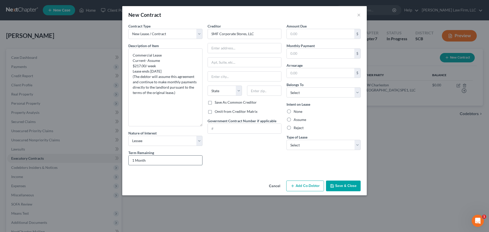
type input "1 Month"
click at [236, 47] on input "text" at bounding box center [245, 48] width 74 height 10
type input "508 Meeting Street"
type input "29169"
type input "West Columbia"
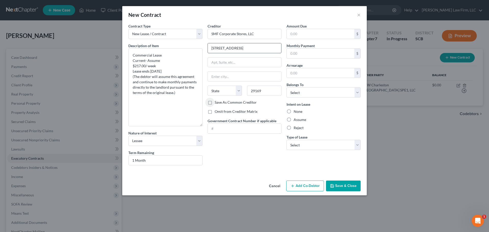
select select "42"
click at [312, 54] on input "text" at bounding box center [320, 54] width 67 height 10
type input "868"
type input "0"
click at [319, 95] on select "Select Debtor 1 Only Debtor 2 Only Debtor 1 And Debtor 2 Only At Least One Of T…" at bounding box center [323, 92] width 74 height 10
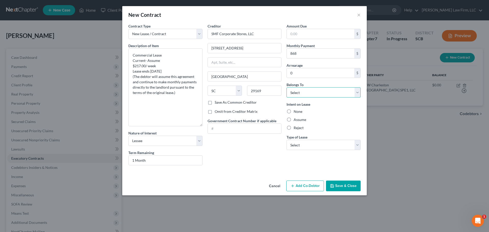
select select "0"
click at [286, 87] on select "Select Debtor 1 Only Debtor 2 Only Debtor 1 And Debtor 2 Only At Least One Of T…" at bounding box center [323, 92] width 74 height 10
click at [302, 119] on label "Assume" at bounding box center [299, 119] width 12 height 5
click at [299, 119] on input "Assume" at bounding box center [297, 118] width 3 height 3
radio input "true"
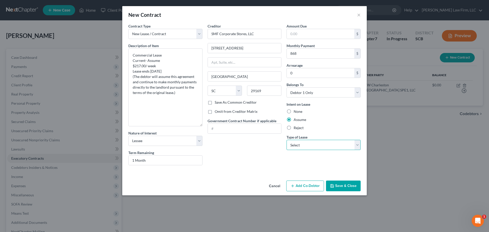
click at [308, 145] on select "Select Real Estate Car Other" at bounding box center [323, 145] width 74 height 10
select select "2"
click at [286, 140] on select "Select Real Estate Car Other" at bounding box center [323, 145] width 74 height 10
drag, startPoint x: 273, startPoint y: 163, endPoint x: 275, endPoint y: 162, distance: 2.7
click at [272, 163] on div "Creditor * SMF Corporate Stores, LLC 508 Meeting Street West Columbia State AL …" at bounding box center [244, 96] width 79 height 146
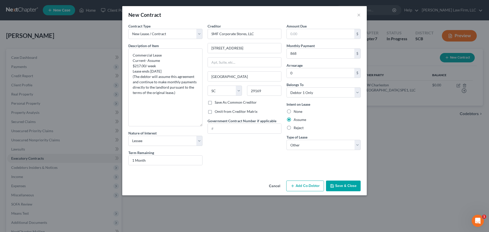
click at [342, 185] on button "Save & Close" at bounding box center [343, 185] width 35 height 11
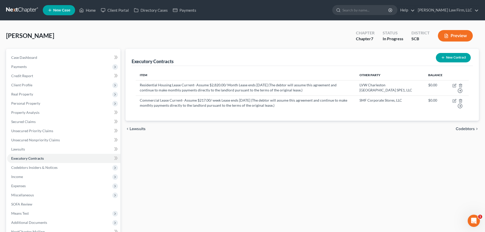
drag, startPoint x: 420, startPoint y: 179, endPoint x: 291, endPoint y: 165, distance: 130.0
click at [416, 178] on div "Executory Contracts New Contract Item Other Party Balance Residential Housing L…" at bounding box center [302, 159] width 358 height 221
click at [46, 169] on span "Codebtors Insiders & Notices" at bounding box center [34, 167] width 46 height 4
click at [34, 174] on link "Codebtors" at bounding box center [68, 176] width 103 height 9
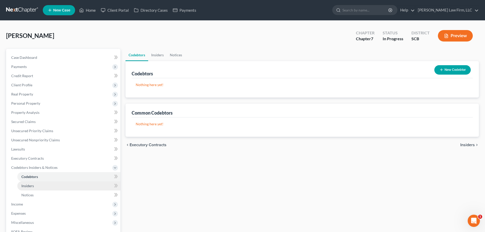
click at [32, 186] on span "Insiders" at bounding box center [27, 186] width 12 height 4
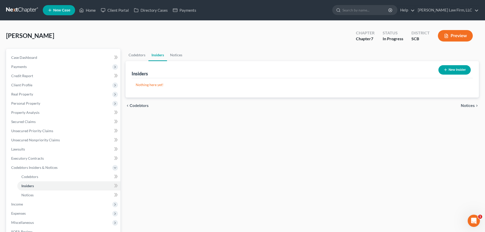
click at [29, 8] on link at bounding box center [22, 10] width 33 height 9
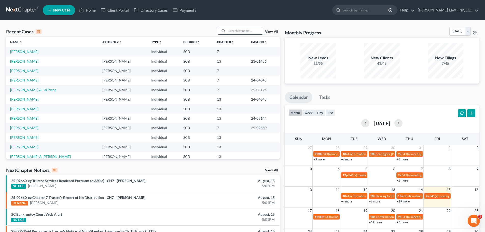
drag, startPoint x: 238, startPoint y: 32, endPoint x: 236, endPoint y: 33, distance: 2.8
click at [238, 32] on input "search" at bounding box center [245, 30] width 36 height 7
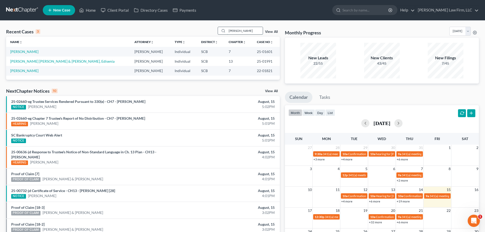
type input "[PERSON_NAME]"
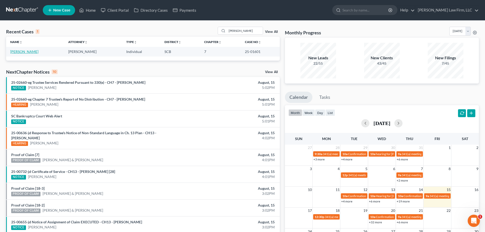
click at [19, 51] on link "[PERSON_NAME]" at bounding box center [24, 51] width 28 height 4
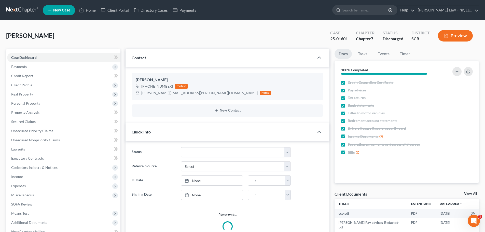
select select "1"
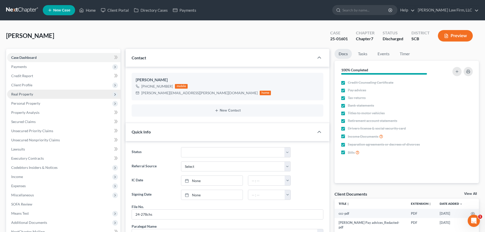
click at [28, 93] on span "Real Property" at bounding box center [22, 94] width 22 height 4
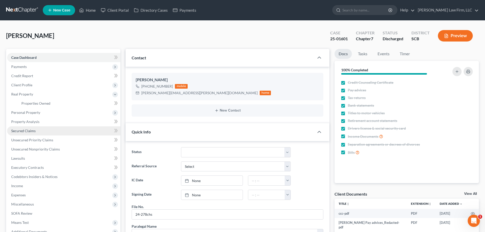
click at [27, 130] on span "Secured Claims" at bounding box center [23, 131] width 24 height 4
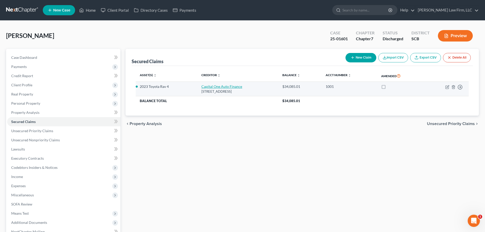
click at [210, 86] on link "Capital One Auto Finance" at bounding box center [221, 86] width 41 height 4
select select "45"
select select "0"
select select "4"
select select "0"
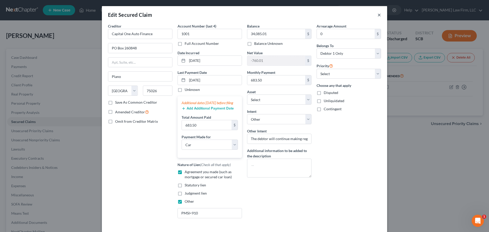
click at [377, 13] on button "×" at bounding box center [379, 15] width 4 height 6
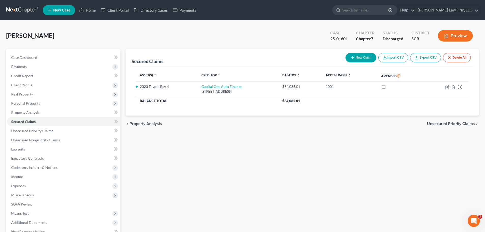
click at [23, 11] on link at bounding box center [22, 10] width 33 height 9
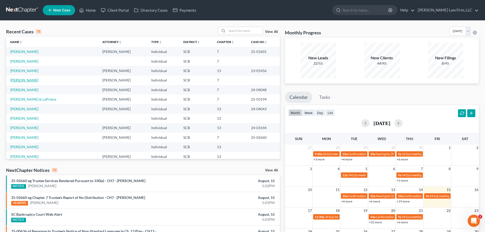
click at [26, 79] on link "[PERSON_NAME]" at bounding box center [24, 80] width 28 height 4
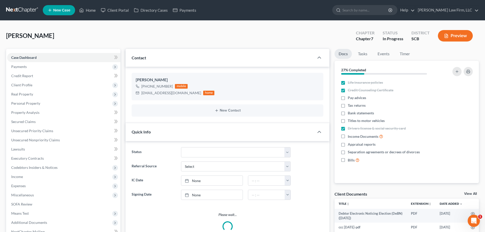
scroll to position [96, 0]
select select "1"
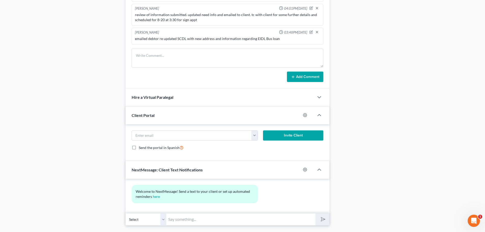
scroll to position [298, 0]
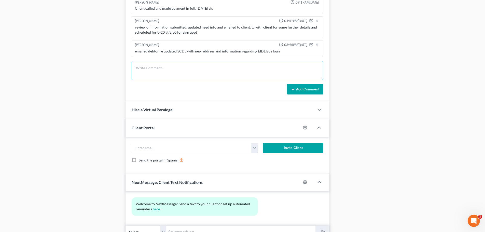
click at [178, 72] on textarea at bounding box center [228, 70] width 192 height 19
type textarea "review of P&Ls debtor submitted. she has business and personal expenses on ther…"
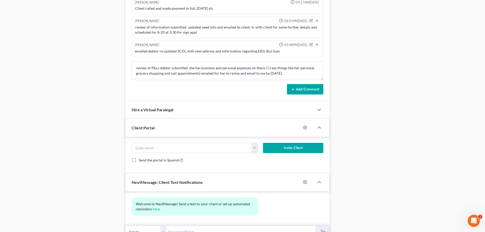
click at [299, 88] on button "Add Comment" at bounding box center [305, 89] width 36 height 11
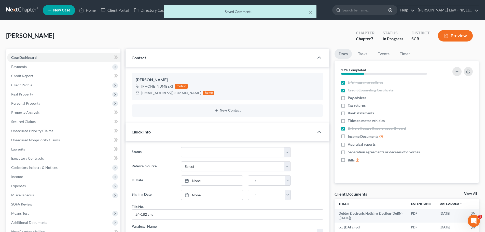
scroll to position [120, 0]
click at [312, 11] on button "×" at bounding box center [311, 12] width 4 height 6
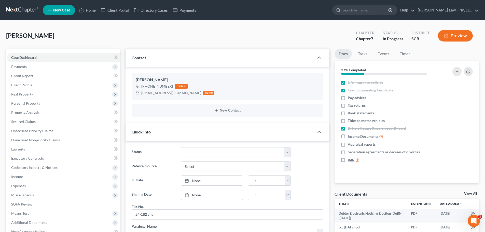
click at [25, 10] on link at bounding box center [22, 10] width 33 height 9
